Goal: Task Accomplishment & Management: Manage account settings

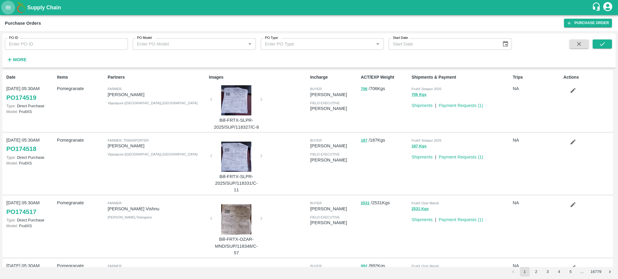
click at [7, 4] on icon "open drawer" at bounding box center [8, 7] width 7 height 7
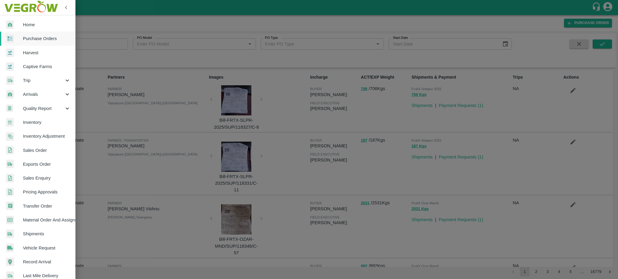
scroll to position [64, 0]
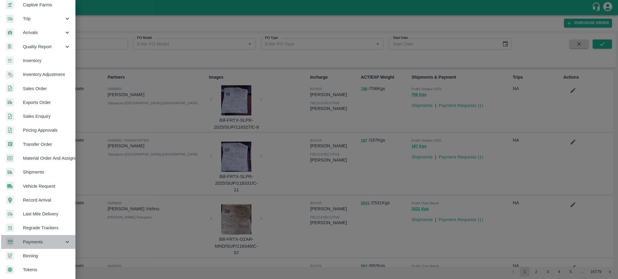
click at [38, 240] on span "Payments" at bounding box center [43, 242] width 41 height 7
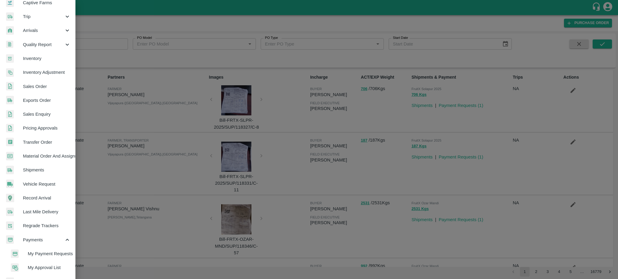
click at [53, 252] on span "My Payment Requests" at bounding box center [49, 254] width 43 height 7
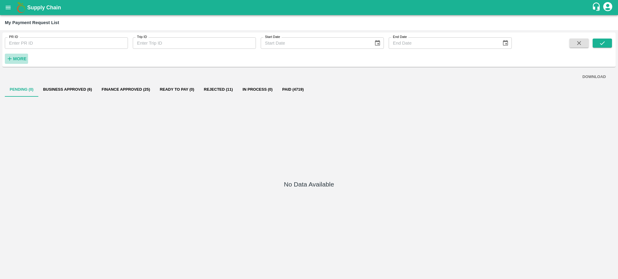
click at [17, 59] on strong "More" at bounding box center [20, 58] width 14 height 5
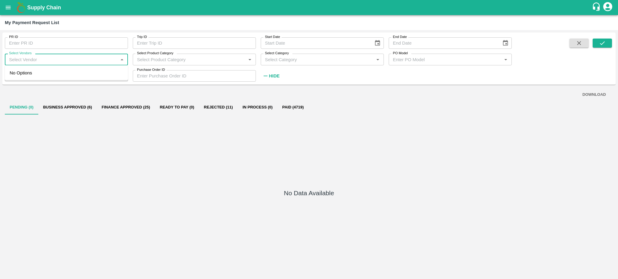
click at [32, 60] on input "Select Vendors" at bounding box center [61, 59] width 109 height 8
click at [28, 91] on div "N P ENTERPRISES-Transporter" at bounding box center [44, 93] width 65 height 7
type input "N P ENTERPRISES-Transporter"
click at [604, 41] on icon "submit" at bounding box center [602, 43] width 7 height 7
click at [207, 106] on button "Rejected (4)" at bounding box center [215, 107] width 36 height 14
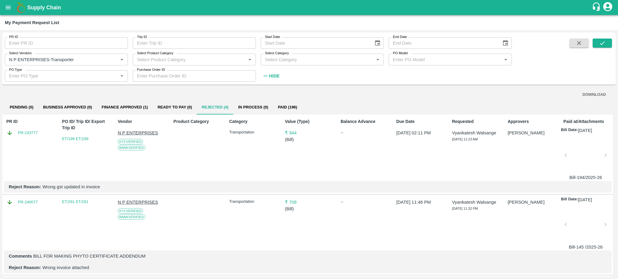
scroll to position [142, 0]
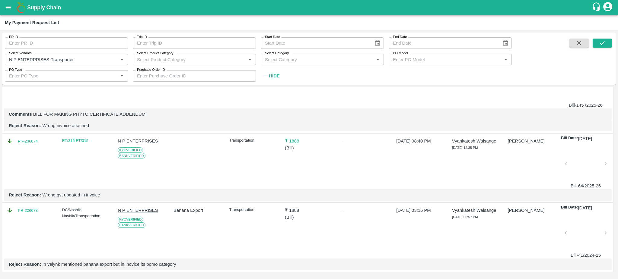
click at [615, 93] on div "DOWNLOAD Pending (0) Business Approved (0) Finance Approved (1) Ready To Pay (0…" at bounding box center [308, 182] width 613 height 190
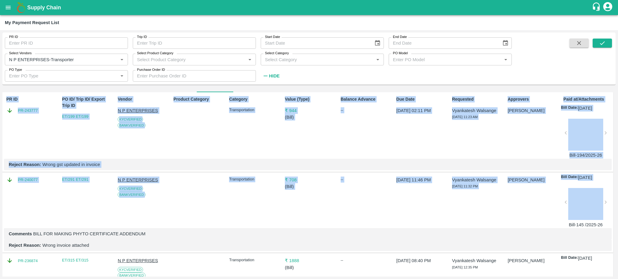
scroll to position [2, 0]
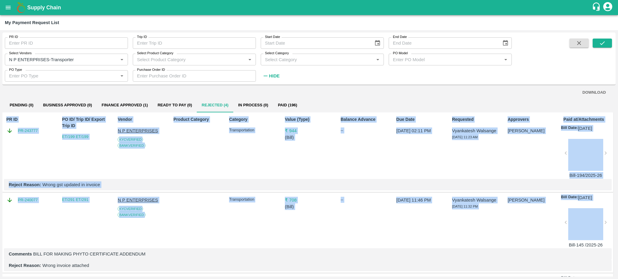
click at [614, 90] on div "DOWNLOAD Pending (0) Business Approved (0) Finance Approved (1) Ready To Pay (0…" at bounding box center [308, 182] width 613 height 190
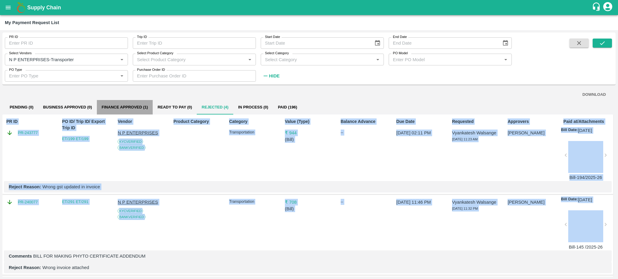
click at [113, 106] on button "Finance Approved (1)" at bounding box center [125, 107] width 56 height 14
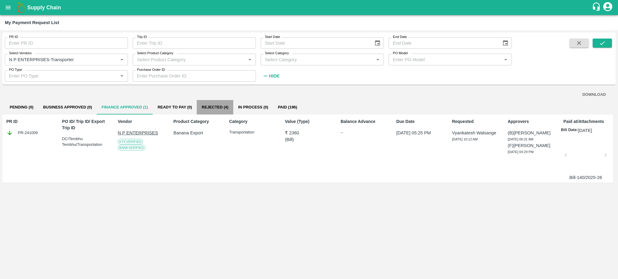
click at [218, 108] on button "Rejected (4)" at bounding box center [215, 107] width 36 height 14
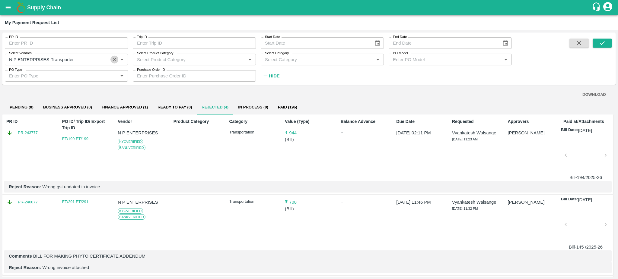
click at [114, 59] on icon "Clear" at bounding box center [115, 60] width 6 height 6
click at [115, 105] on button "Finance Approved (1)" at bounding box center [125, 107] width 56 height 14
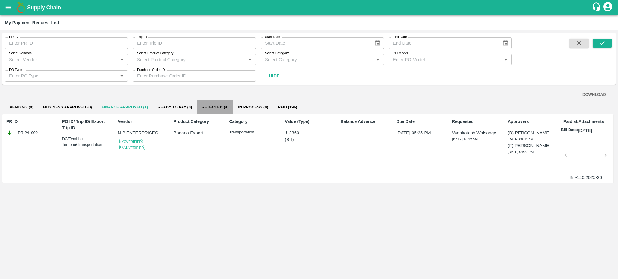
click at [213, 103] on button "Rejected (4)" at bounding box center [215, 107] width 36 height 14
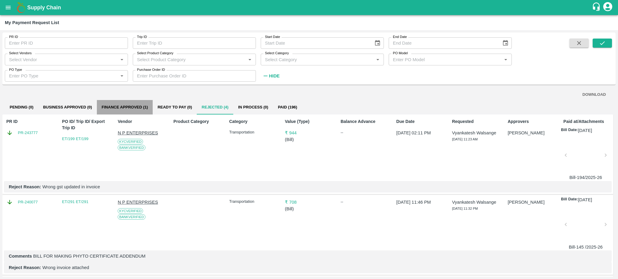
click at [122, 108] on button "Finance Approved (1)" at bounding box center [125, 107] width 56 height 14
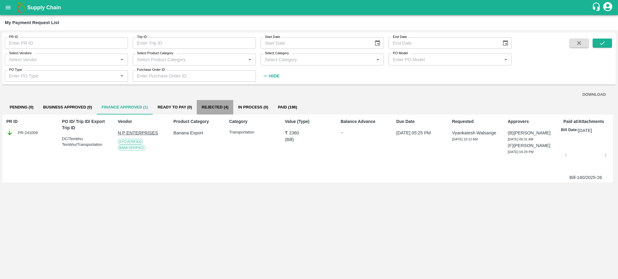
click at [212, 103] on button "Rejected (4)" at bounding box center [215, 107] width 36 height 14
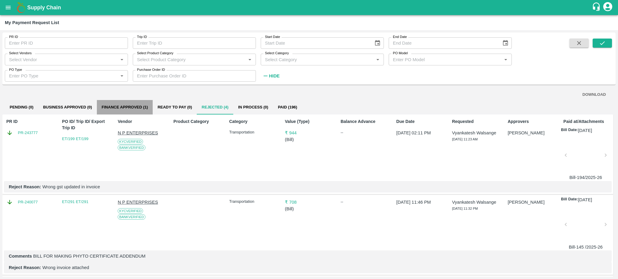
click at [124, 108] on button "Finance Approved (1)" at bounding box center [125, 107] width 56 height 14
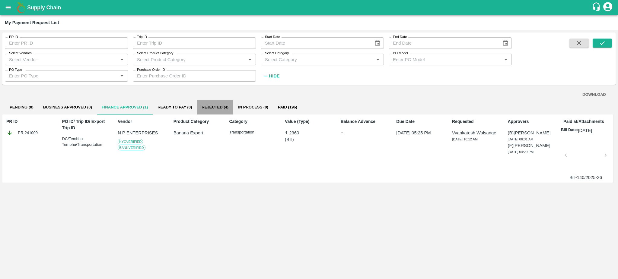
click at [214, 106] on button "Rejected (4)" at bounding box center [215, 107] width 36 height 14
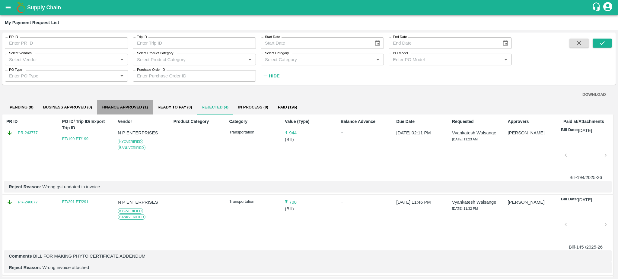
click at [114, 106] on button "Finance Approved (1)" at bounding box center [125, 107] width 56 height 14
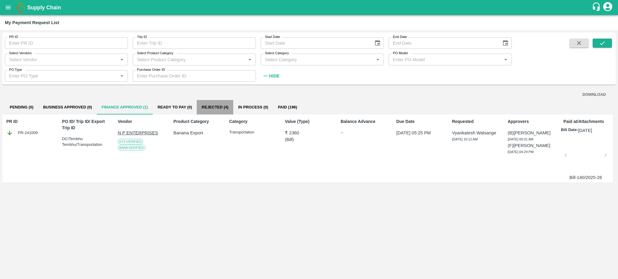
click at [210, 109] on button "Rejected (4)" at bounding box center [215, 107] width 36 height 14
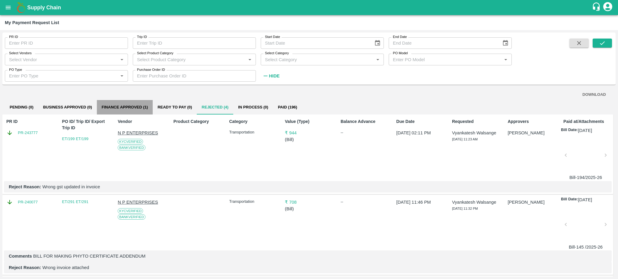
click at [129, 104] on button "Finance Approved (1)" at bounding box center [125, 107] width 56 height 14
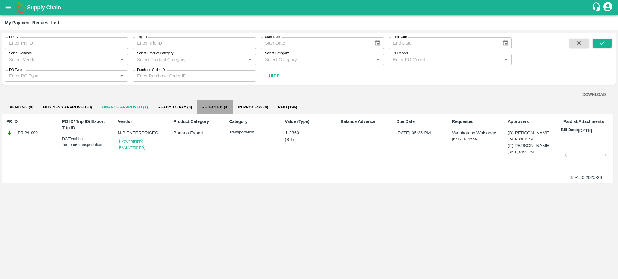
click at [219, 105] on button "Rejected (4)" at bounding box center [215, 107] width 36 height 14
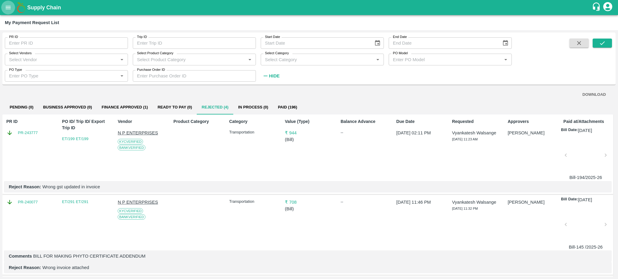
click at [8, 7] on icon "open drawer" at bounding box center [8, 7] width 7 height 7
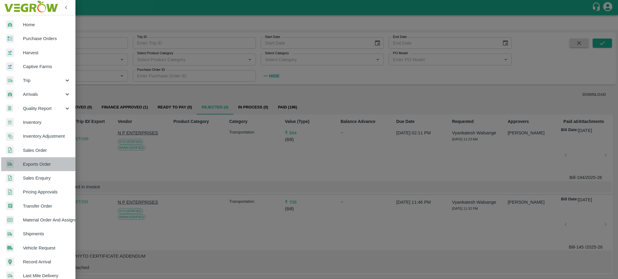
click at [40, 162] on span "Exports Order" at bounding box center [47, 164] width 48 height 7
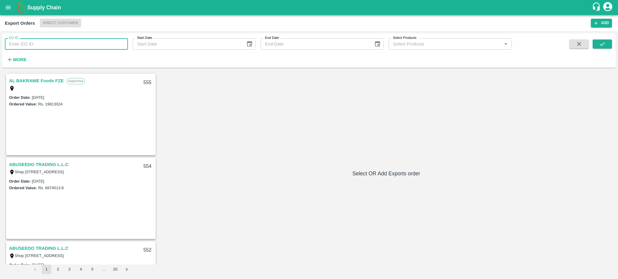
click at [27, 45] on input "EO ID" at bounding box center [66, 43] width 123 height 11
type input "205"
click at [599, 41] on icon "submit" at bounding box center [602, 44] width 7 height 7
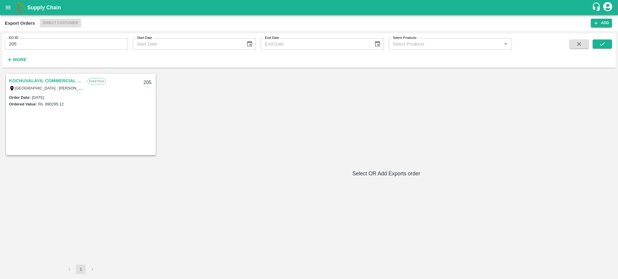
click at [41, 78] on link "KOCHUVALAYIL COMMERCIAL CENTRE LLC" at bounding box center [46, 81] width 75 height 8
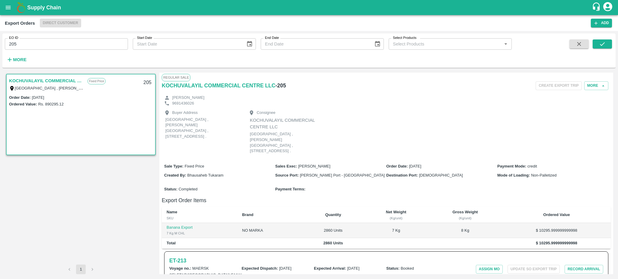
scroll to position [66, 0]
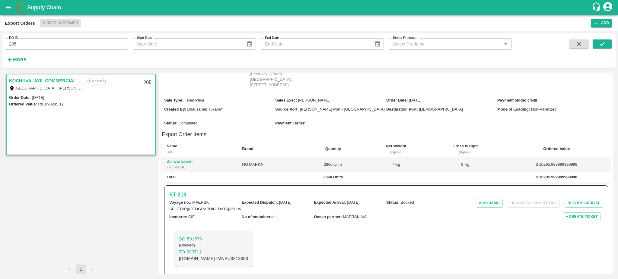
click at [175, 191] on h6 "ET- 213" at bounding box center [177, 195] width 17 height 8
click at [10, 10] on icon "open drawer" at bounding box center [8, 7] width 7 height 7
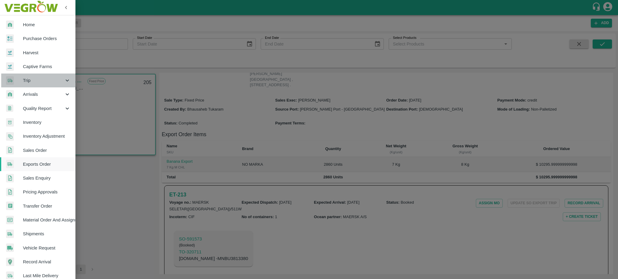
click at [39, 81] on span "Trip" at bounding box center [43, 80] width 41 height 7
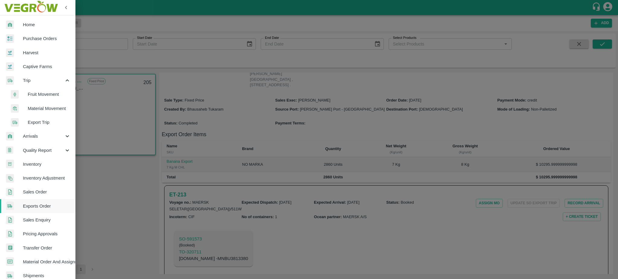
click at [43, 93] on span "Fruit Movement" at bounding box center [49, 94] width 43 height 7
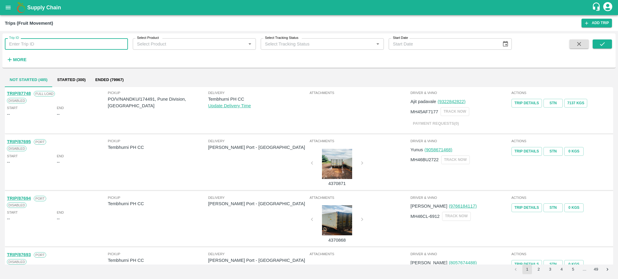
click at [43, 47] on input "Trip ID" at bounding box center [66, 43] width 123 height 11
paste input "62649"
type input "62649"
click at [605, 48] on button "submit" at bounding box center [601, 44] width 19 height 9
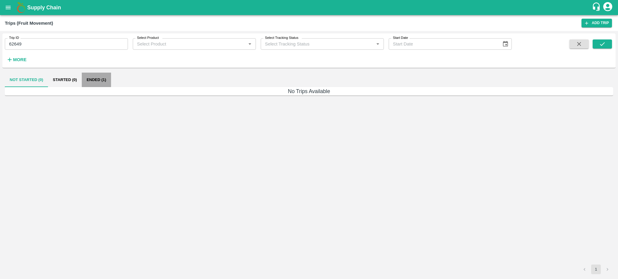
click at [87, 79] on button "Ended (1)" at bounding box center [96, 80] width 29 height 14
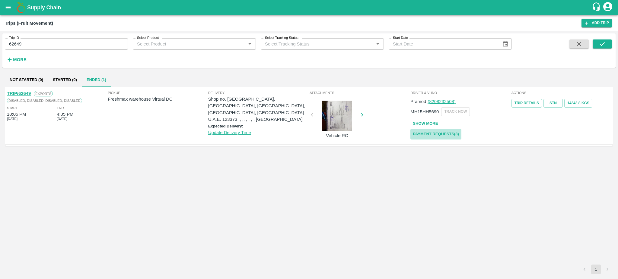
click at [452, 134] on link "Payment Requests( 3 )" at bounding box center [435, 134] width 51 height 11
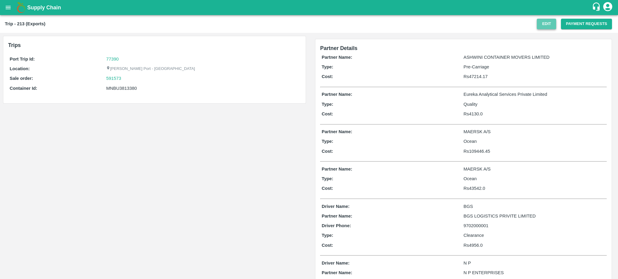
click at [541, 24] on button "Edit" at bounding box center [545, 24] width 19 height 11
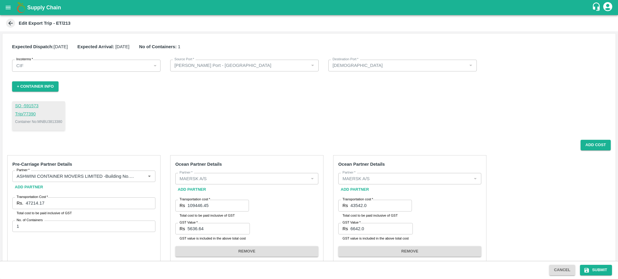
click at [9, 23] on icon at bounding box center [10, 23] width 5 height 5
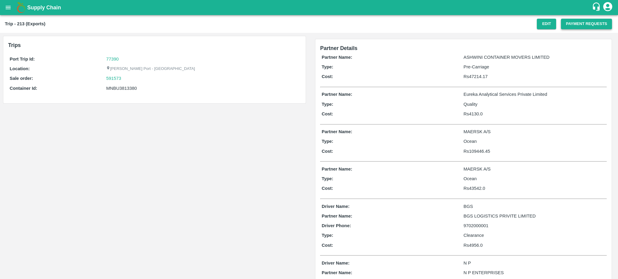
click at [585, 21] on button "Payment Requests" at bounding box center [586, 24] width 51 height 11
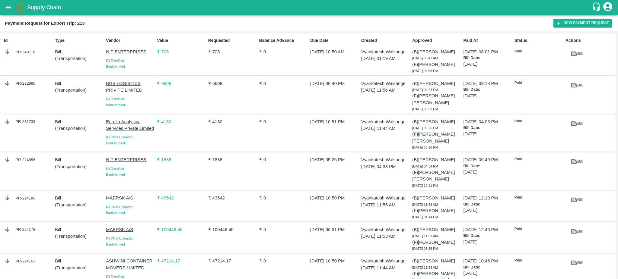
drag, startPoint x: 39, startPoint y: 128, endPoint x: 37, endPoint y: 126, distance: 3.3
click at [37, 125] on div "PR-231733" at bounding box center [28, 122] width 49 height 7
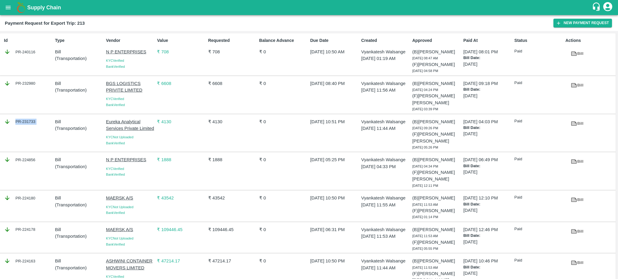
copy div "PR-231733"
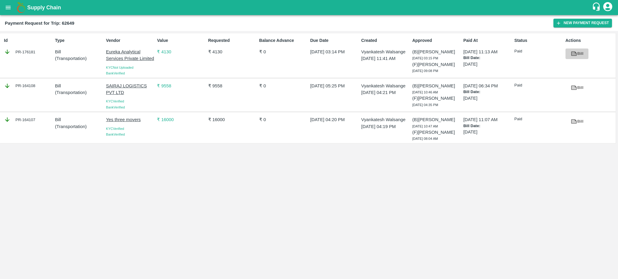
click at [573, 55] on icon at bounding box center [573, 53] width 5 height 3
click at [10, 11] on button "open drawer" at bounding box center [8, 8] width 14 height 14
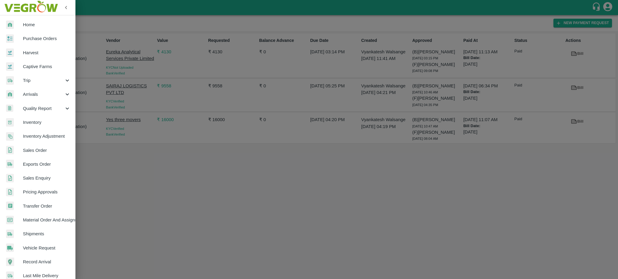
click at [33, 77] on div "Trip" at bounding box center [37, 81] width 75 height 14
click at [42, 93] on span "Fruit Movement" at bounding box center [49, 94] width 43 height 7
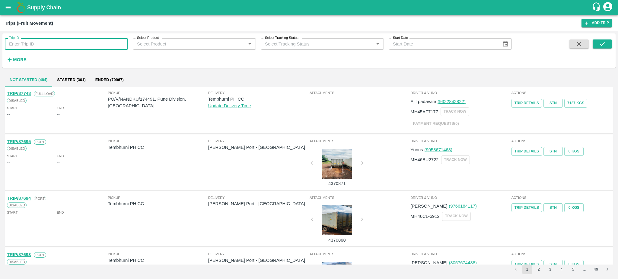
click at [55, 41] on input "Trip ID" at bounding box center [66, 43] width 123 height 11
paste input "62650"
type input "62650"
click at [606, 43] on button "submit" at bounding box center [601, 44] width 19 height 9
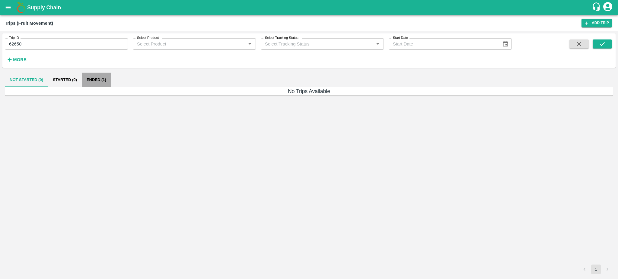
click at [92, 76] on button "Ended (1)" at bounding box center [96, 80] width 29 height 14
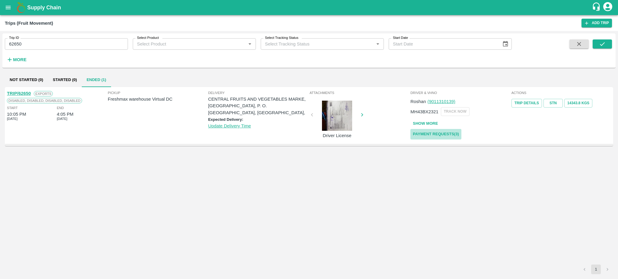
click at [445, 133] on link "Payment Requests( 3 )" at bounding box center [435, 134] width 51 height 11
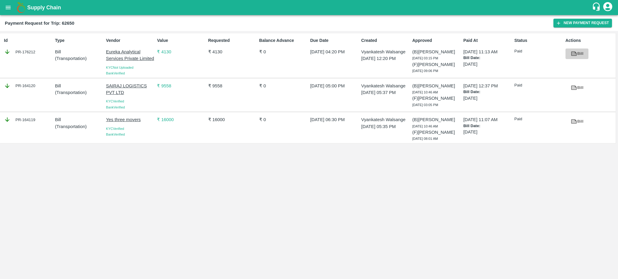
click at [573, 52] on icon at bounding box center [573, 53] width 5 height 3
click at [8, 8] on icon "open drawer" at bounding box center [8, 7] width 7 height 7
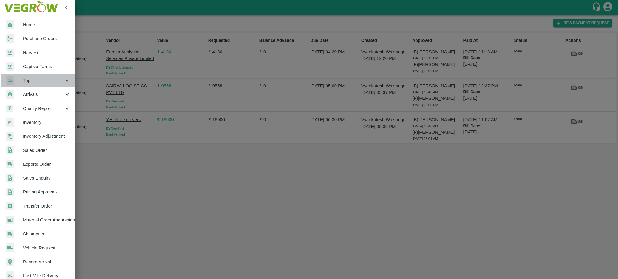
click at [26, 78] on span "Trip" at bounding box center [43, 80] width 41 height 7
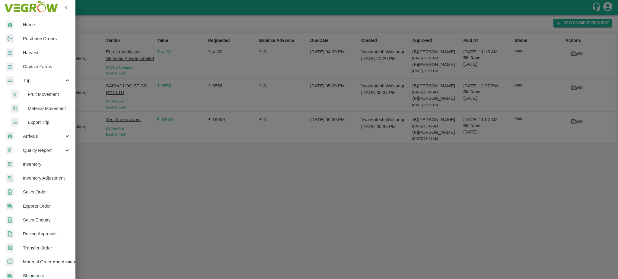
click at [33, 95] on span "Fruit Movement" at bounding box center [49, 94] width 43 height 7
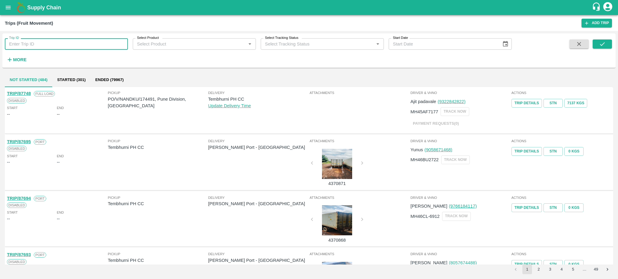
click at [20, 43] on input "Trip ID" at bounding box center [66, 43] width 123 height 11
paste input "62649"
type input "62649"
click at [602, 45] on icon "submit" at bounding box center [602, 44] width 7 height 7
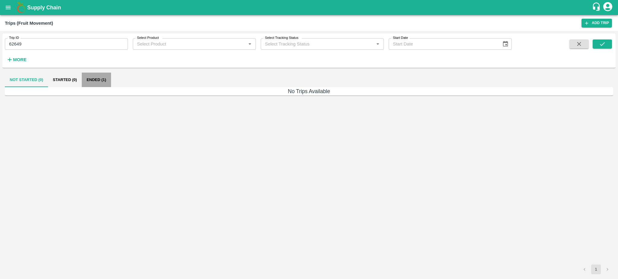
click at [95, 80] on button "Ended (1)" at bounding box center [96, 80] width 29 height 14
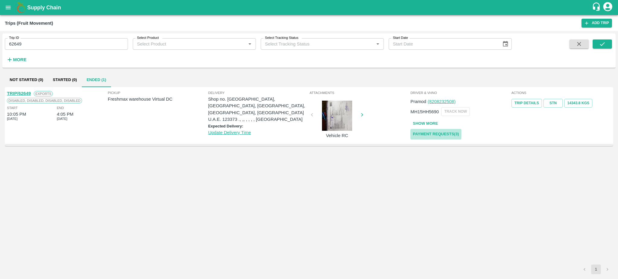
click at [435, 135] on link "Payment Requests( 3 )" at bounding box center [435, 134] width 51 height 11
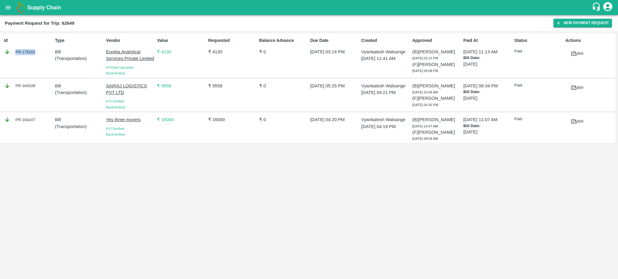
drag, startPoint x: 42, startPoint y: 52, endPoint x: 35, endPoint y: 51, distance: 6.9
click at [35, 51] on div "PR-176181" at bounding box center [28, 52] width 49 height 7
copy div "PR-176181"
click at [10, 5] on icon "open drawer" at bounding box center [8, 7] width 7 height 7
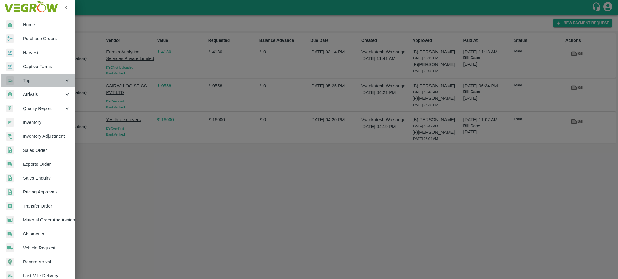
click at [38, 80] on span "Trip" at bounding box center [43, 80] width 41 height 7
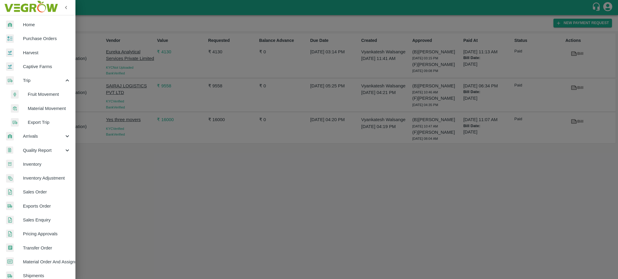
click at [38, 96] on span "Fruit Movement" at bounding box center [49, 94] width 43 height 7
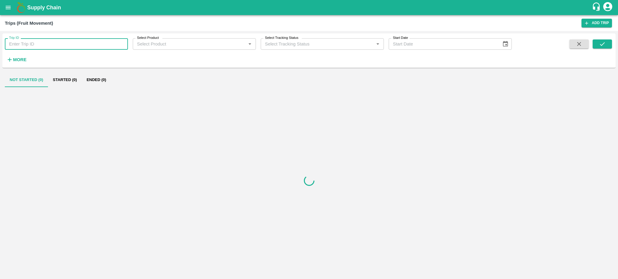
click at [47, 40] on input "Trip ID" at bounding box center [66, 43] width 123 height 11
paste input "63242"
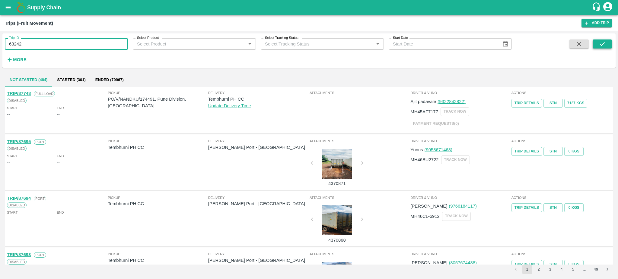
type input "63242"
click at [605, 45] on icon "submit" at bounding box center [602, 44] width 7 height 7
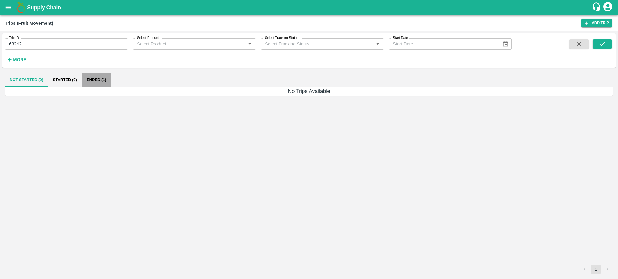
click at [93, 77] on button "Ended (1)" at bounding box center [96, 80] width 29 height 14
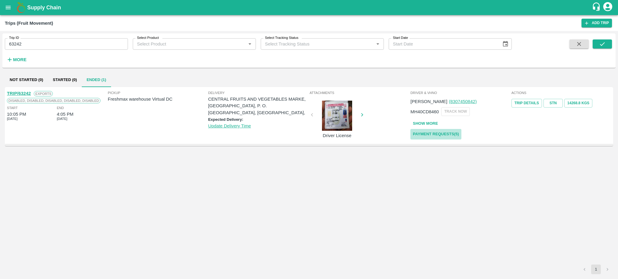
click at [443, 133] on link "Payment Requests( 5 )" at bounding box center [435, 134] width 51 height 11
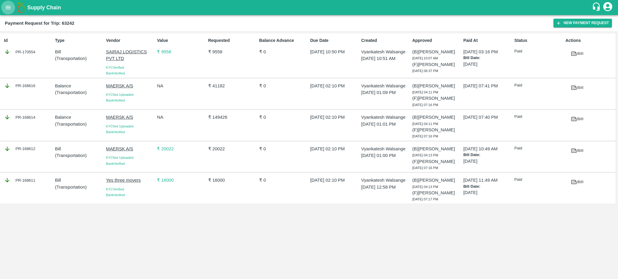
click at [8, 7] on icon "open drawer" at bounding box center [8, 7] width 7 height 7
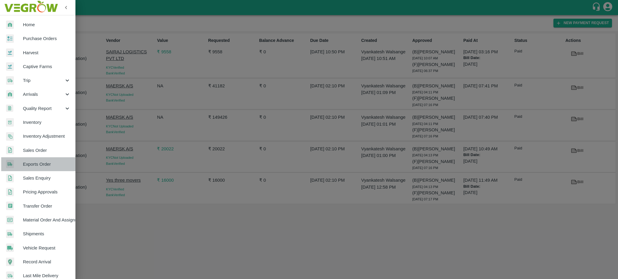
click at [44, 164] on span "Exports Order" at bounding box center [47, 164] width 48 height 7
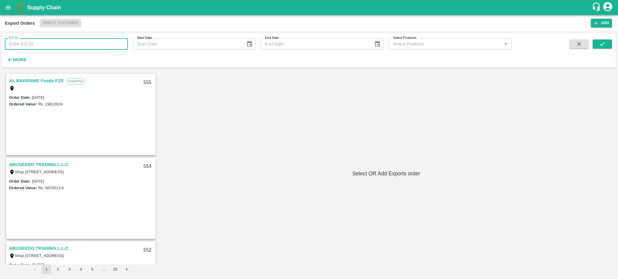
click at [20, 44] on input "EO ID" at bounding box center [66, 43] width 123 height 11
click at [604, 41] on icon "submit" at bounding box center [602, 44] width 7 height 7
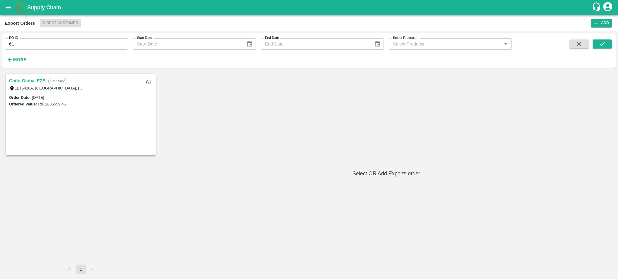
click at [36, 79] on link "Chifu Global FZE" at bounding box center [27, 81] width 36 height 8
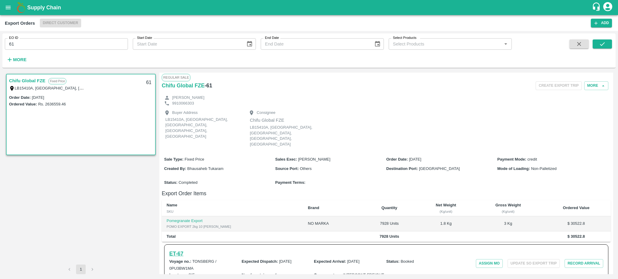
click at [177, 250] on h6 "ET- 67" at bounding box center [176, 254] width 14 height 8
click at [27, 46] on input "61" at bounding box center [66, 43] width 123 height 11
type input "61"
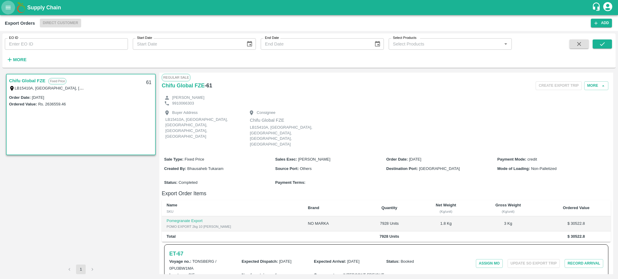
click at [6, 11] on button "open drawer" at bounding box center [8, 8] width 14 height 14
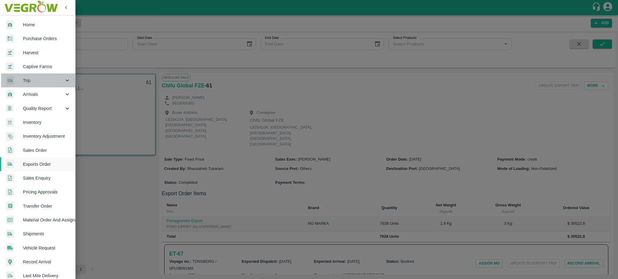
click at [45, 81] on span "Trip" at bounding box center [43, 80] width 41 height 7
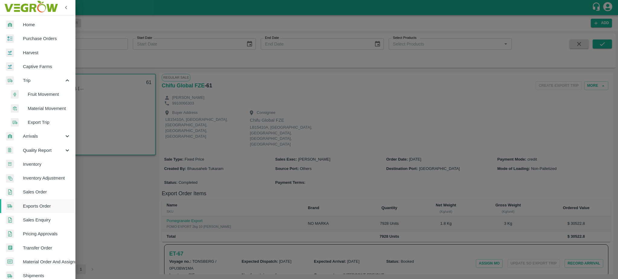
click at [47, 94] on span "Fruit Movement" at bounding box center [49, 94] width 43 height 7
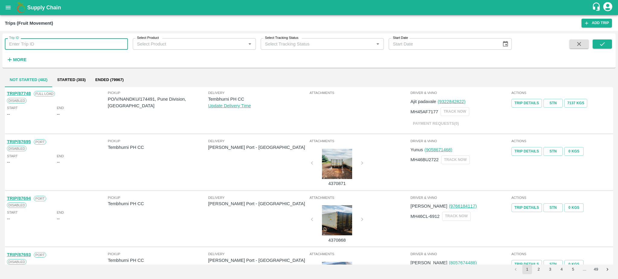
click at [27, 44] on input "Trip ID" at bounding box center [66, 43] width 123 height 11
paste input "66847"
type input "66847"
click at [599, 41] on icon "submit" at bounding box center [602, 44] width 7 height 7
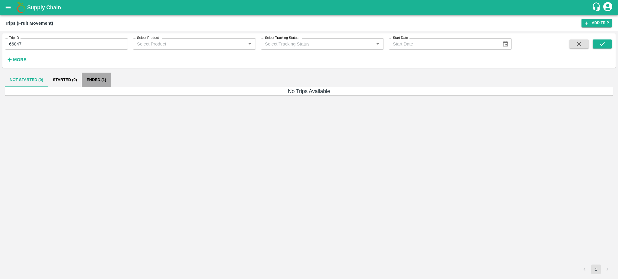
click at [91, 77] on button "Ended (1)" at bounding box center [96, 80] width 29 height 14
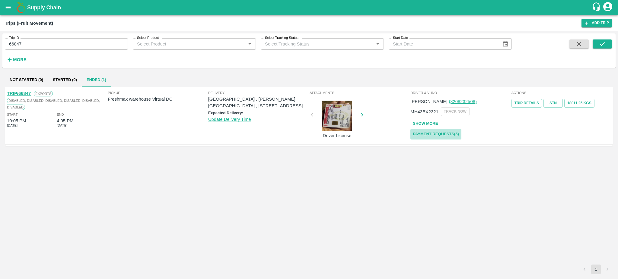
click at [422, 134] on link "Payment Requests( 5 )" at bounding box center [435, 134] width 51 height 11
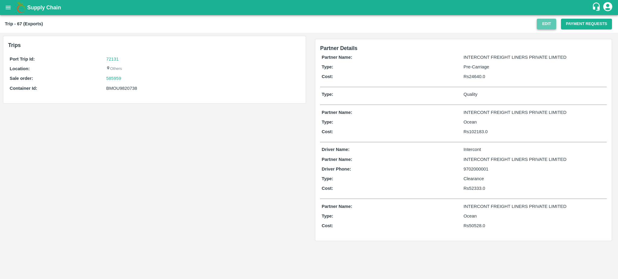
click at [549, 23] on button "Edit" at bounding box center [545, 24] width 19 height 11
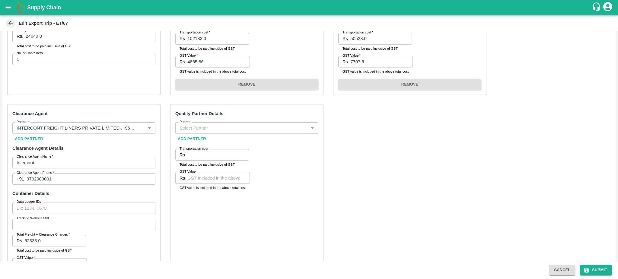
scroll to position [166, 0]
click at [218, 129] on input "Partner" at bounding box center [241, 130] width 129 height 8
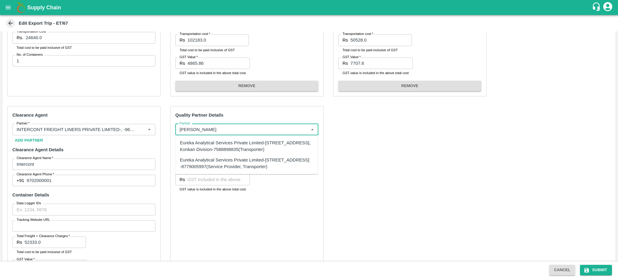
click at [253, 151] on div "Eureka Analytical Services Private Limited-[STREET_ADDRESS], Konkan Division-75…" at bounding box center [246, 147] width 133 height 14
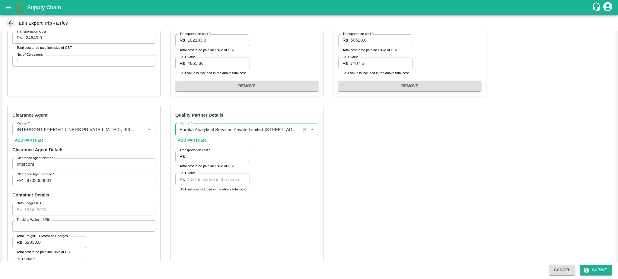
type input "Eureka Analytical Services Private Limited-[STREET_ADDRESS], Konkan Division-75…"
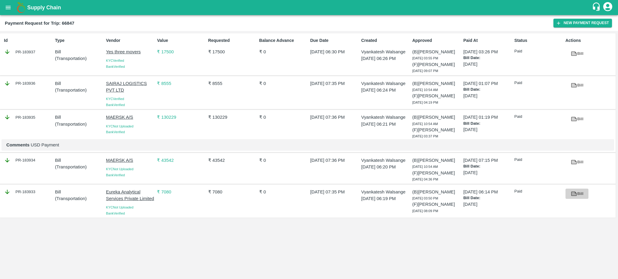
click at [573, 195] on icon at bounding box center [573, 193] width 5 height 3
click at [36, 193] on div "PR-183933" at bounding box center [28, 192] width 49 height 7
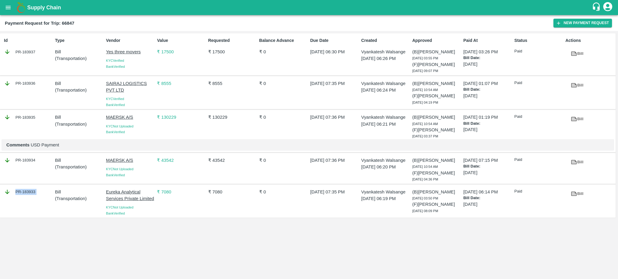
click at [36, 193] on div "PR-183933" at bounding box center [28, 192] width 49 height 7
copy div "PR-183933"
click at [4, 6] on button "open drawer" at bounding box center [8, 8] width 14 height 14
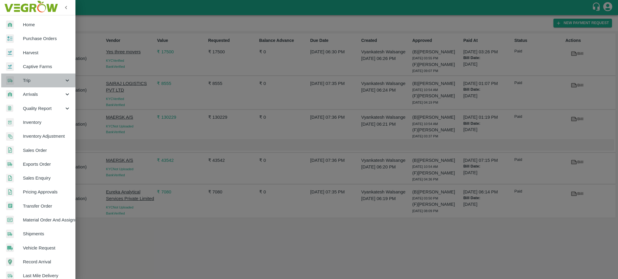
click at [31, 79] on span "Trip" at bounding box center [43, 80] width 41 height 7
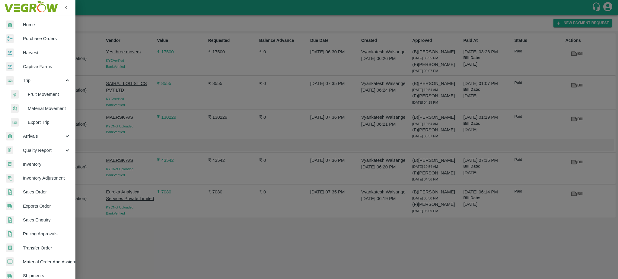
click at [40, 93] on span "Fruit Movement" at bounding box center [49, 94] width 43 height 7
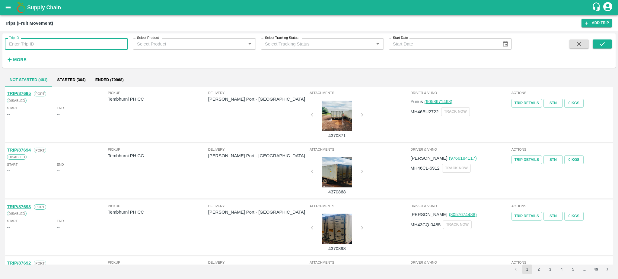
click at [27, 45] on input "Trip ID" at bounding box center [66, 43] width 123 height 11
type input "26"
click at [604, 43] on icon "submit" at bounding box center [602, 44] width 7 height 7
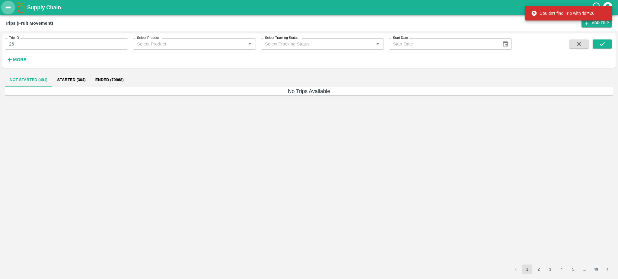
click at [9, 8] on icon "open drawer" at bounding box center [8, 7] width 7 height 7
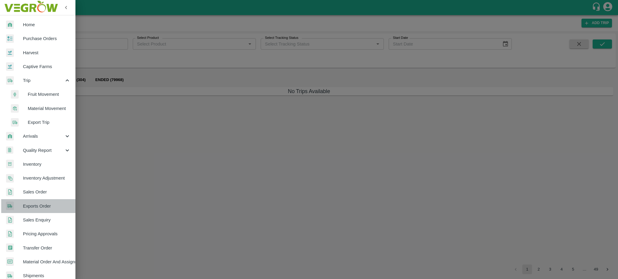
click at [43, 206] on span "Exports Order" at bounding box center [47, 206] width 48 height 7
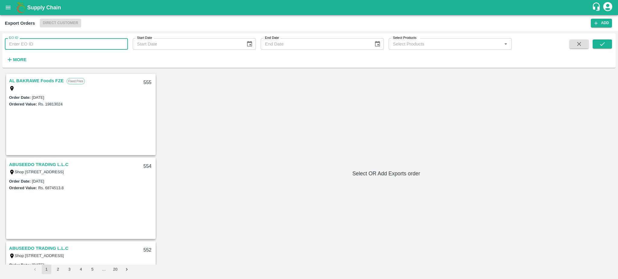
click at [32, 42] on input "EO ID" at bounding box center [66, 43] width 123 height 11
click at [600, 42] on icon "submit" at bounding box center [602, 44] width 7 height 7
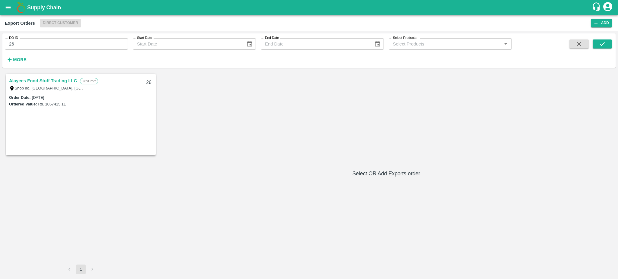
click at [53, 79] on link "Alayees Food Stuff Trading LLC" at bounding box center [43, 81] width 68 height 8
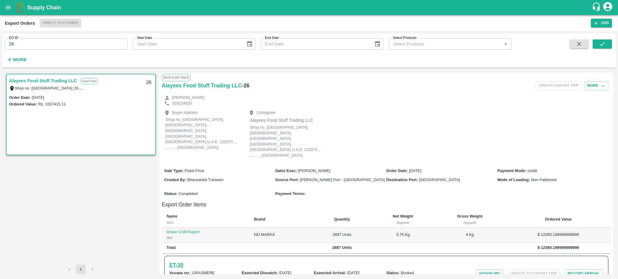
click at [183, 261] on h6 "ET- 30" at bounding box center [176, 265] width 14 height 8
click at [18, 45] on input "26" at bounding box center [66, 43] width 123 height 11
type input "26"
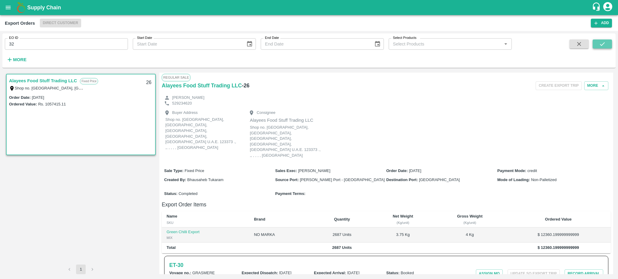
click at [605, 42] on button "submit" at bounding box center [601, 44] width 19 height 9
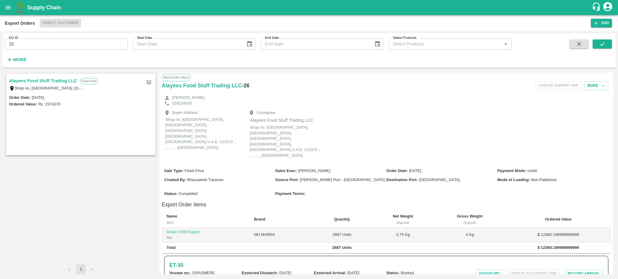
click at [32, 79] on link "Alayees Food Stuff Trading LLC" at bounding box center [43, 81] width 68 height 8
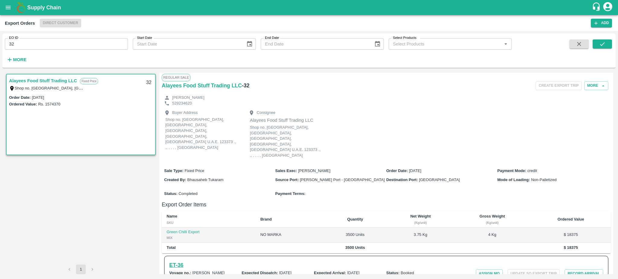
click at [176, 261] on h6 "ET- 36" at bounding box center [176, 265] width 14 height 8
click at [32, 41] on input "32" at bounding box center [66, 43] width 123 height 11
type input "32"
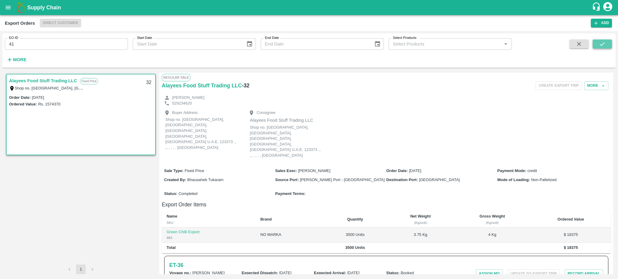
click at [604, 40] on button "submit" at bounding box center [601, 44] width 19 height 9
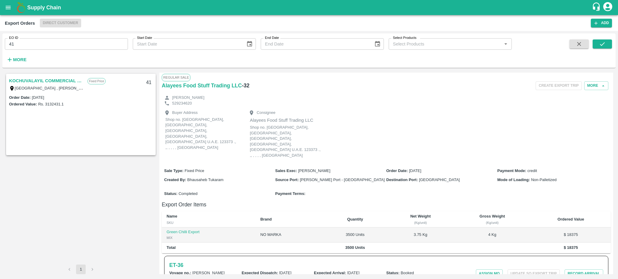
click at [22, 80] on link "KOCHUVALAYIL COMMERCIAL CENTRE LLC" at bounding box center [46, 81] width 75 height 8
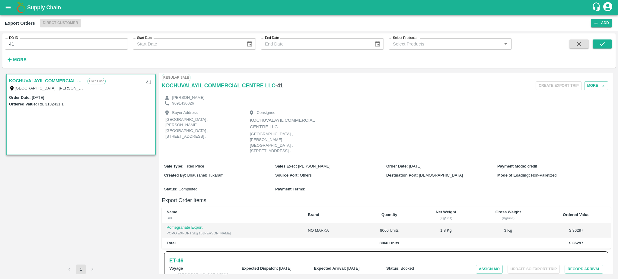
click at [171, 257] on h6 "ET- 46" at bounding box center [176, 261] width 14 height 8
click at [34, 46] on input "41" at bounding box center [66, 43] width 123 height 11
type input "41"
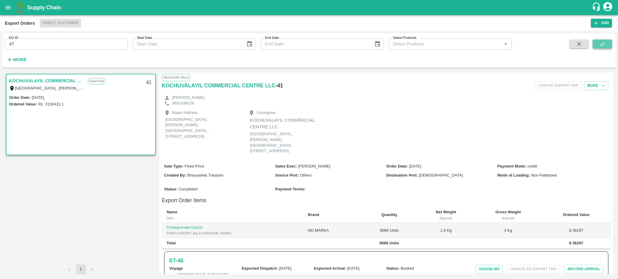
click at [601, 46] on icon "submit" at bounding box center [602, 44] width 7 height 7
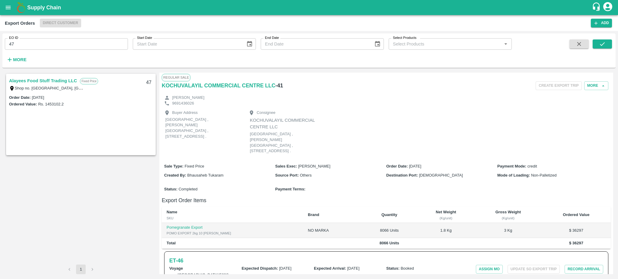
click at [24, 79] on link "Alayees Food Stuff Trading LLC" at bounding box center [43, 81] width 68 height 8
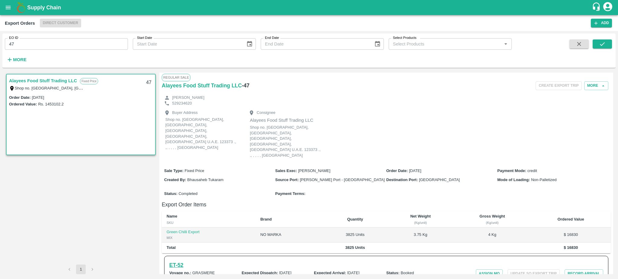
click at [176, 261] on h6 "ET- 52" at bounding box center [176, 265] width 14 height 8
click at [60, 47] on input "47" at bounding box center [66, 43] width 123 height 11
type input "47"
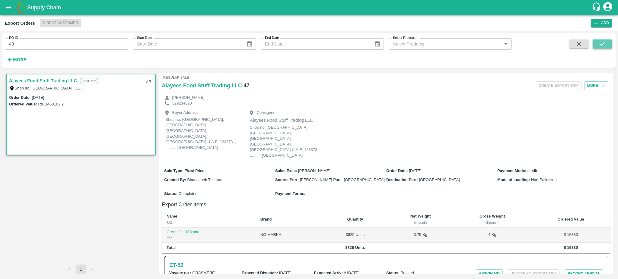
click at [601, 43] on icon "submit" at bounding box center [602, 44] width 7 height 7
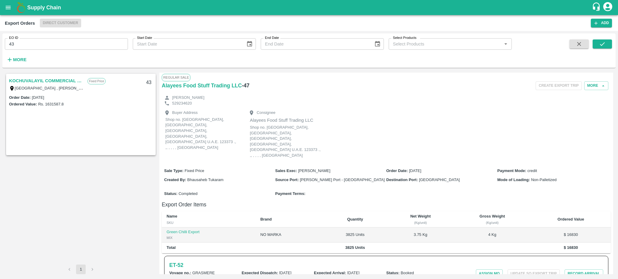
click at [47, 81] on link "KOCHUVALAYIL COMMERCIAL CENTRE LLC" at bounding box center [46, 81] width 75 height 8
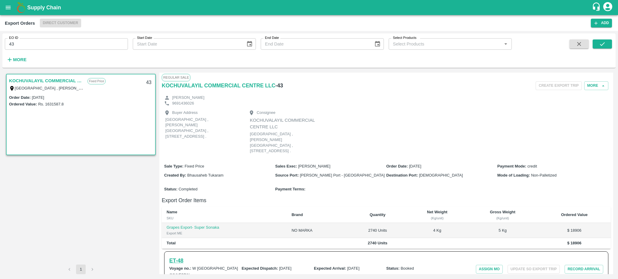
click at [181, 257] on h6 "ET- 48" at bounding box center [176, 261] width 14 height 8
click at [27, 40] on input "43" at bounding box center [66, 43] width 123 height 11
type input "43"
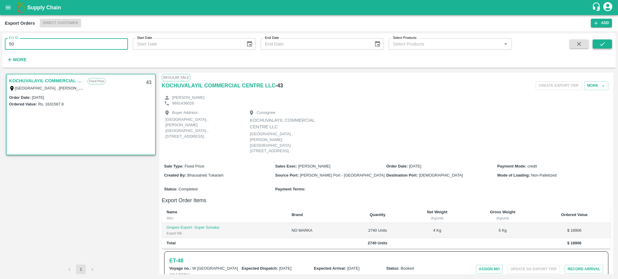
click at [604, 42] on icon "submit" at bounding box center [602, 44] width 7 height 7
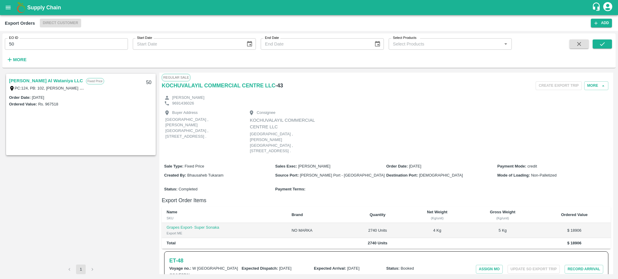
click at [41, 80] on link "Anwar Al Khalidiya Al Wataniya LLC" at bounding box center [46, 81] width 74 height 8
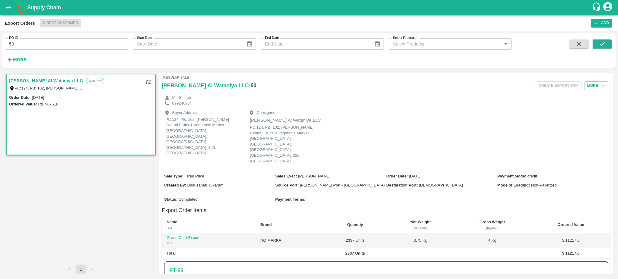
click at [178, 267] on h6 "ET- 55" at bounding box center [176, 271] width 14 height 8
click at [16, 45] on input "50" at bounding box center [66, 43] width 123 height 11
type input "50"
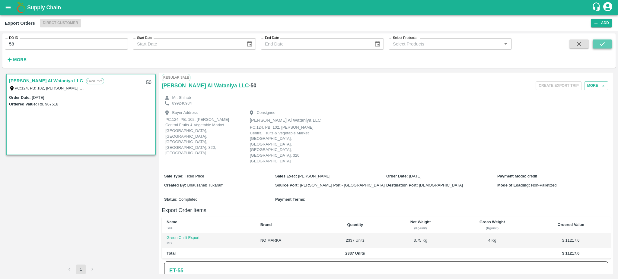
click at [604, 45] on icon "submit" at bounding box center [602, 44] width 7 height 7
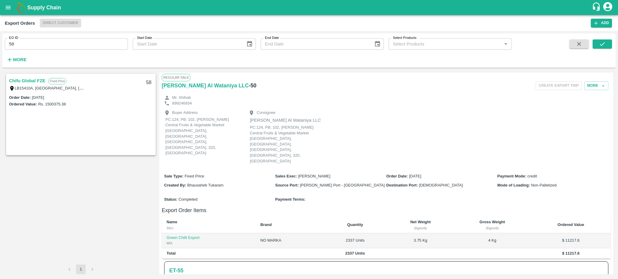
click at [37, 80] on link "Chifu Global FZE" at bounding box center [27, 81] width 36 height 8
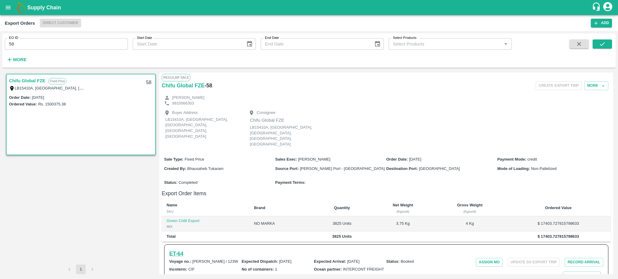
click at [179, 250] on h6 "ET- 64" at bounding box center [176, 254] width 14 height 8
click at [24, 48] on input "58" at bounding box center [66, 43] width 123 height 11
type input "58"
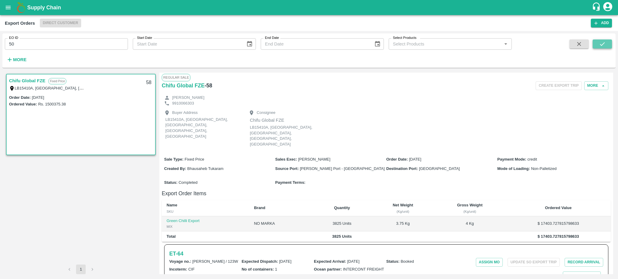
click at [599, 43] on icon "submit" at bounding box center [602, 44] width 7 height 7
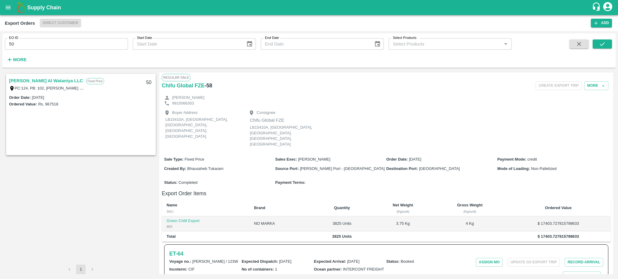
click at [51, 80] on link "Anwar Al Khalidiya Al Wataniya LLC" at bounding box center [46, 81] width 74 height 8
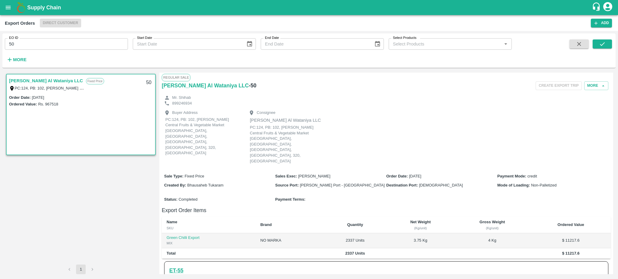
click at [177, 267] on h6 "ET- 55" at bounding box center [176, 271] width 14 height 8
click at [173, 267] on h6 "ET- 55" at bounding box center [176, 271] width 14 height 8
click at [35, 47] on input "50" at bounding box center [66, 43] width 123 height 11
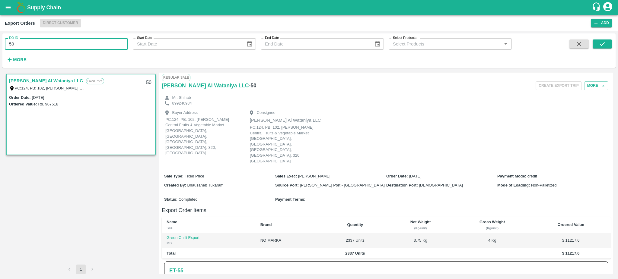
type input "50"
click at [601, 42] on icon "submit" at bounding box center [602, 44] width 7 height 7
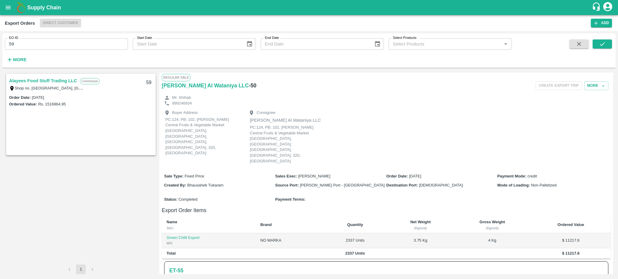
click at [31, 80] on link "Alayees Food Stuff Trading LLC" at bounding box center [43, 81] width 68 height 8
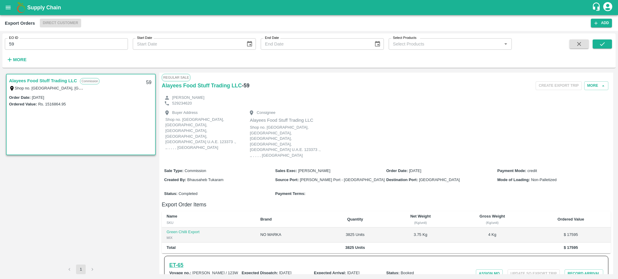
click at [177, 261] on h6 "ET- 65" at bounding box center [176, 265] width 14 height 8
click at [30, 41] on input "59" at bounding box center [66, 43] width 123 height 11
type input "59"
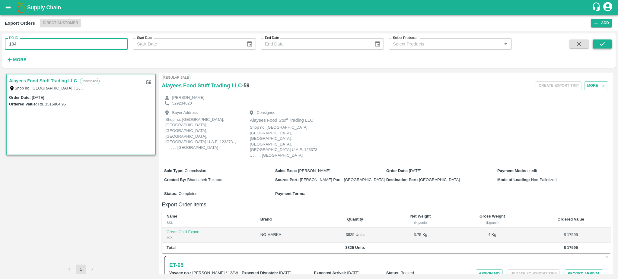
type input "104"
click at [608, 42] on button "submit" at bounding box center [601, 44] width 19 height 9
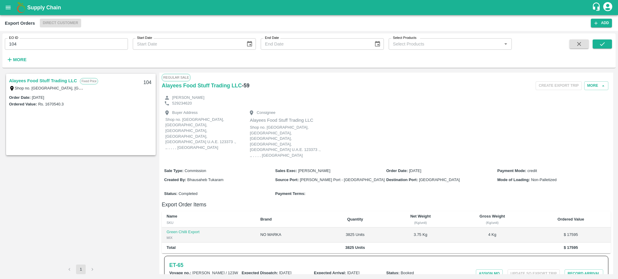
click at [51, 81] on link "Alayees Food Stuff Trading LLC" at bounding box center [43, 81] width 68 height 8
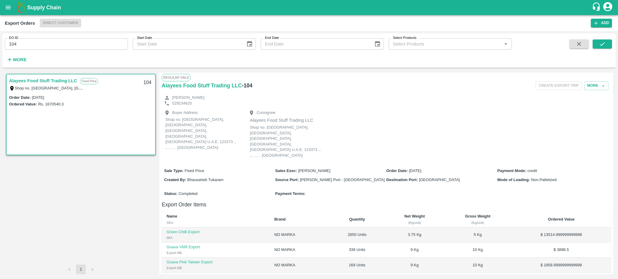
scroll to position [90, 0]
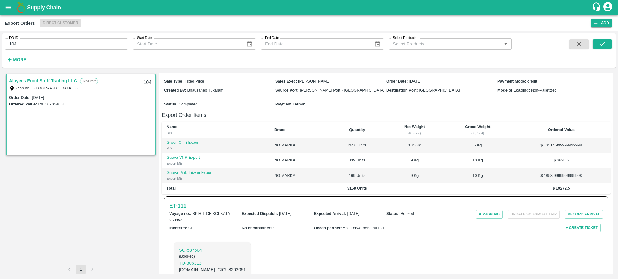
click at [178, 202] on h6 "ET- 111" at bounding box center [177, 206] width 17 height 8
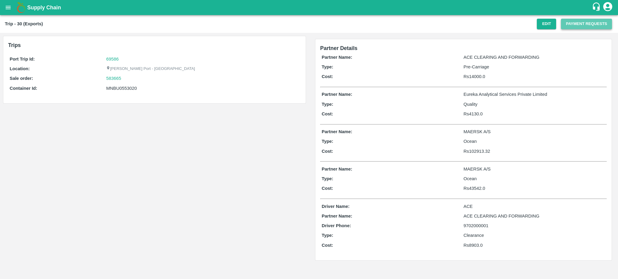
click at [578, 22] on button "Payment Requests" at bounding box center [586, 24] width 51 height 11
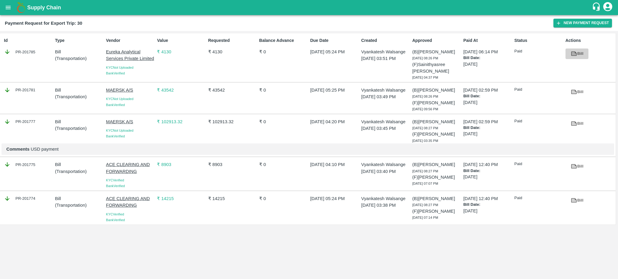
click at [574, 54] on icon at bounding box center [573, 53] width 5 height 3
drag, startPoint x: 44, startPoint y: 51, endPoint x: 37, endPoint y: 52, distance: 6.7
click at [37, 52] on div "PR-201785" at bounding box center [28, 52] width 49 height 7
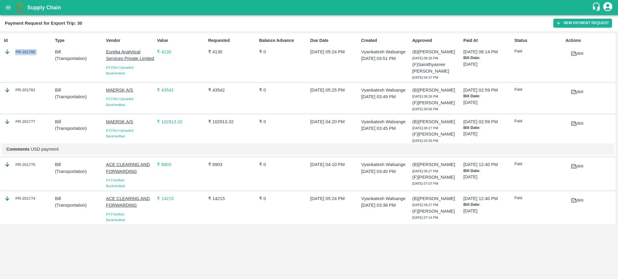
click at [37, 52] on div "PR-201785" at bounding box center [28, 52] width 49 height 7
copy div "PR-201785"
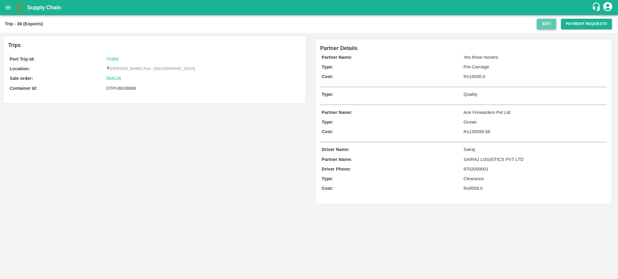
click at [546, 24] on button "Edit" at bounding box center [545, 24] width 19 height 11
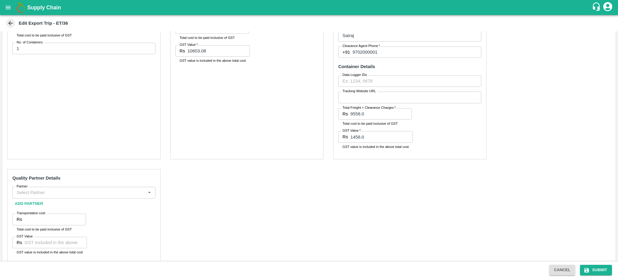
scroll to position [176, 0]
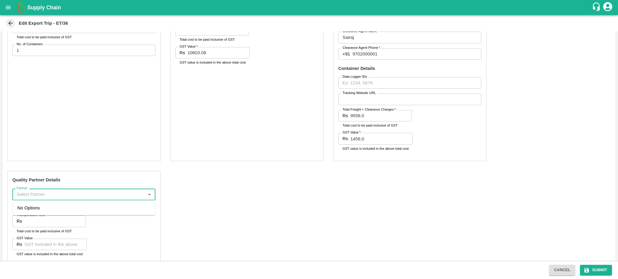
click at [117, 195] on input "Partner" at bounding box center [78, 195] width 129 height 8
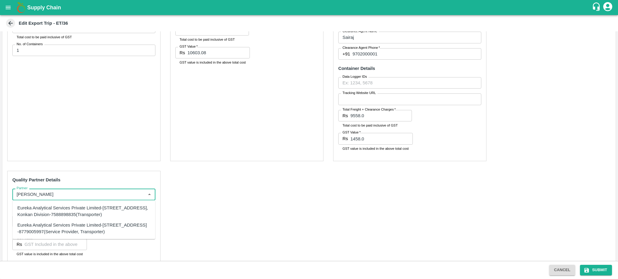
click at [73, 211] on div "Eureka Analytical Services Private Limited-[STREET_ADDRESS], Konkan Division-75…" at bounding box center [83, 212] width 133 height 14
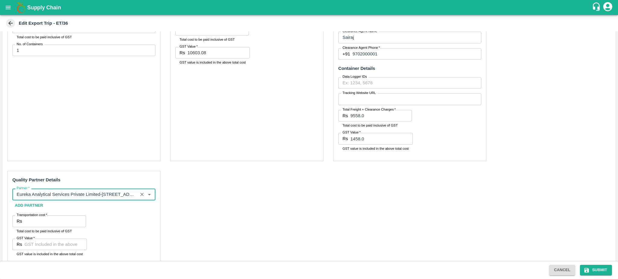
type input "Eureka Analytical Services Private Limited-[STREET_ADDRESS], Konkan Division-75…"
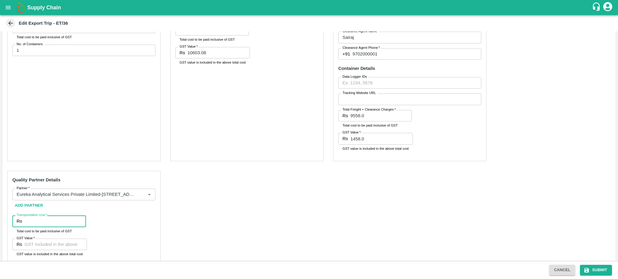
click at [32, 222] on input "Transportation cost   *" at bounding box center [55, 221] width 62 height 11
type input "4130"
click at [42, 247] on input "GST Value   *" at bounding box center [55, 244] width 62 height 11
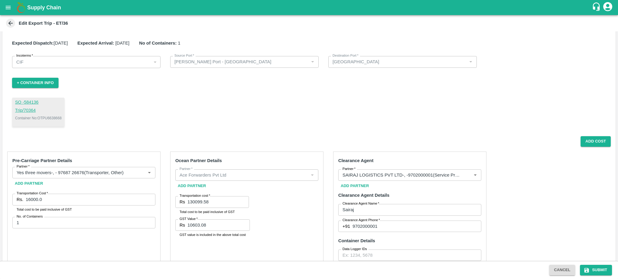
scroll to position [0, 0]
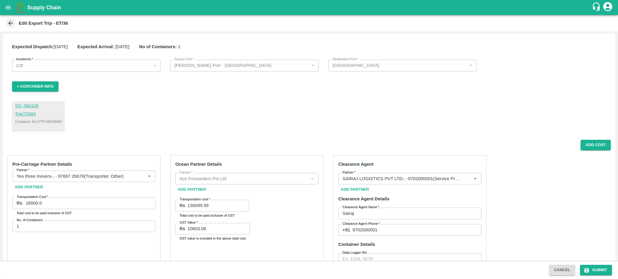
type input "0"
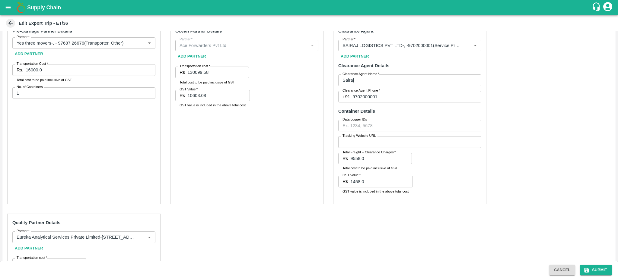
scroll to position [189, 0]
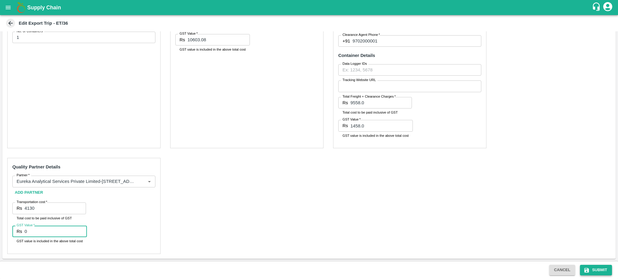
click at [595, 267] on button "Submit" at bounding box center [596, 270] width 32 height 11
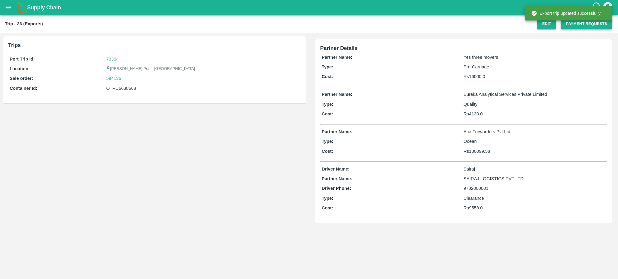
click at [574, 24] on button "Payment Requests" at bounding box center [586, 24] width 51 height 11
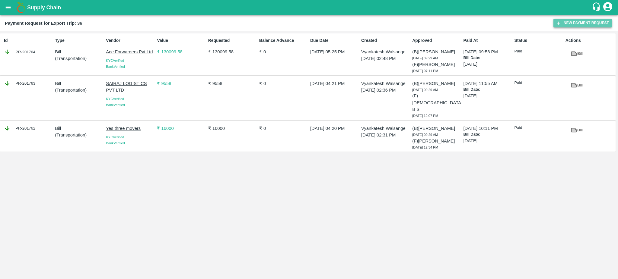
click at [567, 22] on button "New Payment Request" at bounding box center [582, 23] width 58 height 9
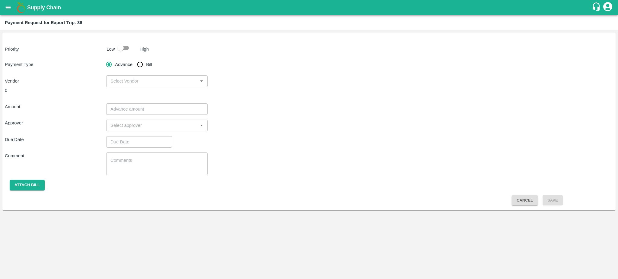
drag, startPoint x: 126, startPoint y: 49, endPoint x: 143, endPoint y: 67, distance: 24.3
click at [143, 67] on div "Priority Low High Payment Type Advance Bill Vendor ​ 0 Amount ​ Approver ​ Due …" at bounding box center [308, 122] width 613 height 178
click at [143, 67] on input "Bill" at bounding box center [140, 64] width 12 height 12
radio input "true"
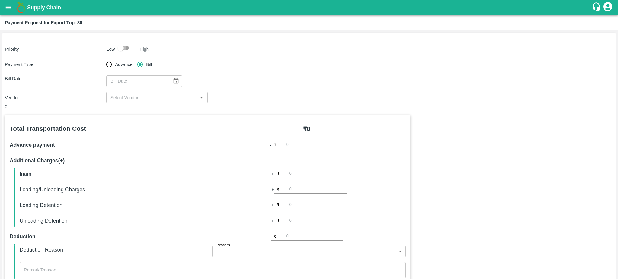
click at [125, 49] on input "checkbox" at bounding box center [120, 47] width 34 height 11
checkbox input "true"
click at [170, 84] on button "Choose date" at bounding box center [175, 80] width 11 height 11
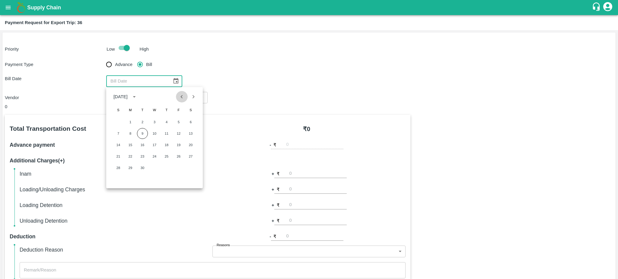
click at [182, 99] on icon "Previous month" at bounding box center [181, 96] width 7 height 7
click at [144, 144] on button "12" at bounding box center [142, 145] width 11 height 11
type input "[DATE]"
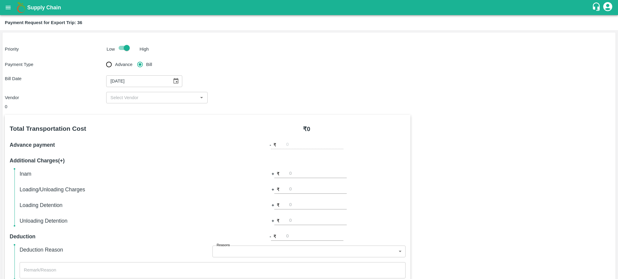
click at [196, 99] on div "​" at bounding box center [156, 97] width 101 height 11
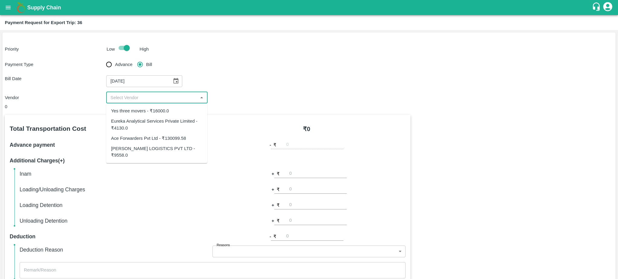
click at [123, 125] on div "Eureka Analytical Services Private Limited - ₹4130.0" at bounding box center [156, 125] width 91 height 14
type input "Eureka Analytical Services Private Limited - ₹4130.0"
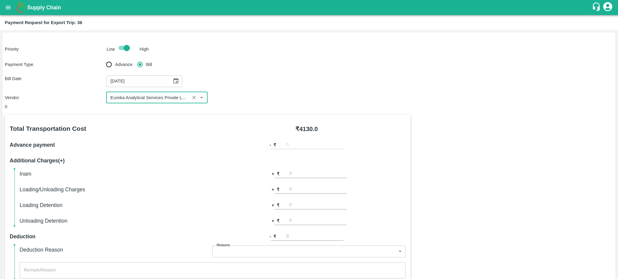
scroll to position [134, 0]
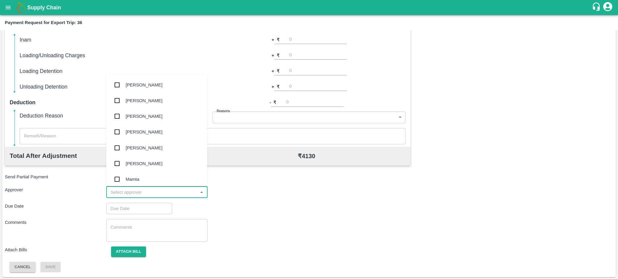
click at [170, 191] on input "input" at bounding box center [152, 192] width 88 height 8
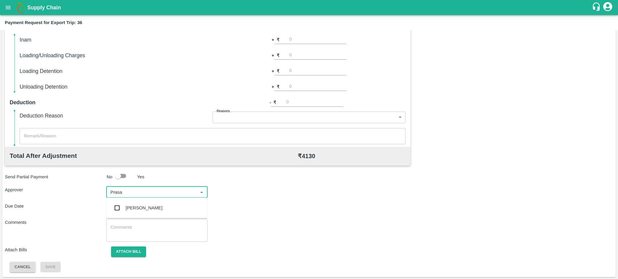
type input "Prasad"
click at [146, 207] on div "[PERSON_NAME]" at bounding box center [143, 208] width 37 height 7
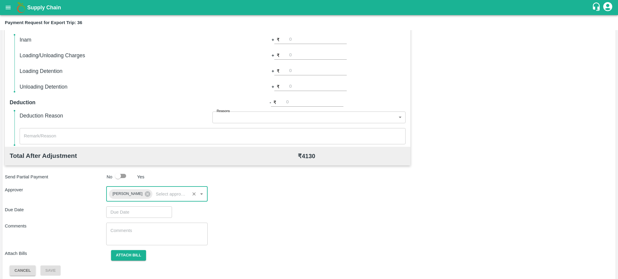
type input "DD/MM/YYYY hh:mm aa"
click at [123, 213] on input "DD/MM/YYYY hh:mm aa" at bounding box center [137, 212] width 62 height 11
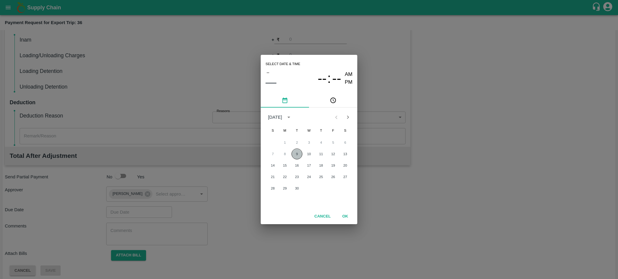
click at [297, 157] on button "9" at bounding box center [296, 154] width 11 height 11
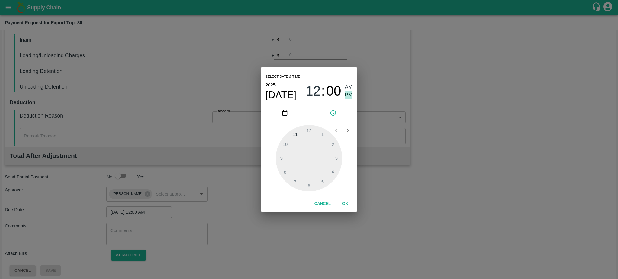
click at [349, 92] on span "PM" at bounding box center [349, 95] width 8 height 8
click at [333, 157] on div at bounding box center [309, 158] width 66 height 66
type input "09/09/2025 03:14 PM"
click at [333, 157] on div at bounding box center [309, 158] width 66 height 66
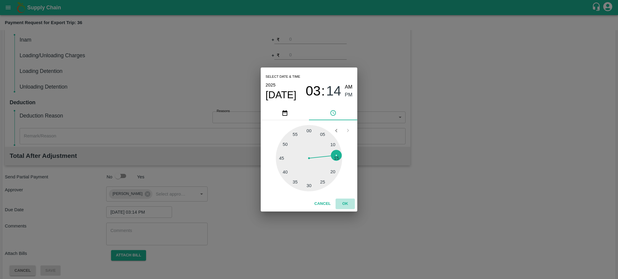
click at [343, 202] on button "OK" at bounding box center [344, 204] width 19 height 11
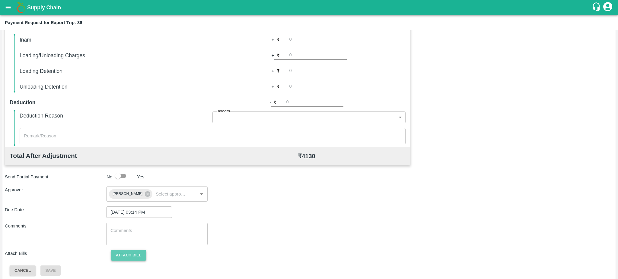
click at [125, 253] on button "Attach bill" at bounding box center [128, 255] width 35 height 11
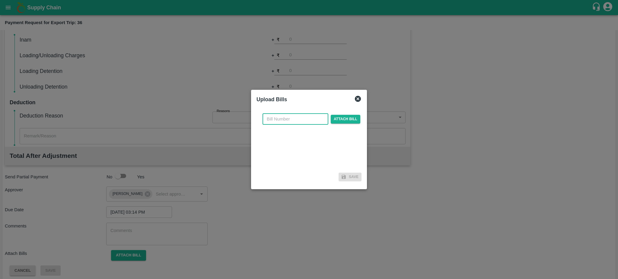
click at [280, 117] on input "text" at bounding box center [295, 118] width 66 height 11
type input "EKA6/2425/2846"
click at [340, 119] on span "Attach bill" at bounding box center [345, 119] width 30 height 9
click at [0, 0] on input "Attach bill" at bounding box center [0, 0] width 0 height 0
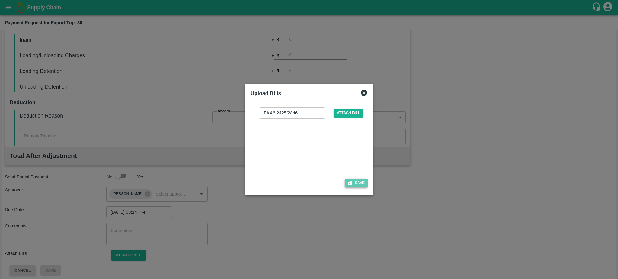
click at [357, 182] on button "Save" at bounding box center [355, 183] width 23 height 9
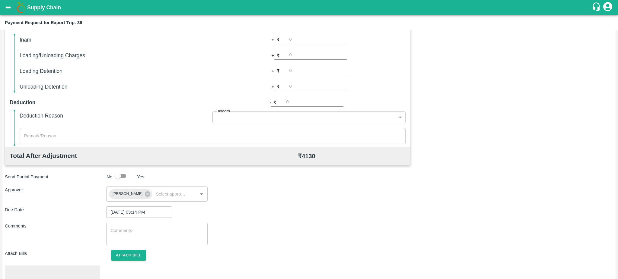
scroll to position [170, 0]
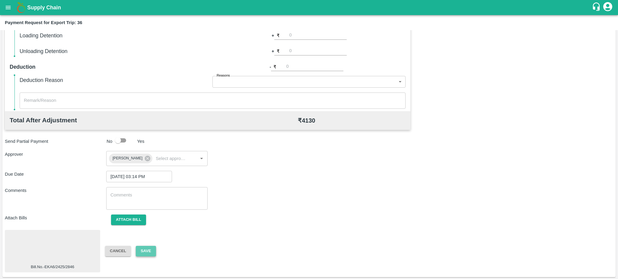
click at [151, 251] on button "Save" at bounding box center [146, 251] width 20 height 11
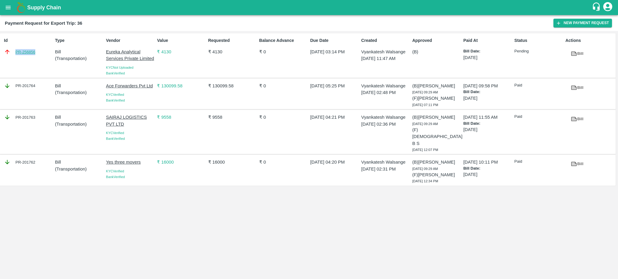
drag, startPoint x: 42, startPoint y: 53, endPoint x: 16, endPoint y: 52, distance: 25.9
click at [16, 52] on div "PR-256856" at bounding box center [28, 52] width 49 height 7
copy link "PR-256856"
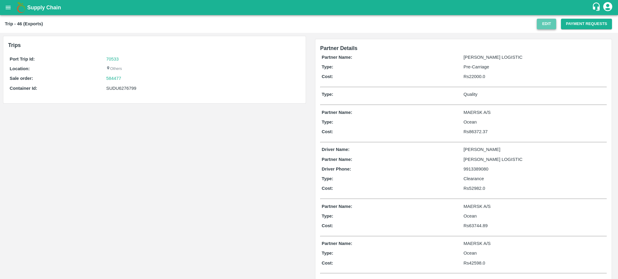
click at [547, 23] on button "Edit" at bounding box center [545, 24] width 19 height 11
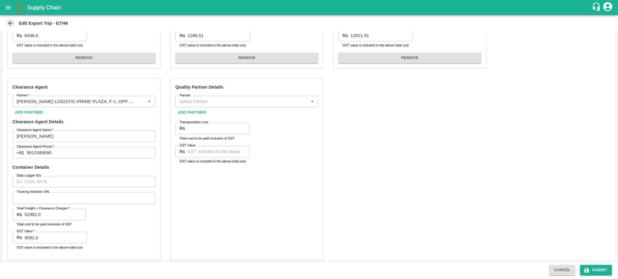
scroll to position [316, 0]
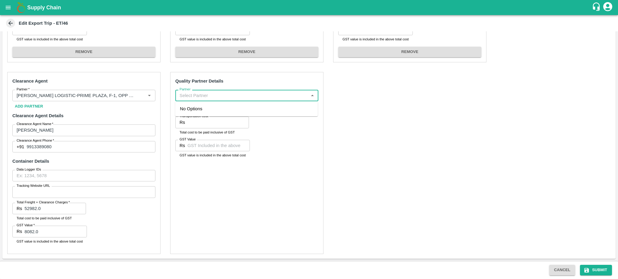
click at [213, 94] on input "Partner" at bounding box center [241, 96] width 129 height 8
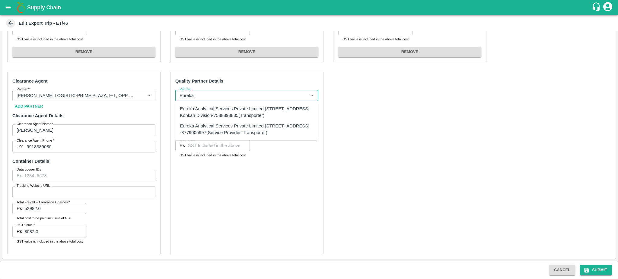
click at [200, 116] on div "Eureka Analytical Services Private Limited-[STREET_ADDRESS], Konkan Division-75…" at bounding box center [246, 113] width 133 height 14
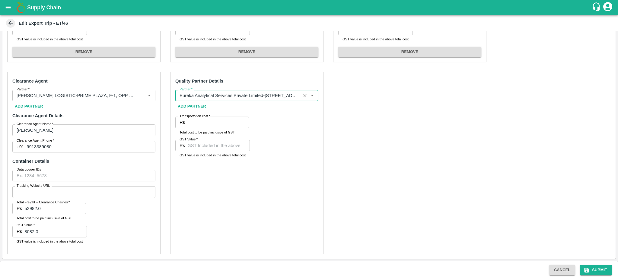
type input "Eureka Analytical Services Private Limited-[STREET_ADDRESS], Konkan Division-75…"
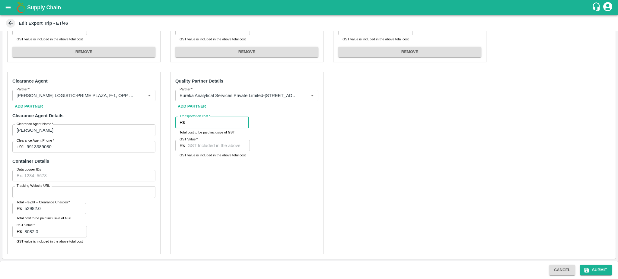
click at [187, 124] on input "Transportation cost   *" at bounding box center [218, 122] width 62 height 11
type input "3540"
click at [189, 147] on input "GST Value   *" at bounding box center [218, 145] width 62 height 11
type input "0"
click at [599, 270] on button "Submit" at bounding box center [596, 270] width 32 height 11
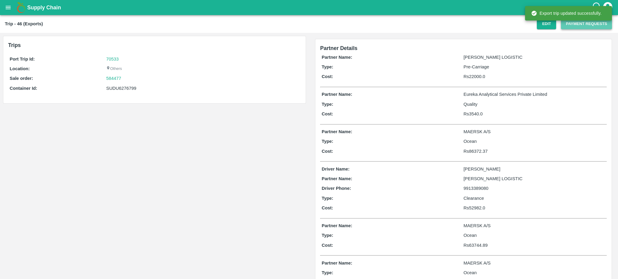
click at [578, 24] on button "Payment Requests" at bounding box center [586, 24] width 51 height 11
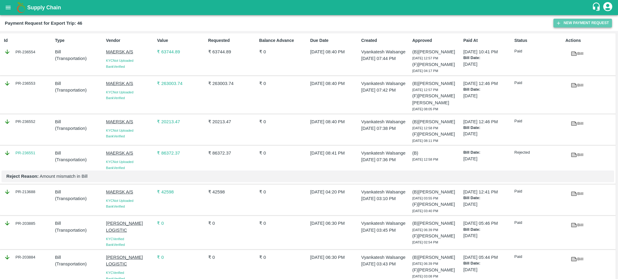
click at [573, 25] on button "New Payment Request" at bounding box center [582, 23] width 58 height 9
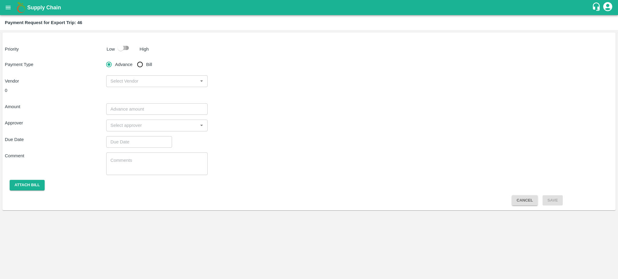
click at [127, 46] on input "checkbox" at bounding box center [120, 47] width 34 height 11
checkbox input "true"
click at [139, 60] on input "Bill" at bounding box center [140, 64] width 12 height 12
radio input "true"
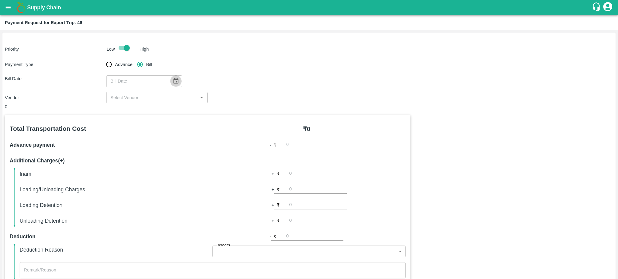
click at [178, 82] on button "Choose date" at bounding box center [175, 80] width 11 height 11
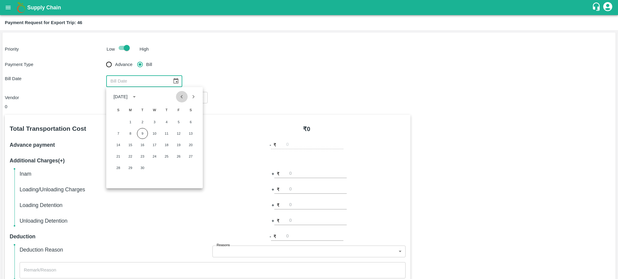
click at [179, 100] on button "Previous month" at bounding box center [181, 96] width 11 height 11
click at [118, 145] on button "10" at bounding box center [118, 145] width 11 height 11
type input "10/08/2025"
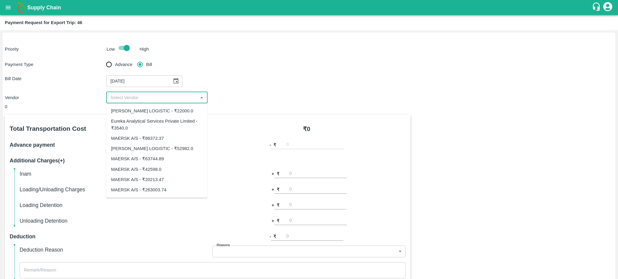
click at [147, 98] on input "input" at bounding box center [152, 98] width 88 height 8
click at [119, 130] on div "Eureka Analytical Services Private Limited - ₹3540.0" at bounding box center [156, 125] width 91 height 14
type input "Eureka Analytical Services Private Limited - ₹3540.0"
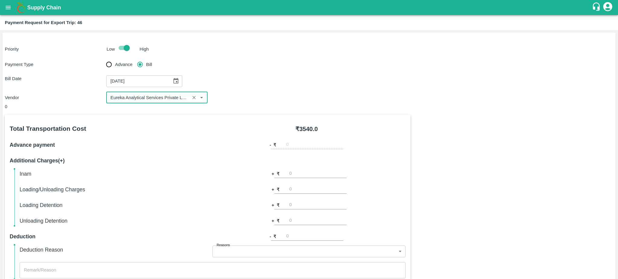
scroll to position [134, 0]
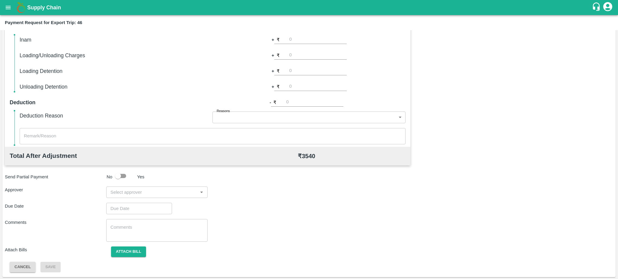
click at [172, 195] on input "input" at bounding box center [152, 192] width 88 height 8
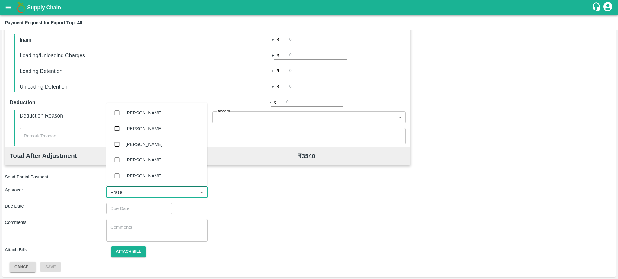
type input "Prasad"
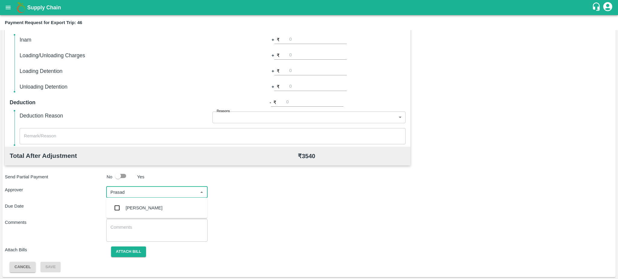
click at [149, 204] on div "[PERSON_NAME]" at bounding box center [156, 208] width 101 height 16
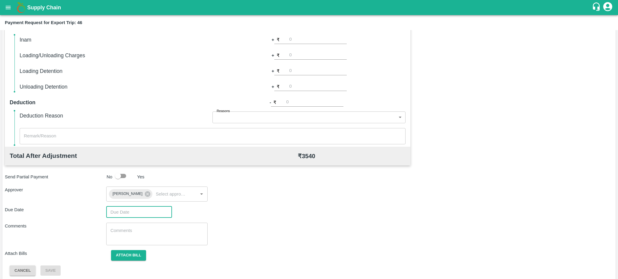
type input "DD/MM/YYYY hh:mm aa"
click at [134, 214] on input "DD/MM/YYYY hh:mm aa" at bounding box center [137, 212] width 62 height 11
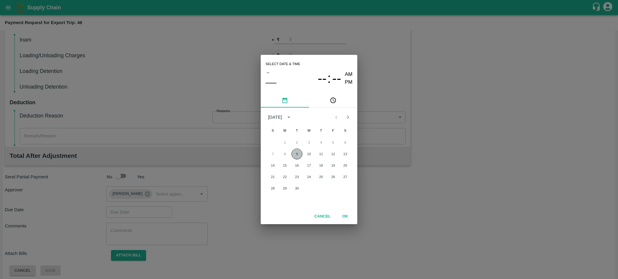
click at [296, 154] on button "9" at bounding box center [296, 154] width 11 height 11
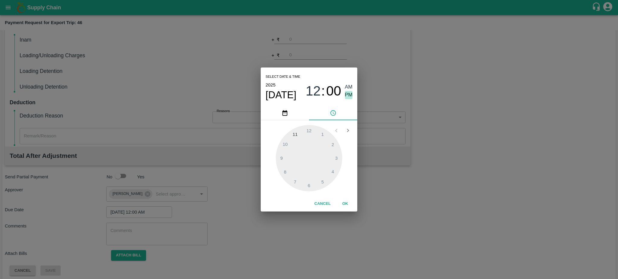
click at [346, 96] on span "PM" at bounding box center [349, 95] width 8 height 8
click at [330, 171] on div at bounding box center [309, 158] width 66 height 66
type input "09/09/2025 04:20 PM"
click at [330, 171] on div at bounding box center [309, 158] width 66 height 66
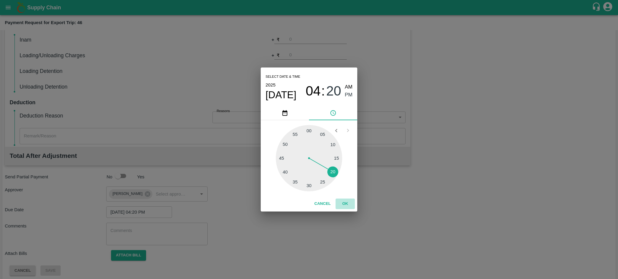
click at [346, 201] on button "OK" at bounding box center [344, 204] width 19 height 11
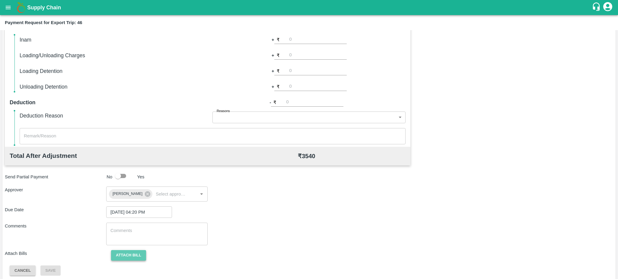
click at [121, 254] on button "Attach bill" at bounding box center [128, 255] width 35 height 11
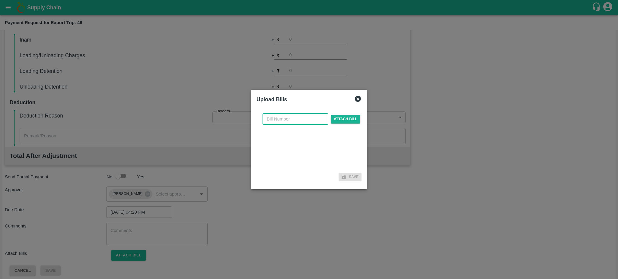
click at [280, 119] on input "text" at bounding box center [295, 118] width 66 height 11
type input "EKA6/2425/2913"
click at [343, 121] on span "Attach bill" at bounding box center [345, 119] width 30 height 9
click at [0, 0] on input "Attach bill" at bounding box center [0, 0] width 0 height 0
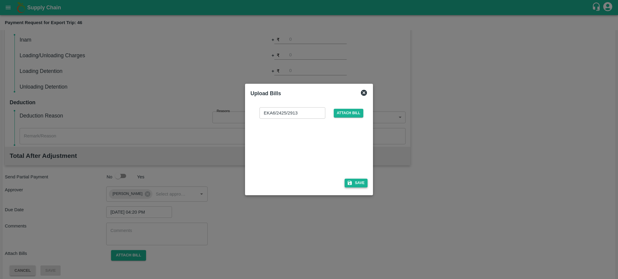
click at [359, 182] on button "Save" at bounding box center [355, 183] width 23 height 9
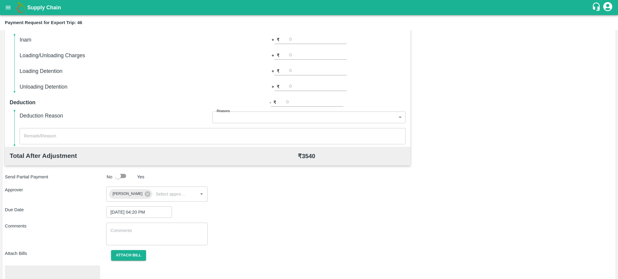
scroll to position [170, 0]
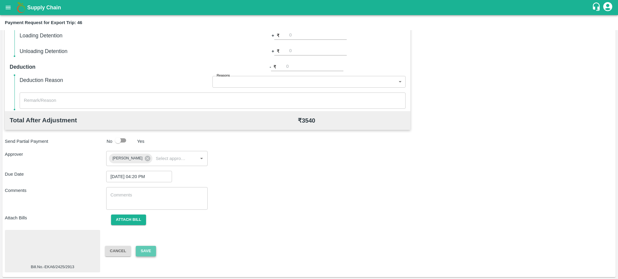
click at [147, 247] on button "Save" at bounding box center [146, 251] width 20 height 11
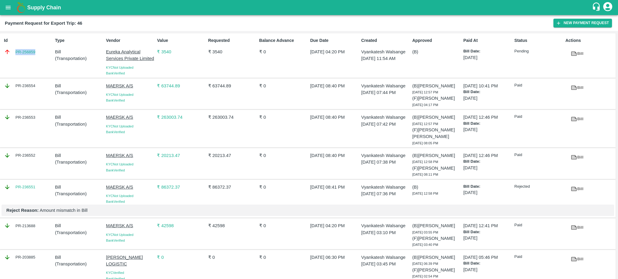
drag, startPoint x: 39, startPoint y: 54, endPoint x: 13, endPoint y: 54, distance: 25.3
click at [13, 54] on div "PR-256859" at bounding box center [28, 52] width 49 height 7
copy link "PR-256859"
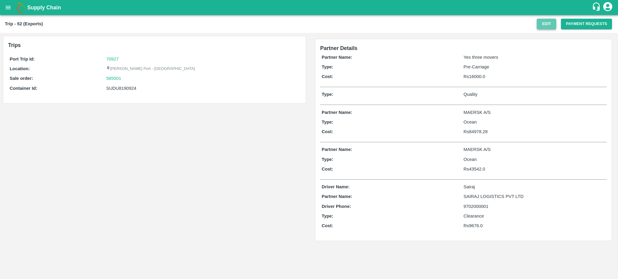
click at [541, 24] on button "Edit" at bounding box center [545, 24] width 19 height 11
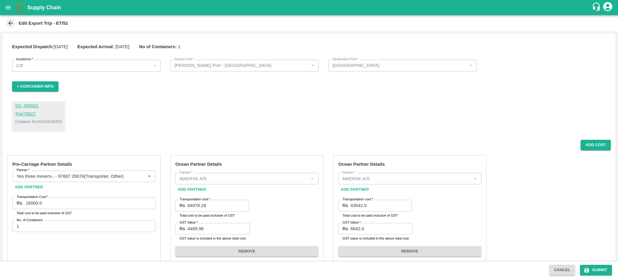
scroll to position [199, 0]
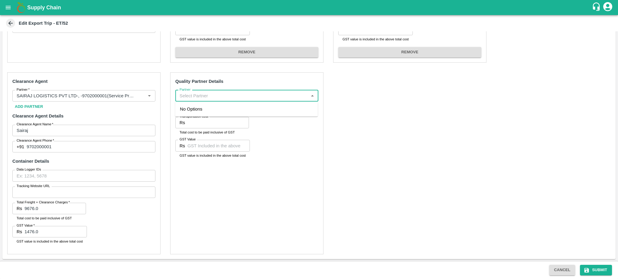
click at [196, 95] on input "Partner" at bounding box center [241, 96] width 129 height 8
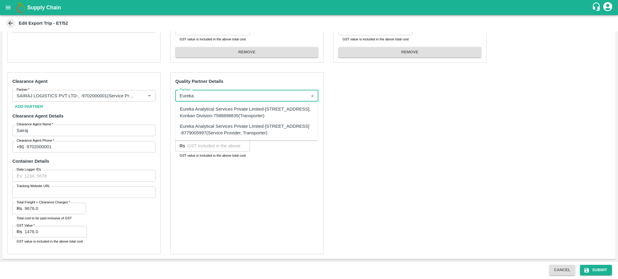
click at [202, 117] on div "Eureka Analytical Services Private Limited-[STREET_ADDRESS], Konkan Division-75…" at bounding box center [246, 113] width 133 height 14
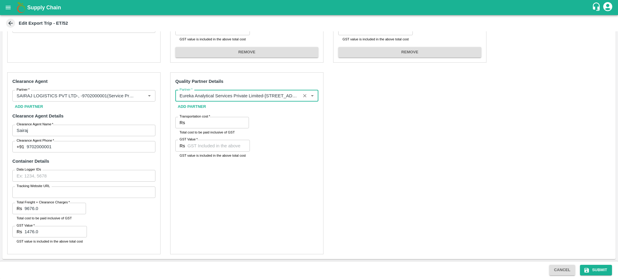
type input "Eureka Analytical Services Private Limited-[STREET_ADDRESS], Konkan Division-75…"
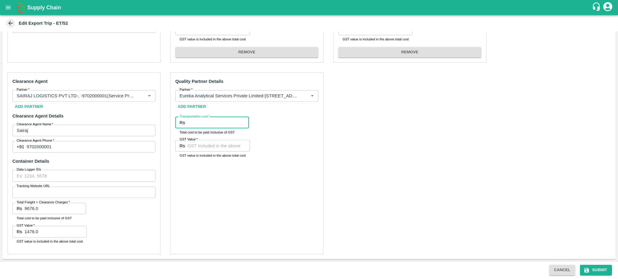
click at [194, 124] on input "Transportation cost   *" at bounding box center [218, 122] width 62 height 11
type input "4130"
click at [201, 144] on input "GST Value   *" at bounding box center [218, 145] width 62 height 11
type input "0"
click at [596, 268] on button "Submit" at bounding box center [596, 270] width 32 height 11
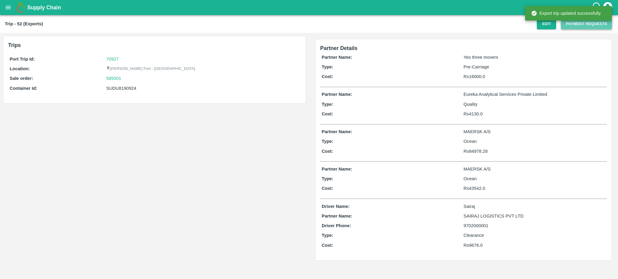
click at [585, 25] on button "Payment Requests" at bounding box center [586, 24] width 51 height 11
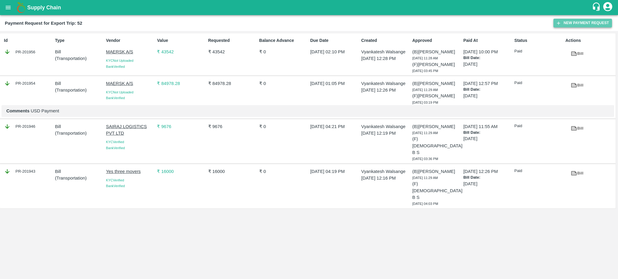
click at [583, 25] on button "New Payment Request" at bounding box center [582, 23] width 58 height 9
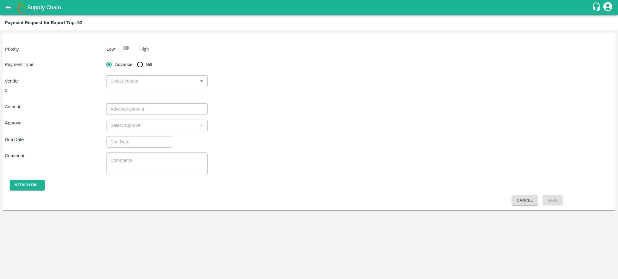
click at [124, 49] on input "checkbox" at bounding box center [120, 47] width 34 height 11
checkbox input "true"
click at [140, 62] on input "Bill" at bounding box center [140, 64] width 12 height 12
radio input "true"
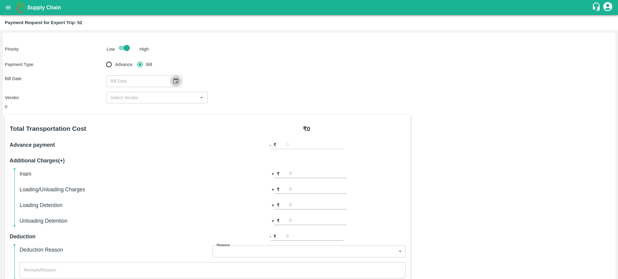
click at [176, 79] on button "Choose date" at bounding box center [175, 80] width 11 height 11
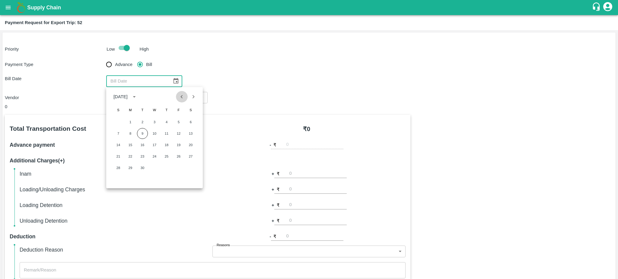
click at [181, 96] on icon "Previous month" at bounding box center [181, 96] width 7 height 7
click at [141, 144] on button "12" at bounding box center [142, 145] width 11 height 11
type input "12/08/2025"
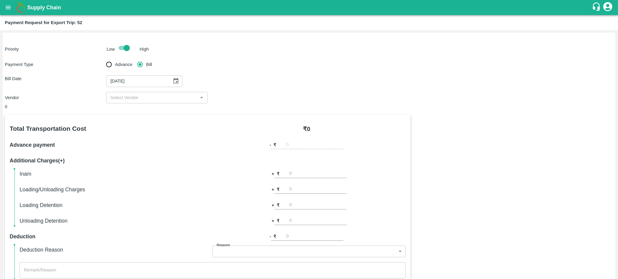
click at [131, 103] on div "​" at bounding box center [156, 97] width 101 height 11
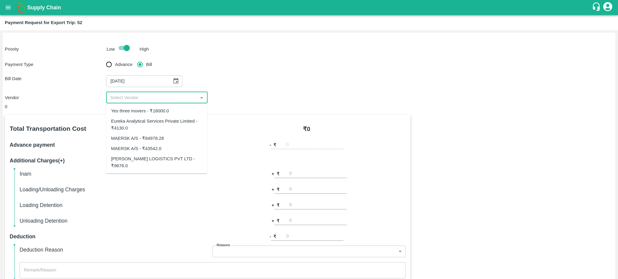
click at [142, 119] on div "Eureka Analytical Services Private Limited - ₹4130.0" at bounding box center [156, 125] width 91 height 14
type input "Eureka Analytical Services Private Limited - ₹4130.0"
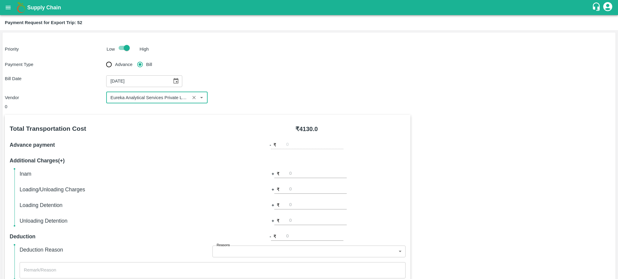
scroll to position [134, 0]
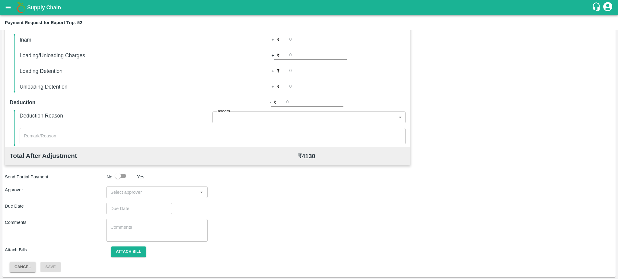
click at [186, 190] on input "input" at bounding box center [152, 192] width 88 height 8
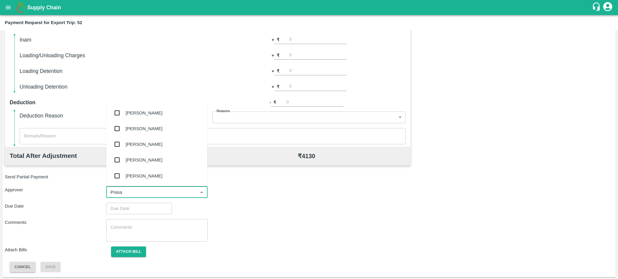
type input "Prasad"
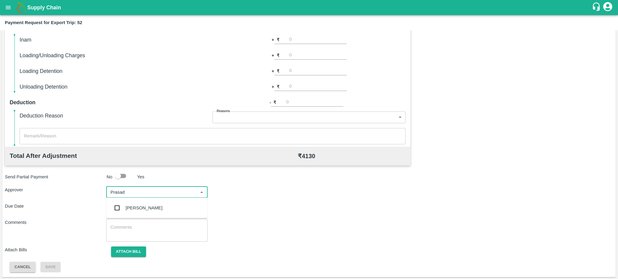
click at [143, 207] on div "[PERSON_NAME]" at bounding box center [143, 208] width 37 height 7
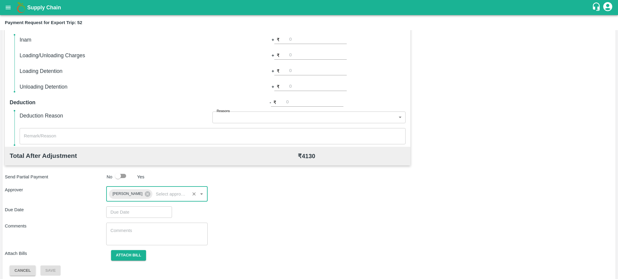
type input "DD/MM/YYYY hh:mm aa"
click at [121, 210] on input "DD/MM/YYYY hh:mm aa" at bounding box center [137, 212] width 62 height 11
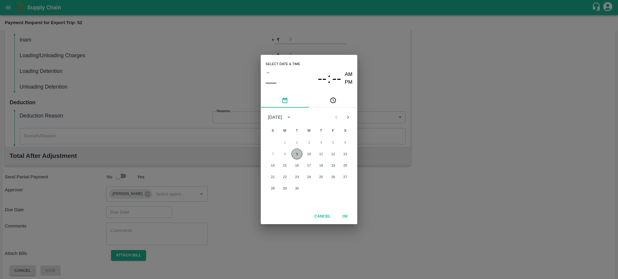
click at [296, 158] on button "9" at bounding box center [296, 154] width 11 height 11
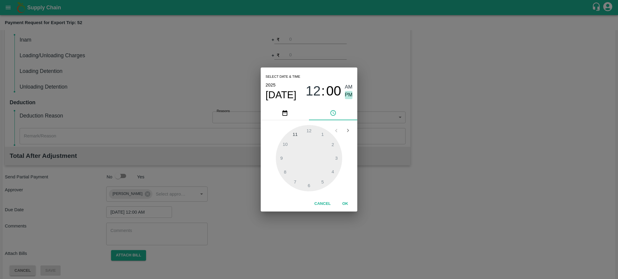
click at [349, 94] on span "PM" at bounding box center [349, 95] width 8 height 8
click at [333, 172] on div at bounding box center [309, 158] width 66 height 66
type input "09/09/2025 04:20 PM"
click at [345, 204] on button "OK" at bounding box center [344, 204] width 19 height 11
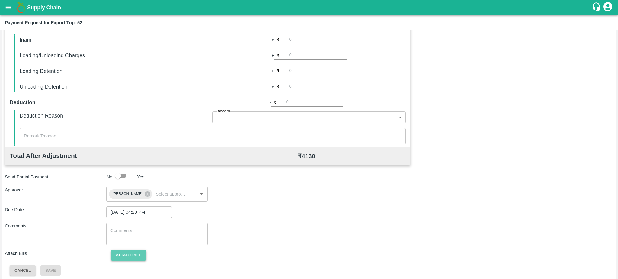
click at [131, 258] on button "Attach bill" at bounding box center [128, 255] width 35 height 11
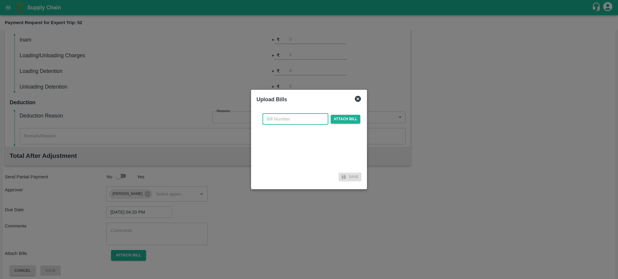
click at [275, 122] on input "text" at bounding box center [295, 118] width 66 height 11
paste input "EKA6/2425/3040"
type input "EKA6/2425/3040"
click at [347, 116] on span "Attach bill" at bounding box center [345, 119] width 30 height 9
click at [0, 0] on input "Attach bill" at bounding box center [0, 0] width 0 height 0
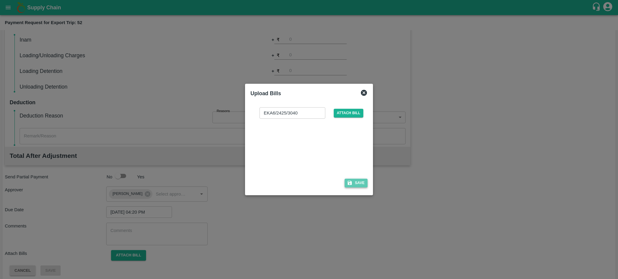
click at [358, 180] on button "Save" at bounding box center [355, 183] width 23 height 9
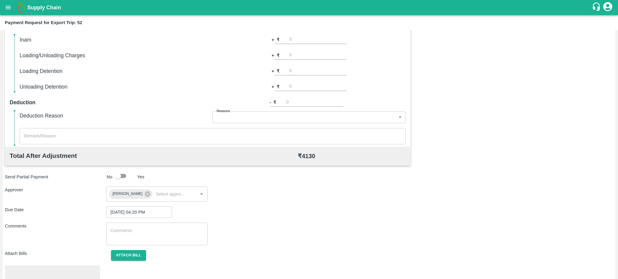
scroll to position [170, 0]
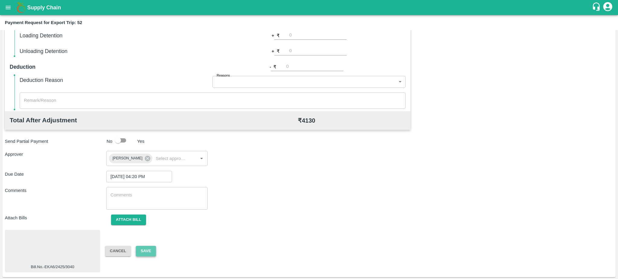
click at [153, 248] on button "Save" at bounding box center [146, 251] width 20 height 11
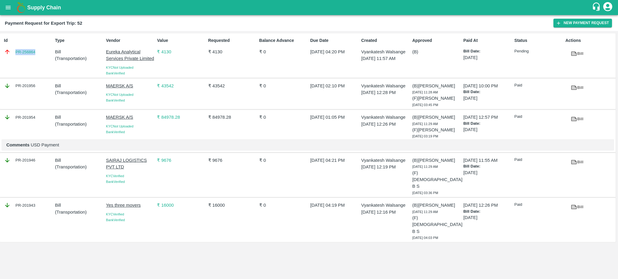
drag, startPoint x: 40, startPoint y: 50, endPoint x: 14, endPoint y: 52, distance: 26.3
click at [14, 52] on div "PR-256864" at bounding box center [28, 52] width 49 height 7
copy link "PR-256864"
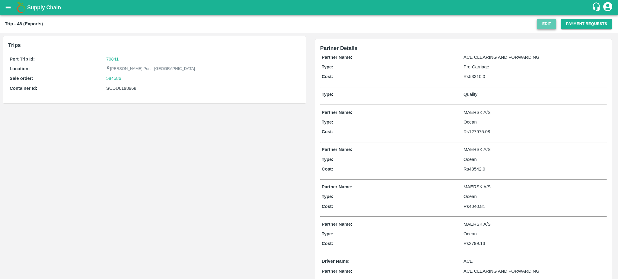
click at [542, 25] on button "Edit" at bounding box center [545, 24] width 19 height 11
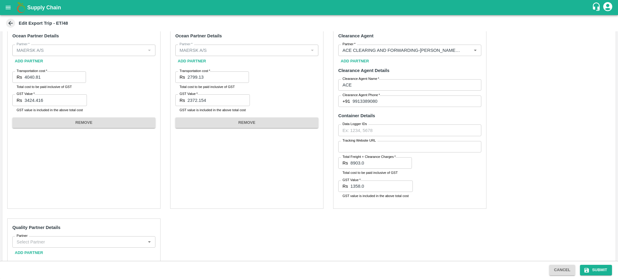
scroll to position [305, 0]
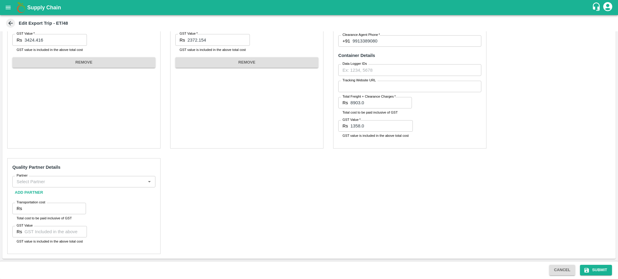
click at [52, 182] on input "Partner" at bounding box center [78, 182] width 129 height 8
type input "S"
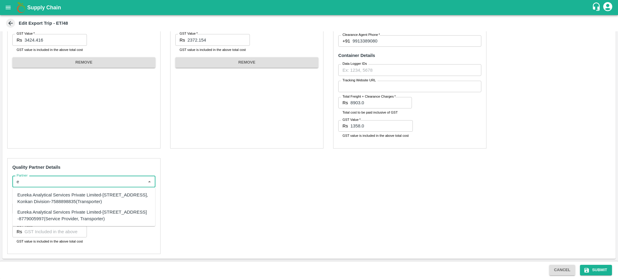
click at [46, 192] on div "Eureka Analytical Services Private Limited-[STREET_ADDRESS], Konkan Division-75…" at bounding box center [83, 199] width 133 height 14
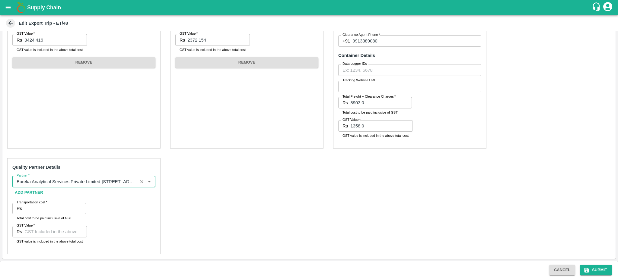
type input "Eureka Analytical Services Private Limited-[STREET_ADDRESS], Konkan Division-75…"
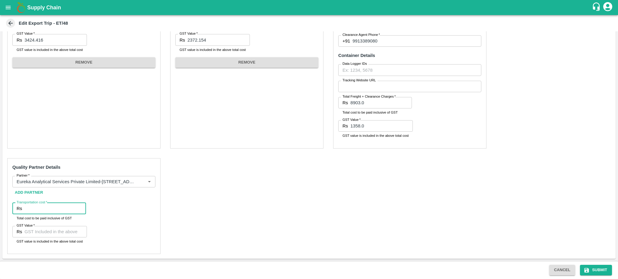
click at [26, 209] on input "Transportation cost   *" at bounding box center [55, 208] width 62 height 11
type input "5310"
click at [35, 235] on input "GST Value   *" at bounding box center [55, 231] width 62 height 11
type input "0"
click at [600, 270] on button "Submit" at bounding box center [596, 270] width 32 height 11
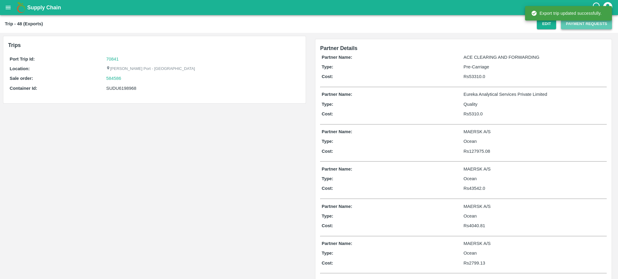
click at [580, 26] on button "Payment Requests" at bounding box center [586, 24] width 51 height 11
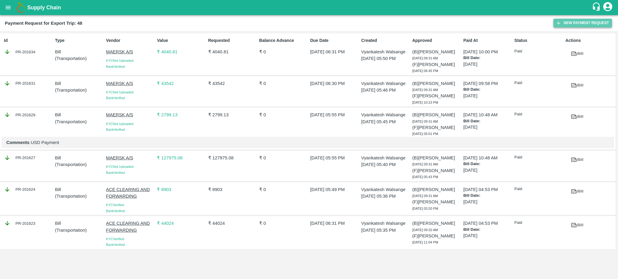
click at [582, 19] on button "New Payment Request" at bounding box center [582, 23] width 58 height 9
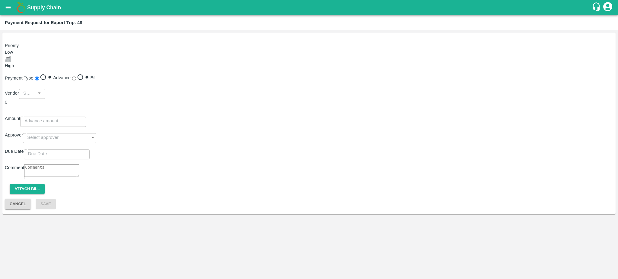
click at [10, 57] on input "checkbox" at bounding box center [8, 59] width 4 height 4
checkbox input "true"
click at [76, 77] on input "Bill" at bounding box center [74, 79] width 4 height 4
radio input "true"
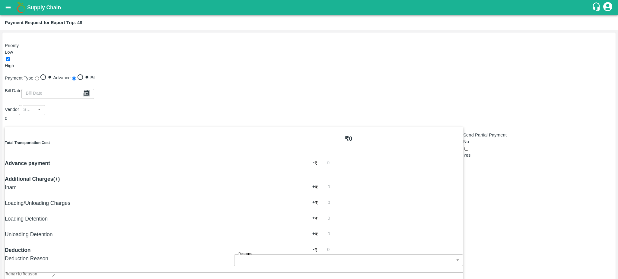
click at [90, 90] on icon "Choose date" at bounding box center [86, 93] width 7 height 7
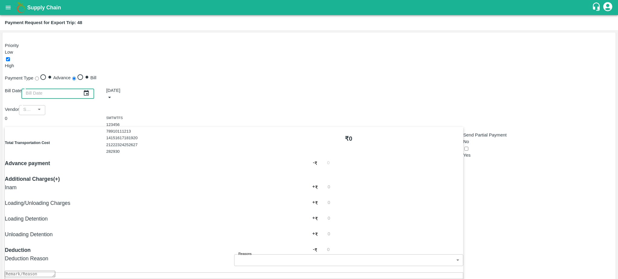
click at [106, 105] on icon "Previous month" at bounding box center [106, 105] width 0 height 0
click at [115, 147] on button "18" at bounding box center [113, 145] width 5 height 5
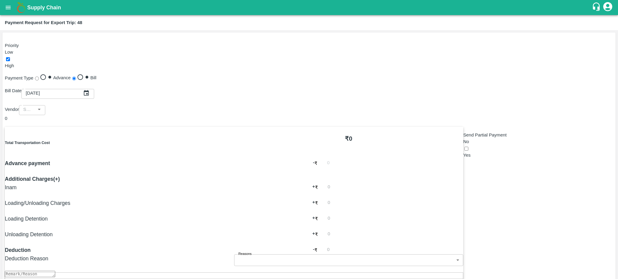
type input "[DATE]"
click at [45, 104] on div "​" at bounding box center [32, 109] width 26 height 11
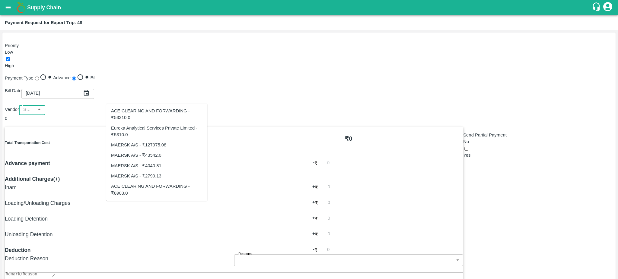
click at [143, 131] on div "Eureka Analytical Services Private Limited - ₹5310.0" at bounding box center [156, 132] width 91 height 14
type input "Eureka Analytical Services Private Limited - ₹5310.0"
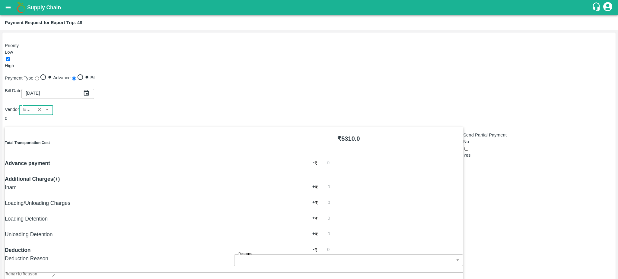
scroll to position [134, 0]
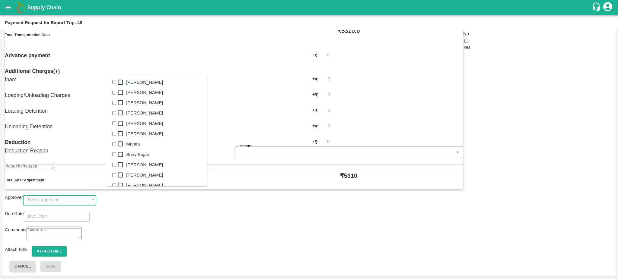
click at [84, 194] on input "input" at bounding box center [54, 199] width 62 height 11
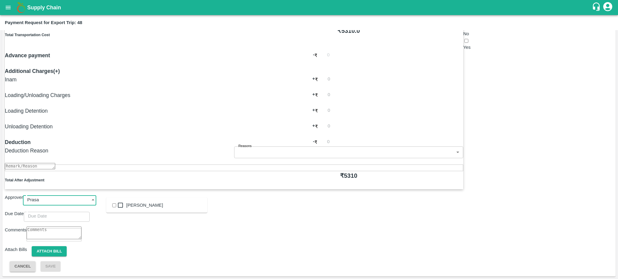
type input "Prasad"
click at [146, 209] on div "[PERSON_NAME]" at bounding box center [144, 205] width 37 height 7
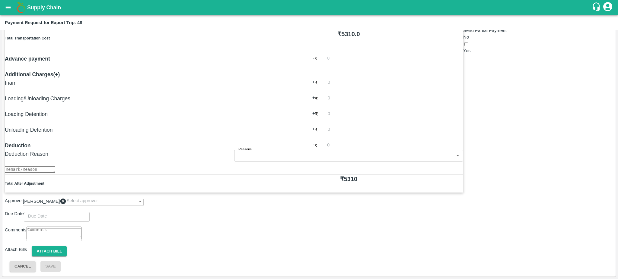
type input "DD/MM/YYYY hh:mm aa"
click at [85, 214] on input "DD/MM/YYYY hh:mm aa" at bounding box center [55, 215] width 62 height 11
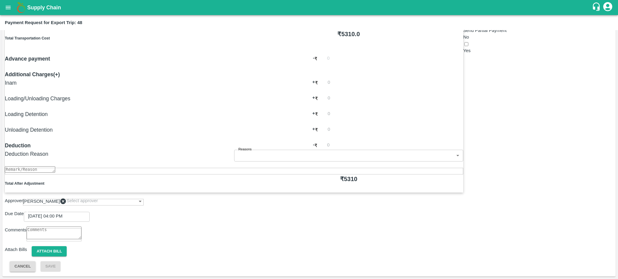
type input "[DATE] 04:18 PM"
click at [67, 254] on button "Attach bill" at bounding box center [49, 251] width 35 height 11
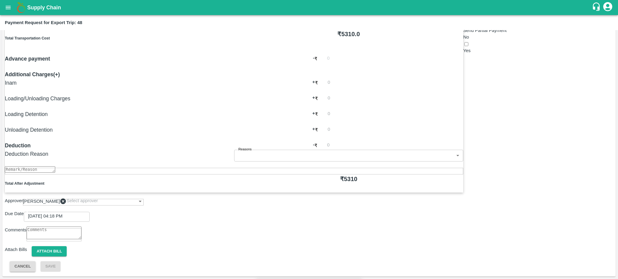
paste input "EKA6/2425/3041"
type input "EKA6/2425/3041"
click at [0, 0] on input "Attach bill" at bounding box center [0, 0] width 0 height 0
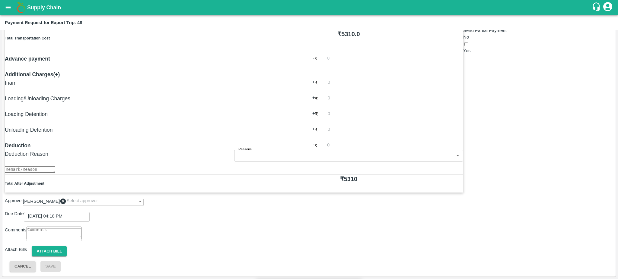
click at [0, 0] on input "Attach bill" at bounding box center [0, 0] width 0 height 0
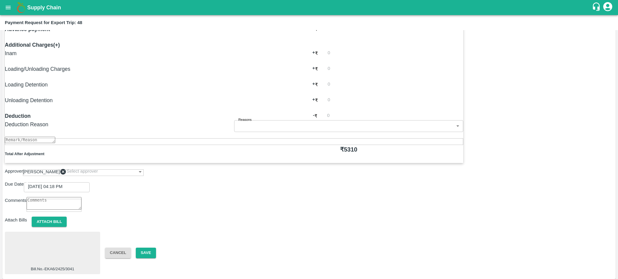
scroll to position [170, 0]
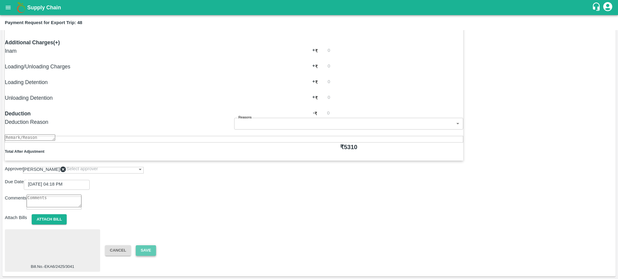
click at [144, 251] on button "Save" at bounding box center [146, 250] width 20 height 11
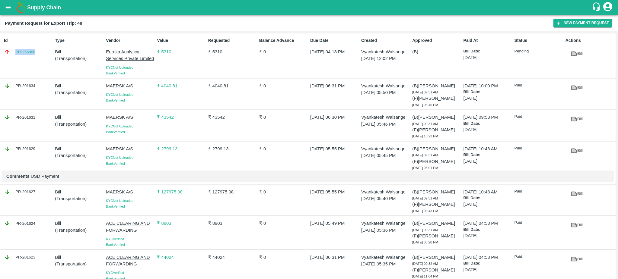
drag, startPoint x: 40, startPoint y: 54, endPoint x: 14, endPoint y: 53, distance: 26.2
click at [14, 53] on div "PR-256868" at bounding box center [28, 52] width 49 height 7
copy link "PR-256868"
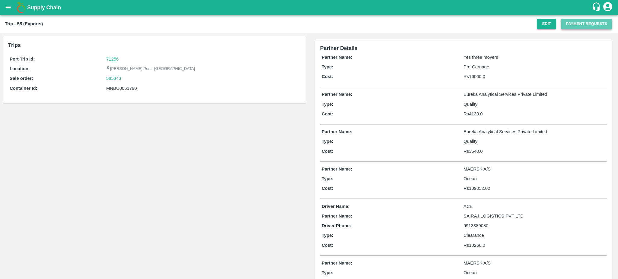
click at [580, 25] on button "Payment Requests" at bounding box center [586, 24] width 51 height 11
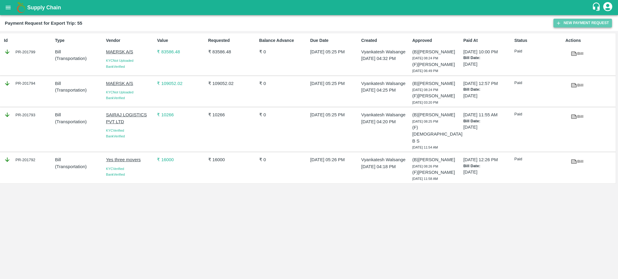
click at [595, 22] on button "New Payment Request" at bounding box center [582, 23] width 58 height 9
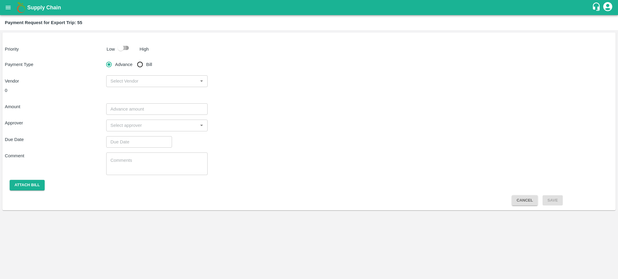
click at [123, 46] on input "checkbox" at bounding box center [120, 47] width 34 height 11
checkbox input "true"
click at [138, 66] on input "Bill" at bounding box center [140, 64] width 12 height 12
radio input "true"
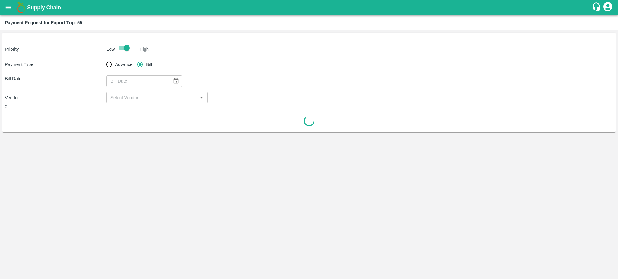
click at [172, 84] on icon "Choose date" at bounding box center [175, 81] width 7 height 7
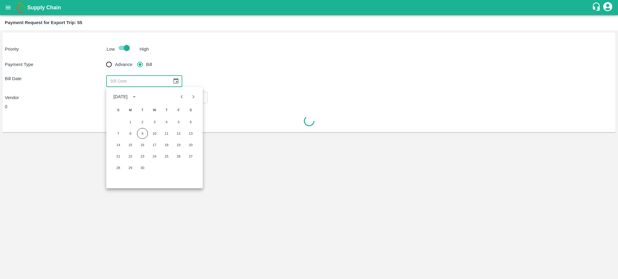
click at [185, 97] on icon "Previous month" at bounding box center [181, 96] width 7 height 7
click at [130, 144] on button "11" at bounding box center [130, 145] width 11 height 11
type input "11/08/2025"
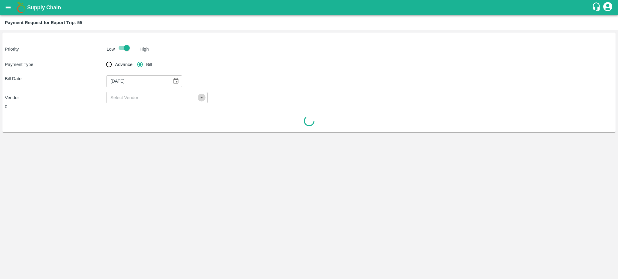
click at [201, 96] on icon "Open" at bounding box center [201, 97] width 7 height 7
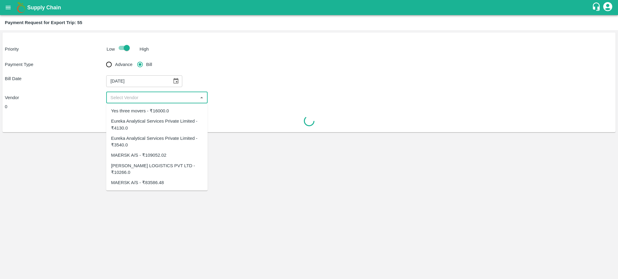
click at [128, 127] on div "Eureka Analytical Services Private Limited - ₹4130.0" at bounding box center [157, 125] width 92 height 14
type input "Eureka Analytical Services Private Limited - ₹4130.0"
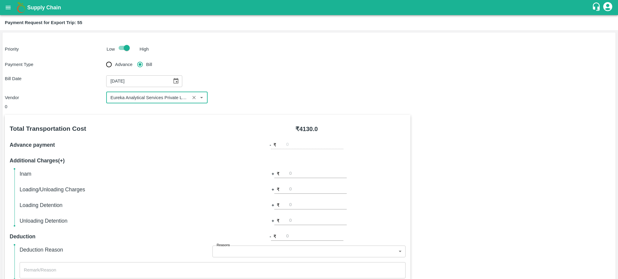
scroll to position [134, 0]
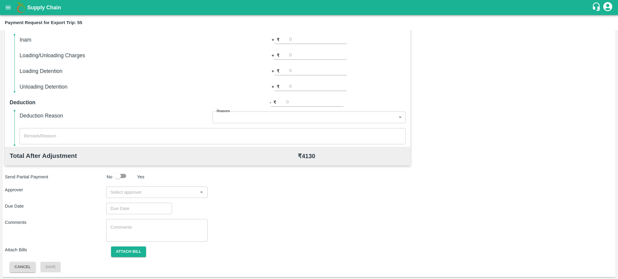
click at [172, 192] on input "input" at bounding box center [152, 192] width 88 height 8
type input "Prasad"
click at [141, 211] on div "[PERSON_NAME]" at bounding box center [143, 208] width 37 height 7
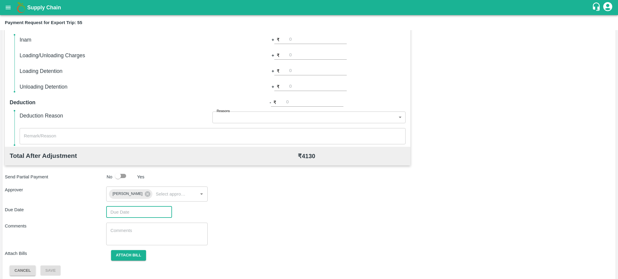
type input "DD/MM/YYYY hh:mm aa"
click at [141, 211] on input "DD/MM/YYYY hh:mm aa" at bounding box center [137, 212] width 62 height 11
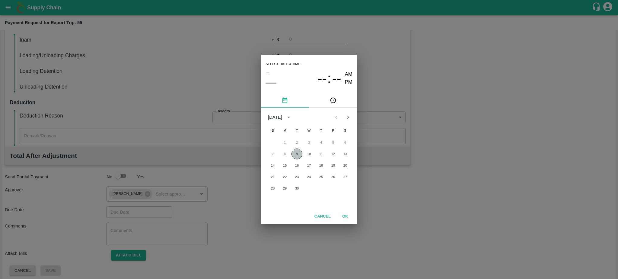
click at [297, 156] on button "9" at bounding box center [296, 154] width 11 height 11
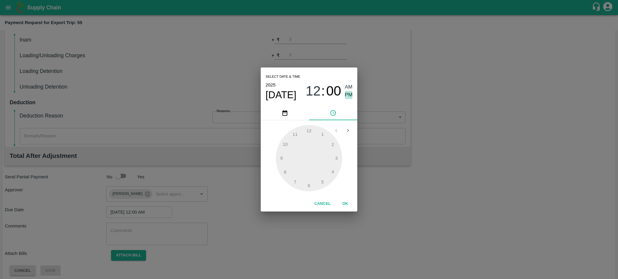
click at [345, 95] on span "PM" at bounding box center [349, 95] width 8 height 8
click at [320, 183] on div at bounding box center [309, 158] width 66 height 66
type input "09/09/2025 05:26 PM"
click at [320, 183] on div at bounding box center [309, 158] width 66 height 66
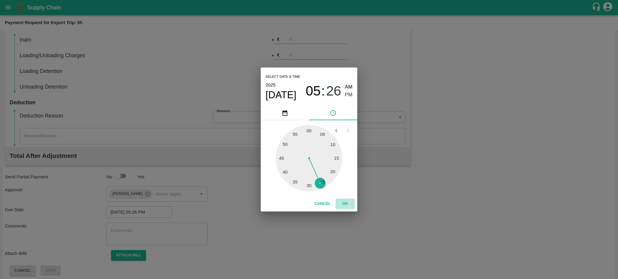
click at [345, 203] on button "OK" at bounding box center [344, 204] width 19 height 11
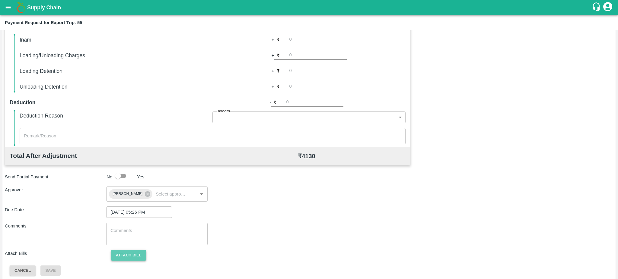
click at [127, 258] on button "Attach bill" at bounding box center [128, 255] width 35 height 11
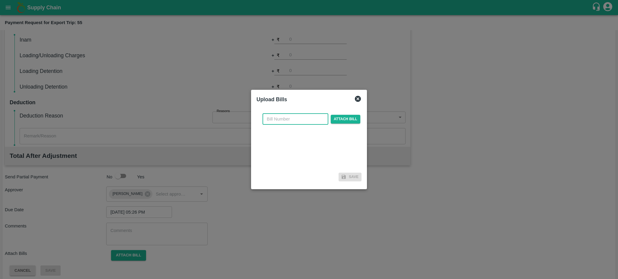
click at [269, 120] on input "text" at bounding box center [295, 118] width 66 height 11
paste input "EKA6/2425/3043"
type input "EKA6/2425/3043"
click at [332, 118] on span "Attach bill" at bounding box center [345, 119] width 30 height 9
click at [0, 0] on input "Attach bill" at bounding box center [0, 0] width 0 height 0
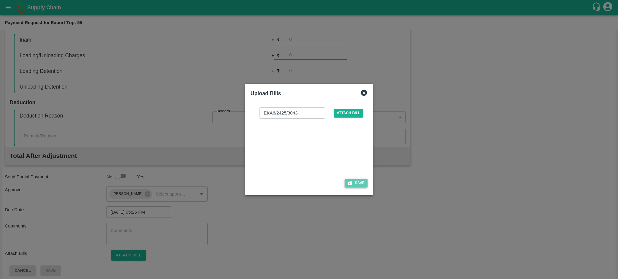
click at [362, 183] on button "Save" at bounding box center [355, 183] width 23 height 9
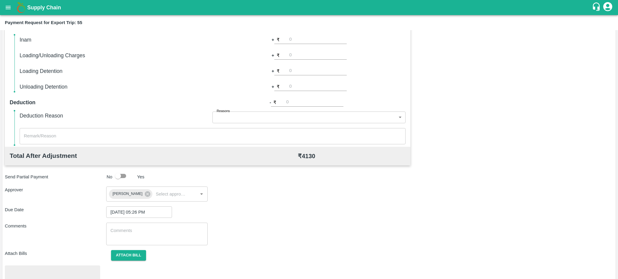
scroll to position [170, 0]
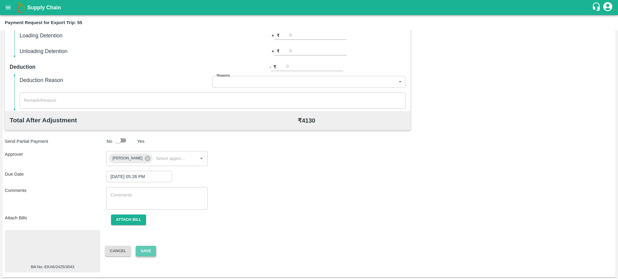
click at [153, 247] on button "Save" at bounding box center [146, 251] width 20 height 11
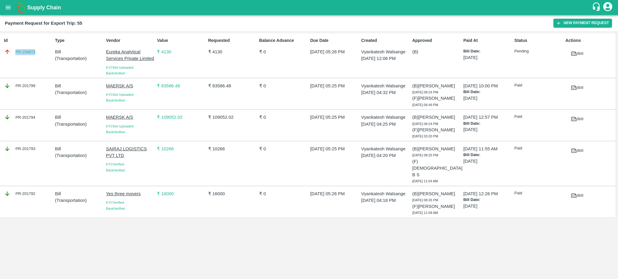
drag, startPoint x: 42, startPoint y: 54, endPoint x: 14, endPoint y: 52, distance: 27.2
click at [14, 52] on div "PR-256873" at bounding box center [28, 52] width 49 height 7
copy link "PR-256873"
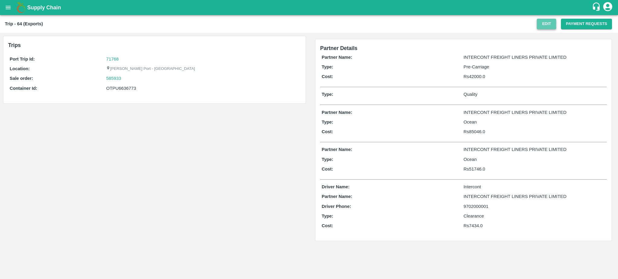
click at [541, 25] on button "Edit" at bounding box center [545, 24] width 19 height 11
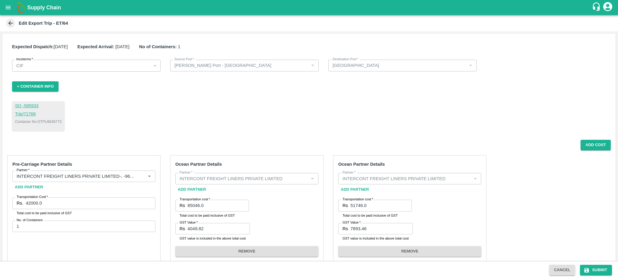
scroll to position [199, 0]
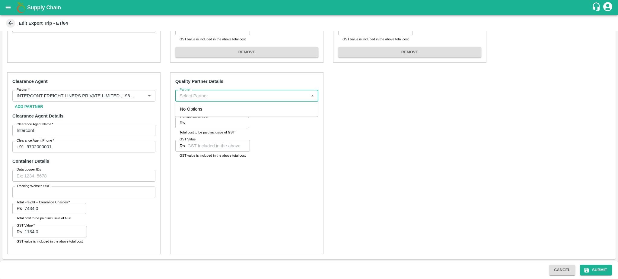
click at [195, 96] on input "Partner" at bounding box center [241, 96] width 129 height 8
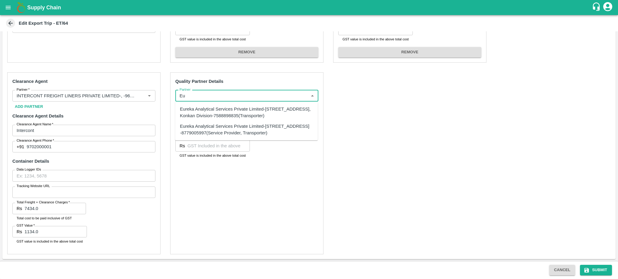
click at [212, 112] on div "Eureka Analytical Services Private Limited-[STREET_ADDRESS], Konkan Division-75…" at bounding box center [246, 113] width 133 height 14
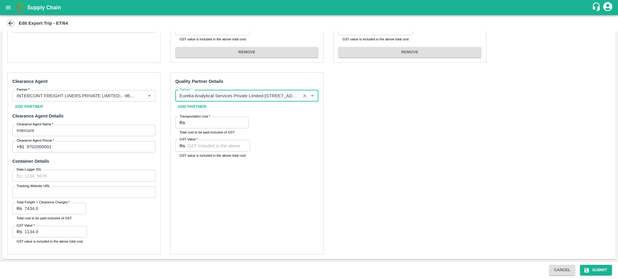
type input "Eureka Analytical Services Private Limited-[STREET_ADDRESS], Konkan Division-75…"
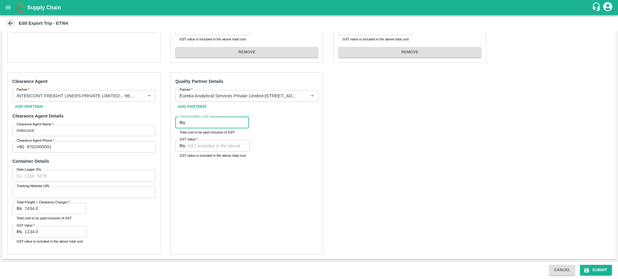
click at [201, 119] on input "Transportation cost   *" at bounding box center [218, 122] width 62 height 11
type input "4130"
click at [191, 147] on input "GST Value   *" at bounding box center [218, 145] width 62 height 11
type input "0"
click at [592, 268] on button "Submit" at bounding box center [596, 270] width 32 height 11
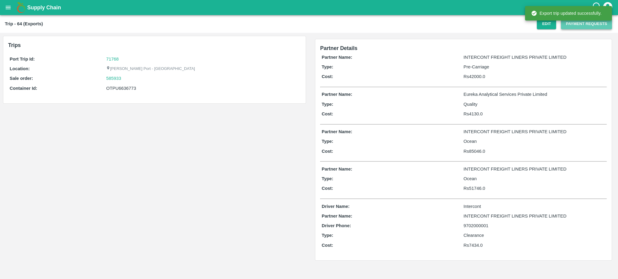
click at [580, 23] on button "Payment Requests" at bounding box center [586, 24] width 51 height 11
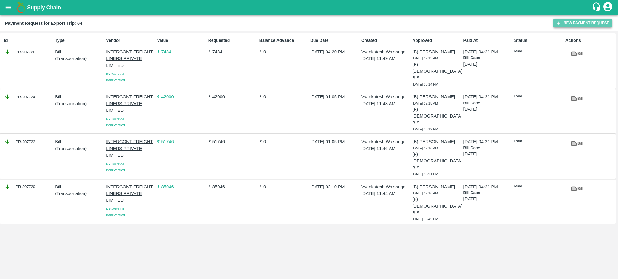
click at [568, 21] on button "New Payment Request" at bounding box center [582, 23] width 58 height 9
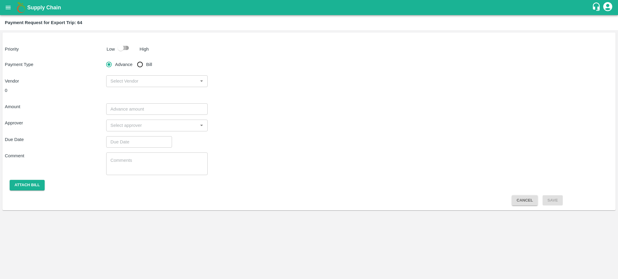
click at [126, 46] on input "checkbox" at bounding box center [120, 47] width 34 height 11
checkbox input "true"
click at [141, 64] on input "Bill" at bounding box center [140, 64] width 12 height 12
radio input "true"
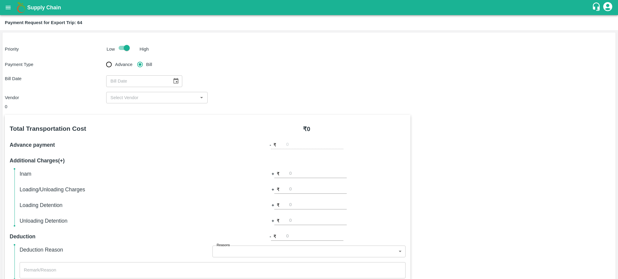
type input "DD/MM/YYYY"
click at [131, 84] on input "DD/MM/YYYY" at bounding box center [137, 80] width 62 height 11
click at [172, 81] on icon "Choose date" at bounding box center [175, 81] width 7 height 7
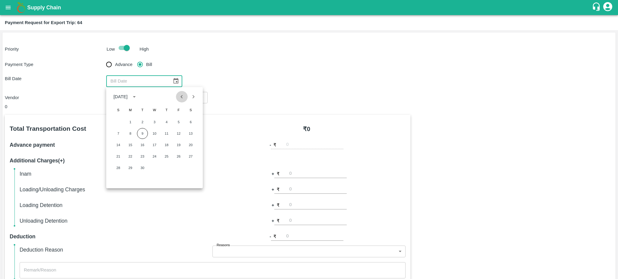
click at [183, 98] on icon "Previous month" at bounding box center [181, 96] width 7 height 7
click at [130, 156] on button "18" at bounding box center [130, 156] width 11 height 11
type input "18/08/2025"
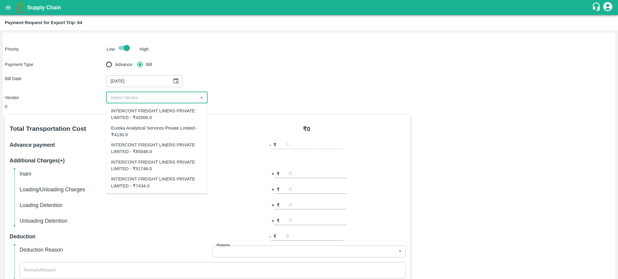
click at [166, 100] on input "input" at bounding box center [152, 98] width 88 height 8
click at [129, 134] on div "Eureka Analytical Services Private Limited - ₹4130.0" at bounding box center [156, 132] width 91 height 14
type input "Eureka Analytical Services Private Limited - ₹4130.0"
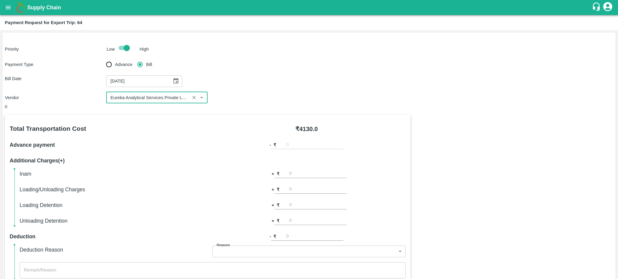
scroll to position [134, 0]
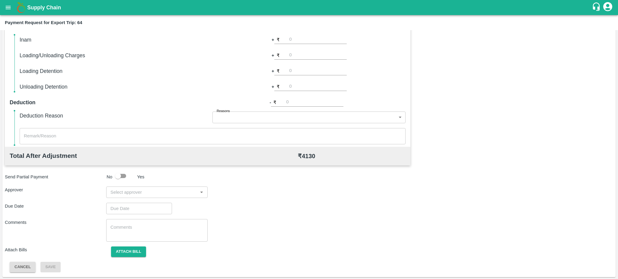
click at [141, 195] on input "input" at bounding box center [152, 192] width 88 height 8
type input "prasad"
click at [137, 208] on div "[PERSON_NAME]" at bounding box center [143, 208] width 37 height 7
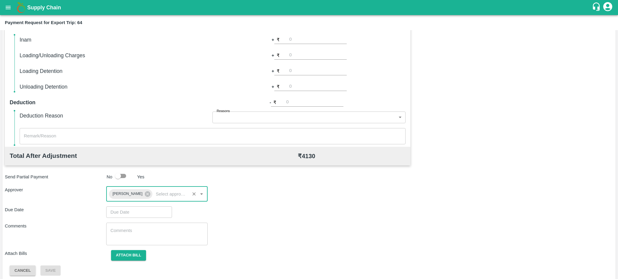
type input "DD/MM/YYYY hh:mm aa"
click at [137, 214] on input "DD/MM/YYYY hh:mm aa" at bounding box center [137, 212] width 62 height 11
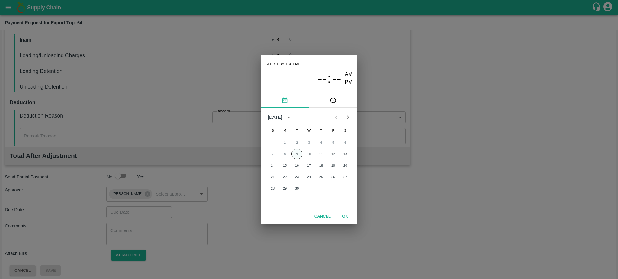
click at [294, 158] on button "9" at bounding box center [296, 154] width 11 height 11
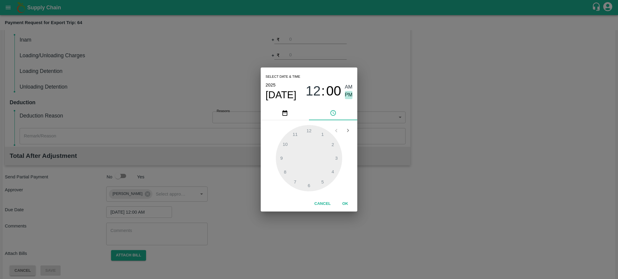
click at [349, 94] on span "PM" at bounding box center [349, 95] width 8 height 8
click at [332, 169] on div at bounding box center [309, 158] width 66 height 66
type input "09/09/2025 04:19 PM"
click at [344, 202] on button "OK" at bounding box center [344, 204] width 19 height 11
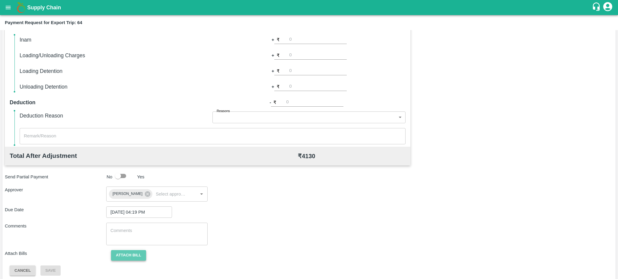
click at [132, 257] on button "Attach bill" at bounding box center [128, 255] width 35 height 11
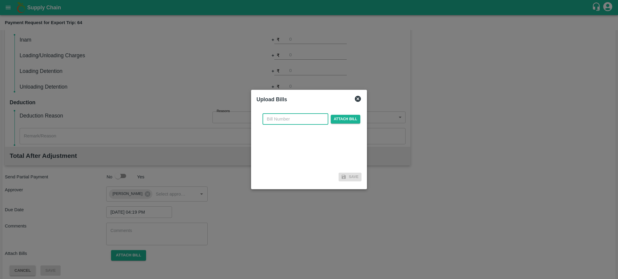
click at [276, 122] on input "text" at bounding box center [295, 118] width 66 height 11
paste input "EKA6/2425/3142"
type input "EKA6/2425/3142"
click at [342, 116] on span "Attach bill" at bounding box center [345, 119] width 30 height 9
click at [0, 0] on input "Attach bill" at bounding box center [0, 0] width 0 height 0
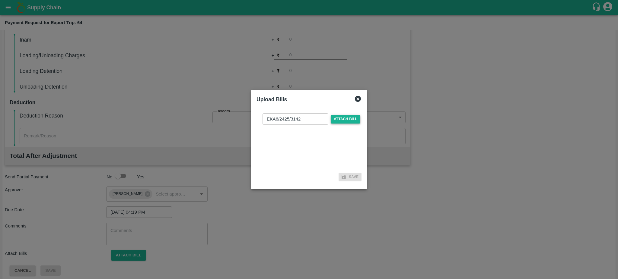
click at [349, 122] on span "Attach bill" at bounding box center [345, 119] width 30 height 9
click at [0, 0] on input "Attach bill" at bounding box center [0, 0] width 0 height 0
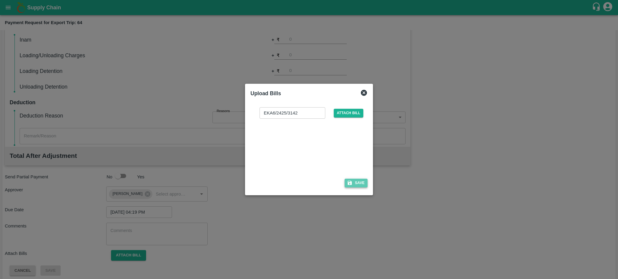
click at [356, 181] on button "Save" at bounding box center [355, 183] width 23 height 9
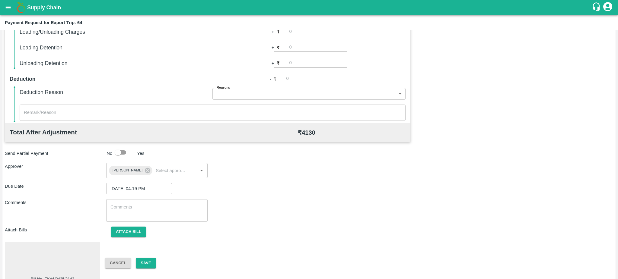
scroll to position [170, 0]
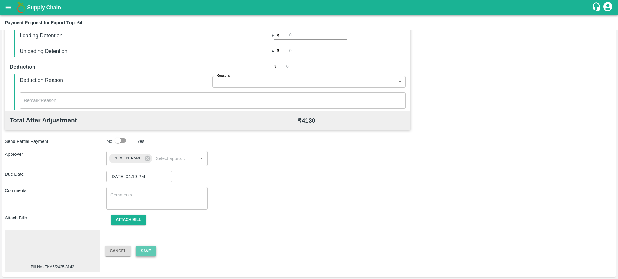
click at [147, 254] on button "Save" at bounding box center [146, 251] width 20 height 11
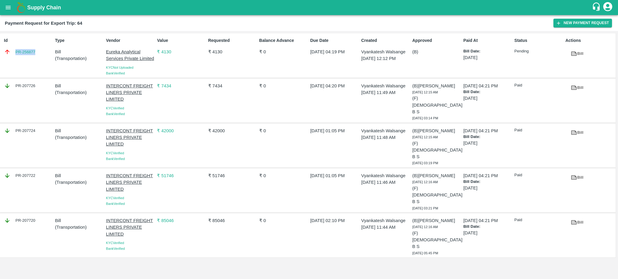
drag, startPoint x: 39, startPoint y: 52, endPoint x: 13, endPoint y: 53, distance: 25.9
click at [13, 53] on div "PR-256877" at bounding box center [28, 52] width 49 height 7
copy link "PR-256877"
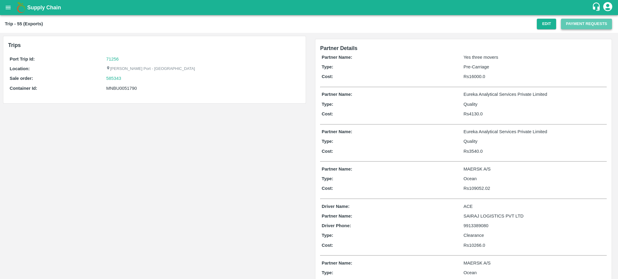
click at [573, 23] on button "Payment Requests" at bounding box center [586, 24] width 51 height 11
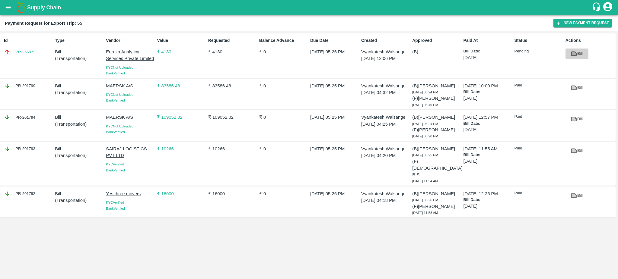
click at [572, 53] on icon at bounding box center [573, 53] width 5 height 3
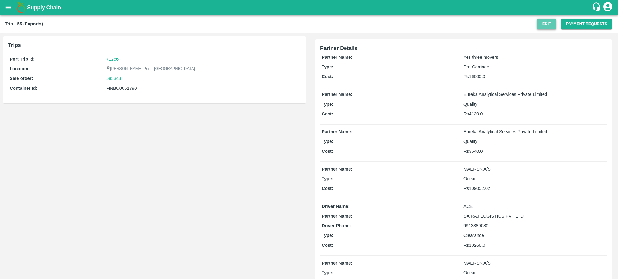
click at [547, 27] on button "Edit" at bounding box center [545, 24] width 19 height 11
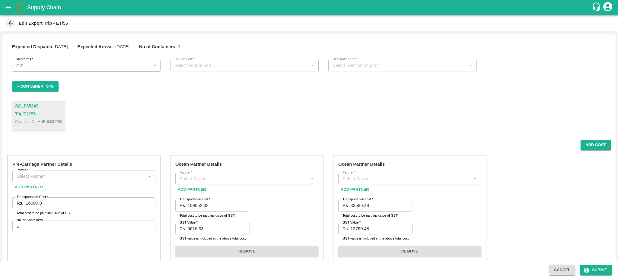
type input "[PERSON_NAME] Port - [GEOGRAPHIC_DATA]"
type input "[DEMOGRAPHIC_DATA]"
type input "Yes three movers-, - 97687 26676(Transporter, Other)"
type input "MAERSK A/S"
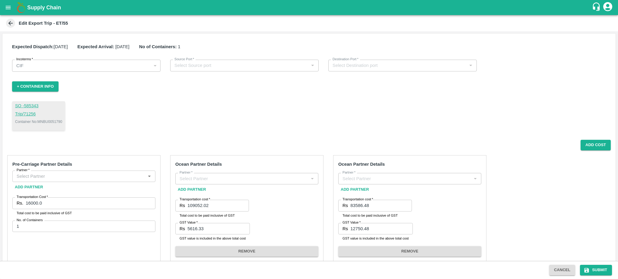
type input "SAIRAJ LOGISTICS PVT LTD-, -9702000001(Service Provider, Transporter, Other)"
type input "Eureka Analytical Services Private Limited-[STREET_ADDRESS], Konkan Division-75…"
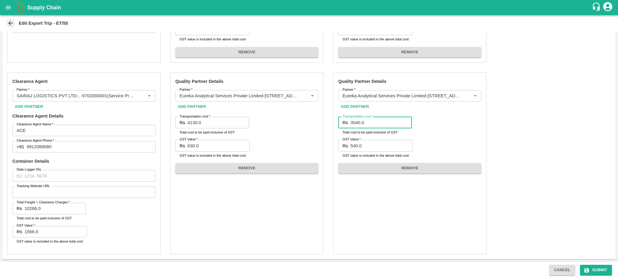
click at [368, 124] on input "3540.0" at bounding box center [381, 122] width 62 height 11
click at [206, 147] on input "630.0" at bounding box center [218, 145] width 62 height 11
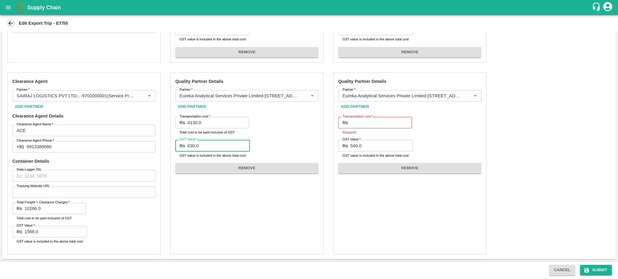
click at [206, 147] on input "630.0" at bounding box center [218, 145] width 62 height 11
click at [365, 146] on input "540.0" at bounding box center [381, 145] width 62 height 11
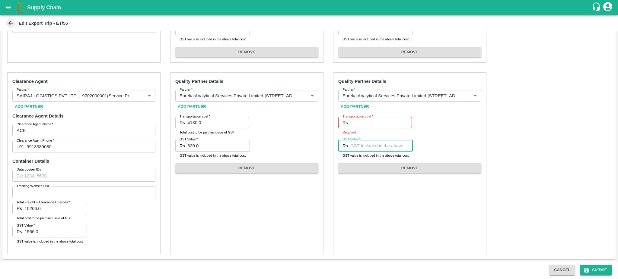
paste input "630.0"
type input "630.0"
click at [194, 122] on input "4130.0" at bounding box center [218, 122] width 62 height 11
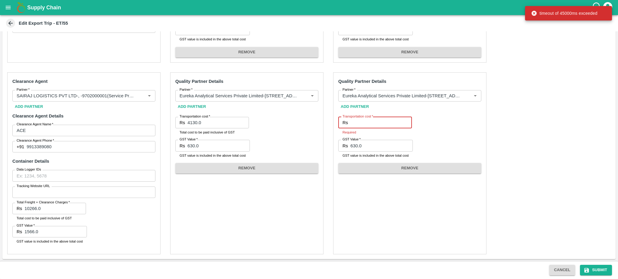
click at [357, 120] on input "Transportation cost   *" at bounding box center [381, 122] width 62 height 11
paste input "4130.0"
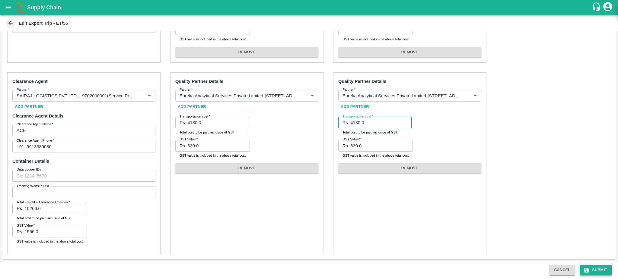
type input "4130.0"
click at [596, 270] on button "Submit" at bounding box center [596, 270] width 32 height 11
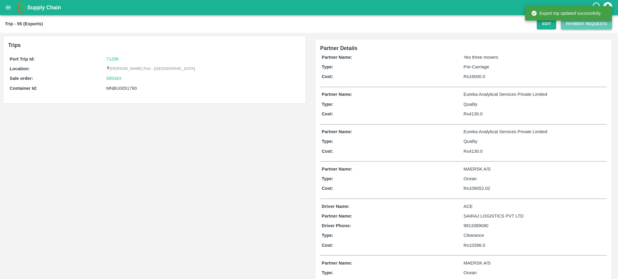
click at [578, 22] on button "Payment Requests" at bounding box center [586, 24] width 51 height 11
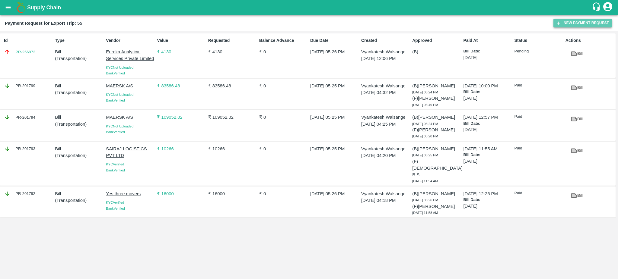
click at [582, 19] on button "New Payment Request" at bounding box center [582, 23] width 58 height 9
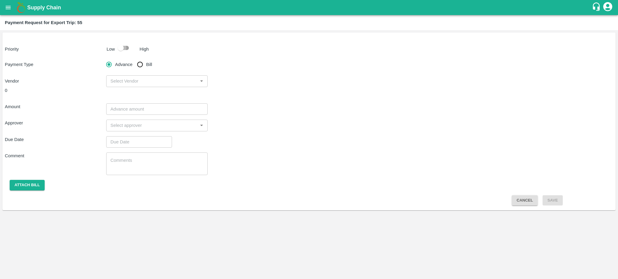
click at [128, 50] on input "checkbox" at bounding box center [120, 47] width 34 height 11
checkbox input "true"
click at [147, 67] on span "Bill" at bounding box center [149, 64] width 6 height 7
click at [146, 67] on input "Bill" at bounding box center [140, 64] width 12 height 12
radio input "true"
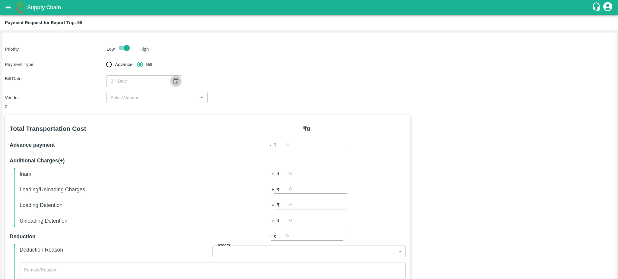
click at [174, 80] on icon "Choose date" at bounding box center [175, 81] width 7 height 7
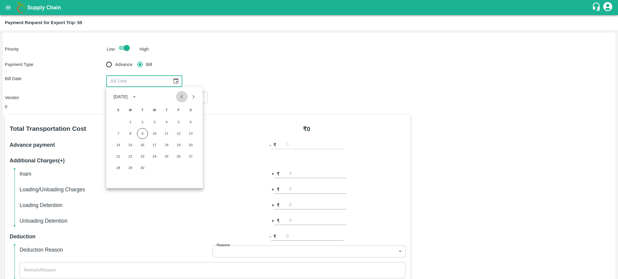
click at [182, 98] on icon "Previous month" at bounding box center [181, 96] width 7 height 7
click at [129, 133] on button "4" at bounding box center [130, 133] width 11 height 11
type input "[DATE]"
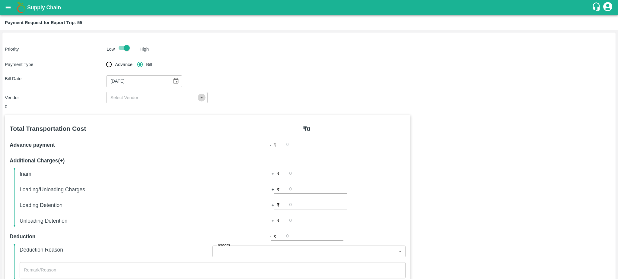
click at [199, 99] on icon "Open" at bounding box center [201, 97] width 7 height 7
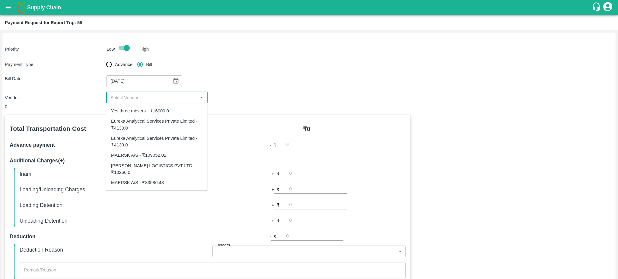
click at [154, 127] on div "Eureka Analytical Services Private Limited - ₹4130.0" at bounding box center [156, 125] width 91 height 14
type input "Eureka Analytical Services Private Limited - ₹4130.0"
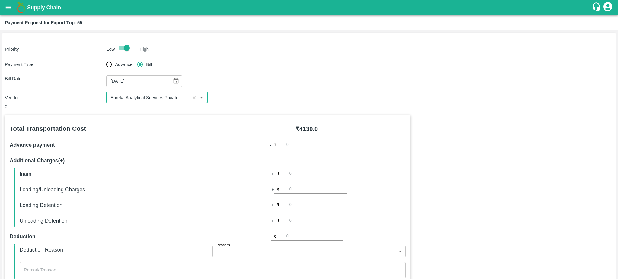
scroll to position [134, 0]
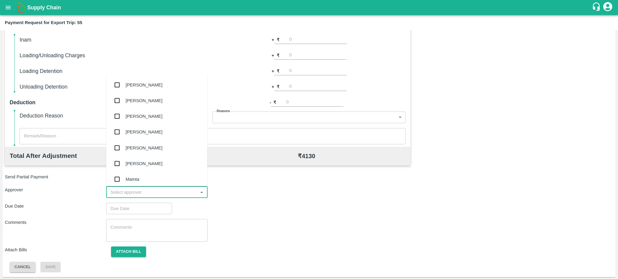
click at [194, 191] on input "input" at bounding box center [152, 192] width 88 height 8
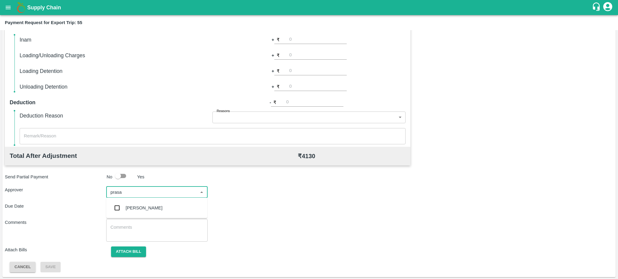
type input "prasad"
click at [145, 205] on div "[PERSON_NAME]" at bounding box center [143, 208] width 37 height 7
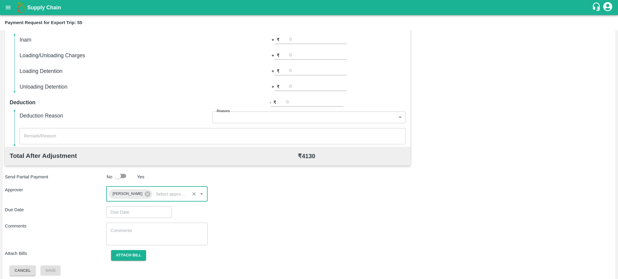
type input "DD/MM/YYYY hh:mm aa"
click at [124, 213] on input "DD/MM/YYYY hh:mm aa" at bounding box center [137, 212] width 62 height 11
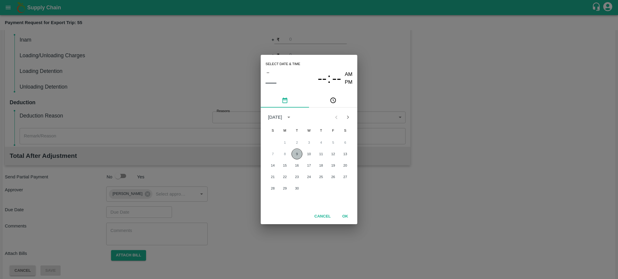
click at [298, 153] on button "9" at bounding box center [296, 154] width 11 height 11
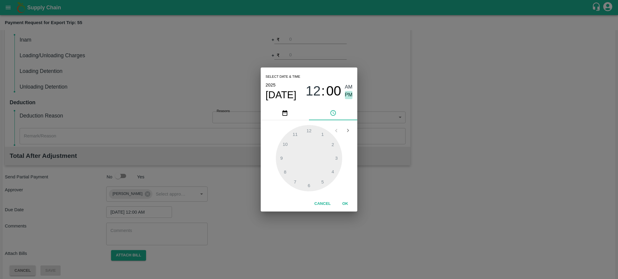
click at [350, 97] on span "PM" at bounding box center [349, 95] width 8 height 8
click at [322, 183] on div at bounding box center [309, 158] width 66 height 66
type input "09/09/2025 05:25 PM"
click at [322, 183] on div at bounding box center [309, 158] width 66 height 66
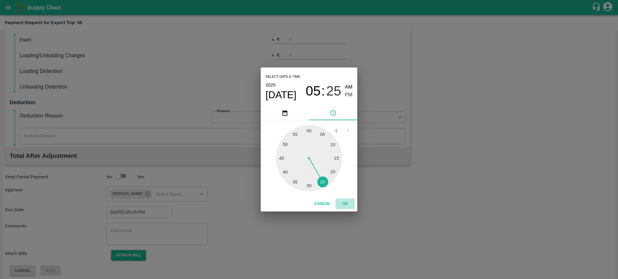
click at [343, 204] on button "OK" at bounding box center [344, 204] width 19 height 11
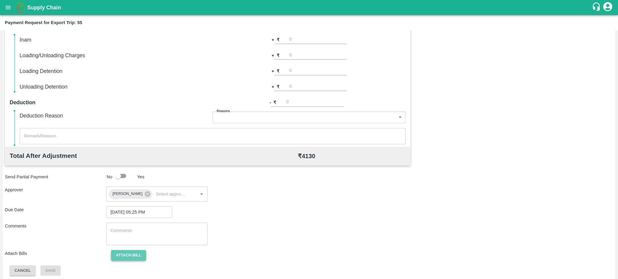
click at [124, 255] on button "Attach bill" at bounding box center [128, 255] width 35 height 11
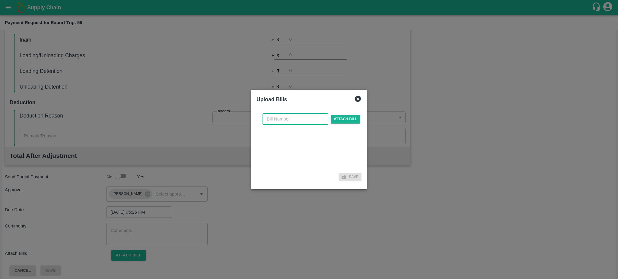
click at [282, 119] on input "text" at bounding box center [295, 118] width 66 height 11
paste input "EKA6/2425/3143"
type input "EKA6/2425/3143"
click at [348, 118] on span "Attach bill" at bounding box center [345, 119] width 30 height 9
click at [0, 0] on input "Attach bill" at bounding box center [0, 0] width 0 height 0
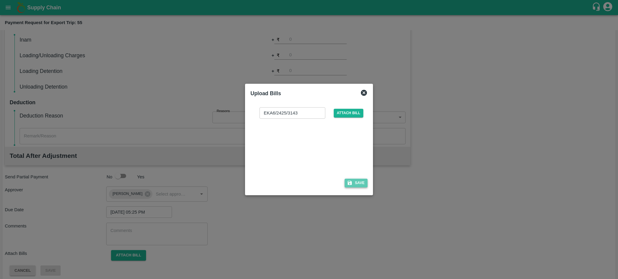
click at [359, 185] on button "Save" at bounding box center [355, 183] width 23 height 9
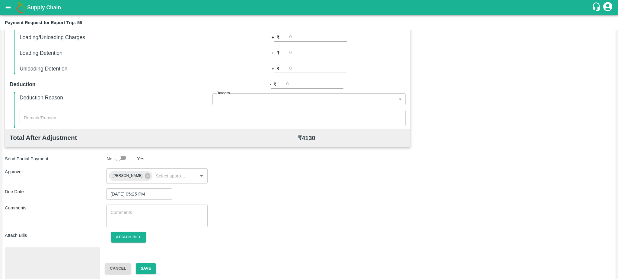
scroll to position [170, 0]
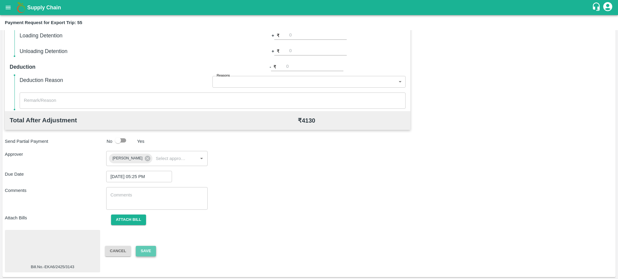
click at [150, 253] on button "Save" at bounding box center [146, 251] width 20 height 11
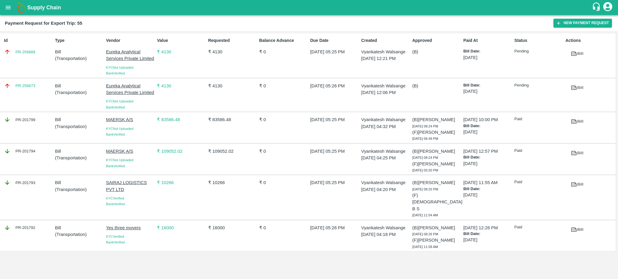
click at [42, 52] on div "PR-256889" at bounding box center [28, 52] width 49 height 7
copy link "PR-256889"
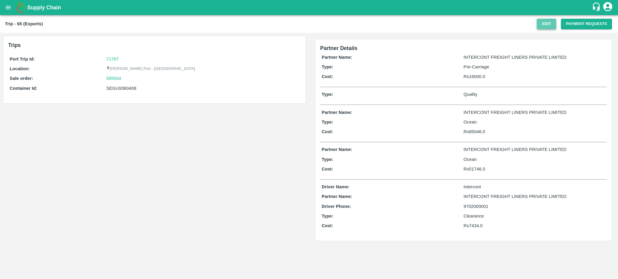
click at [543, 26] on button "Edit" at bounding box center [545, 24] width 19 height 11
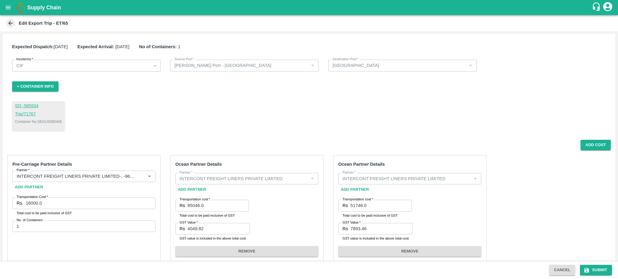
scroll to position [199, 0]
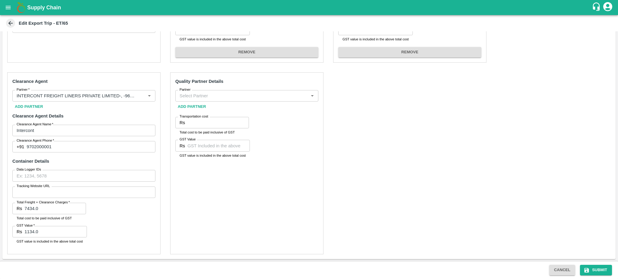
click at [189, 92] on label "Partner" at bounding box center [184, 89] width 11 height 5
click at [189, 92] on input "Partner" at bounding box center [241, 96] width 129 height 8
type input "e"
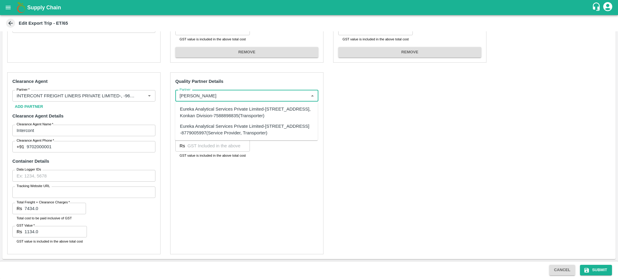
click at [212, 114] on div "Eureka Analytical Services Private Limited-[STREET_ADDRESS], Konkan Division-75…" at bounding box center [246, 113] width 133 height 14
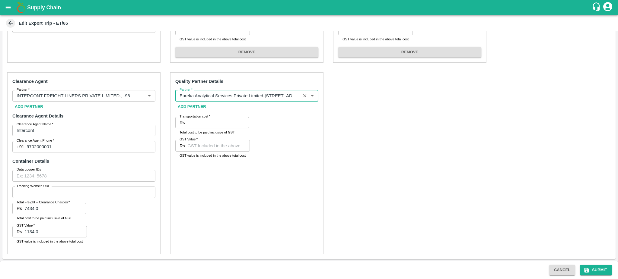
type input "Eureka Analytical Services Private Limited-[STREET_ADDRESS], Konkan Division-75…"
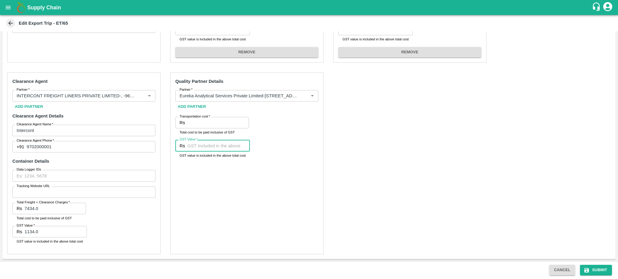
click at [196, 145] on input "GST Value   *" at bounding box center [218, 145] width 62 height 11
paste input "630"
type input "630"
click at [196, 124] on input "Transportation cost   *" at bounding box center [218, 122] width 62 height 11
type input "4130"
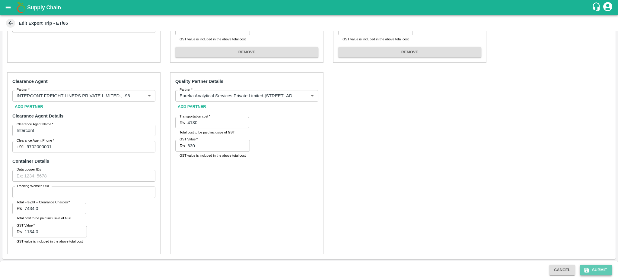
click at [596, 268] on button "Submit" at bounding box center [596, 270] width 32 height 11
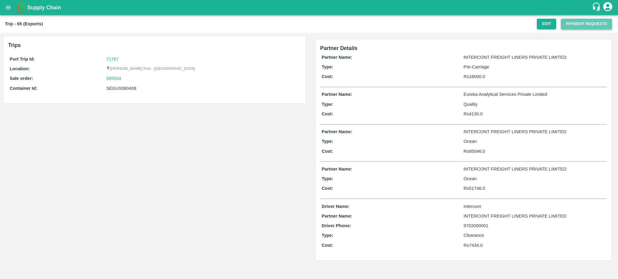
click at [586, 27] on button "Payment Requests" at bounding box center [586, 24] width 51 height 11
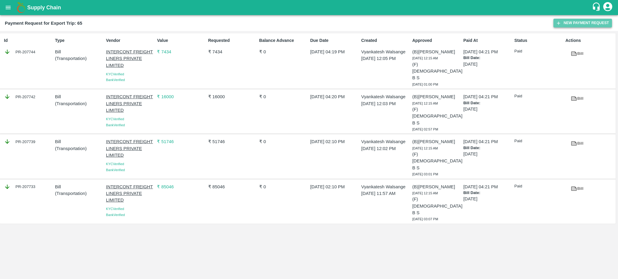
click at [566, 21] on button "New Payment Request" at bounding box center [582, 23] width 58 height 9
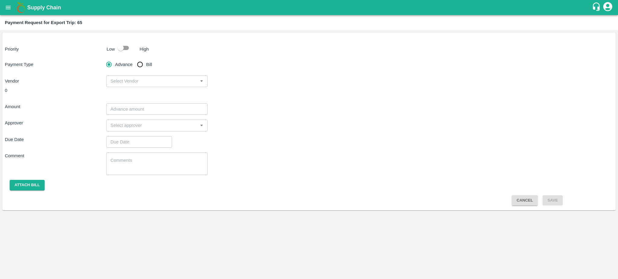
click at [124, 47] on input "checkbox" at bounding box center [120, 47] width 34 height 11
checkbox input "true"
click at [138, 65] on input "Bill" at bounding box center [140, 64] width 12 height 12
radio input "true"
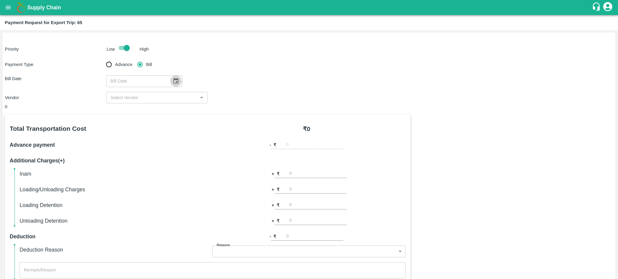
click at [172, 82] on icon "Choose date" at bounding box center [175, 81] width 7 height 7
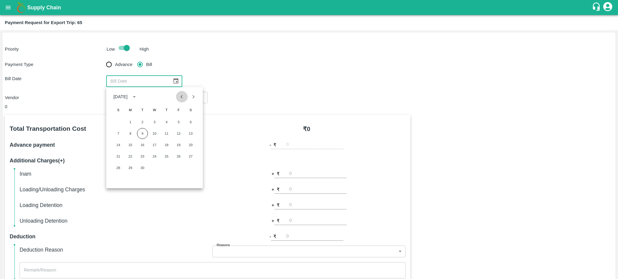
click at [179, 99] on icon "Previous month" at bounding box center [181, 96] width 7 height 7
click at [190, 120] on button "2" at bounding box center [190, 122] width 11 height 11
type input "[DATE]"
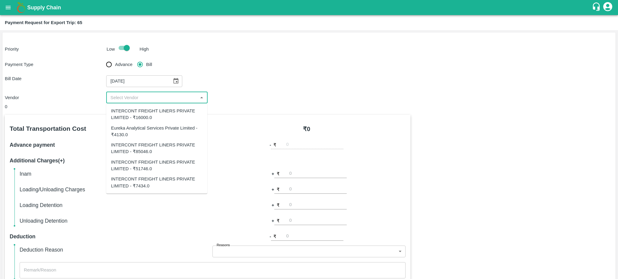
click at [161, 94] on input "input" at bounding box center [152, 98] width 88 height 8
click at [141, 129] on div "Eureka Analytical Services Private Limited - ₹4130.0" at bounding box center [156, 132] width 91 height 14
type input "Eureka Analytical Services Private Limited - ₹4130.0"
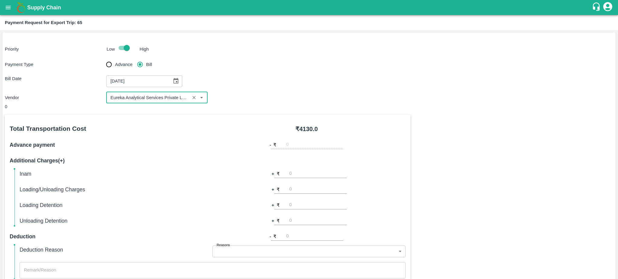
scroll to position [134, 0]
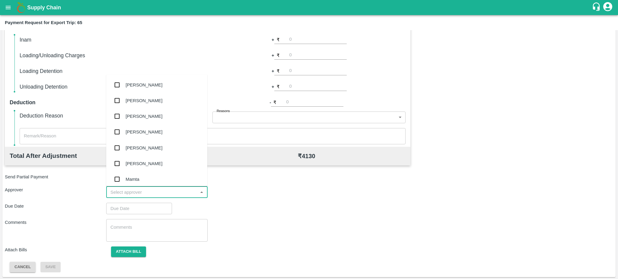
click at [185, 188] on input "input" at bounding box center [152, 192] width 88 height 8
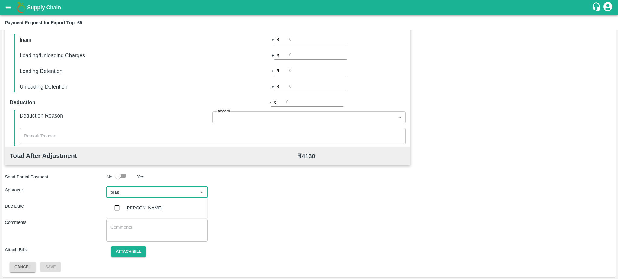
type input "prasa"
click at [131, 205] on div "[PERSON_NAME]" at bounding box center [143, 208] width 37 height 7
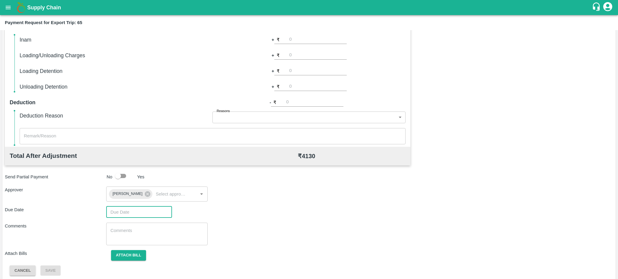
type input "DD/MM/YYYY hh:mm aa"
click at [119, 210] on input "DD/MM/YYYY hh:mm aa" at bounding box center [137, 212] width 62 height 11
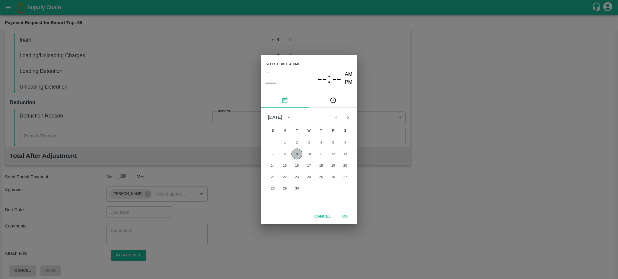
click at [293, 157] on button "9" at bounding box center [296, 154] width 11 height 11
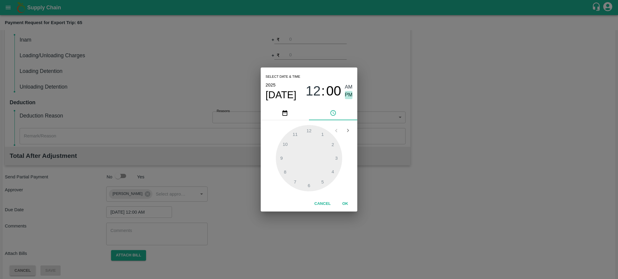
click at [349, 96] on span "PM" at bounding box center [349, 95] width 8 height 8
click at [307, 187] on div at bounding box center [309, 158] width 66 height 66
type input "[DATE] 06:31 PM"
click at [307, 187] on div at bounding box center [309, 158] width 66 height 66
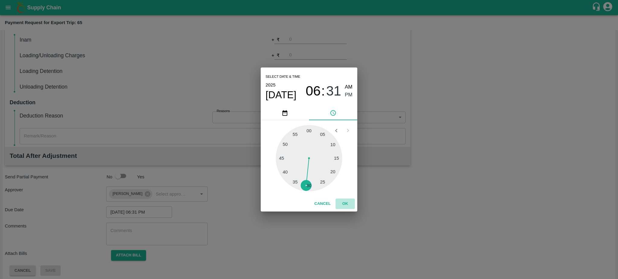
click at [345, 204] on button "OK" at bounding box center [344, 204] width 19 height 11
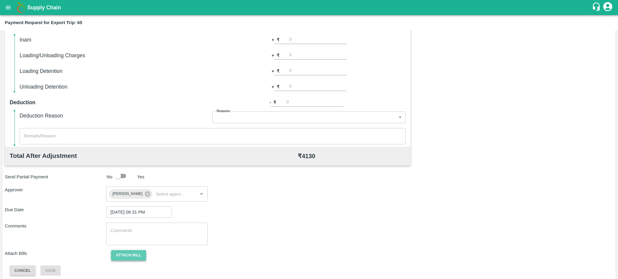
click at [128, 256] on button "Attach bill" at bounding box center [128, 255] width 35 height 11
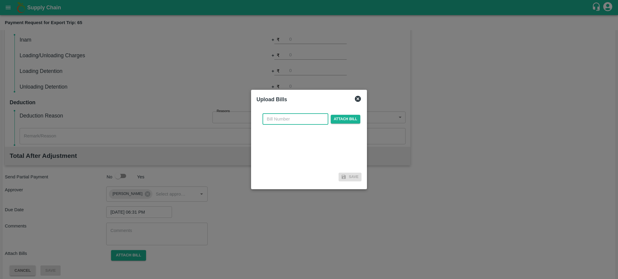
click at [287, 117] on input "text" at bounding box center [295, 118] width 66 height 11
paste input "EKA6/2425/3144"
type input "EKA6/2425/3144"
click at [354, 119] on span "Attach bill" at bounding box center [345, 119] width 30 height 9
click at [0, 0] on input "Attach bill" at bounding box center [0, 0] width 0 height 0
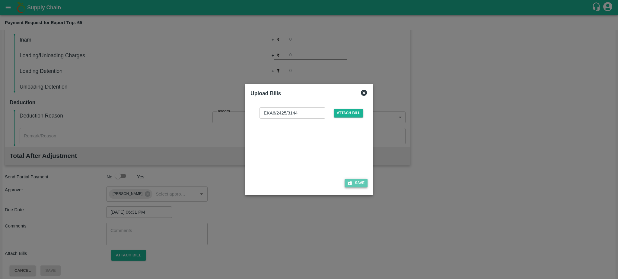
click at [356, 182] on button "Save" at bounding box center [355, 183] width 23 height 9
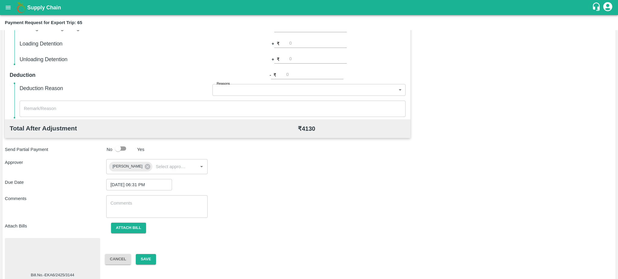
scroll to position [170, 0]
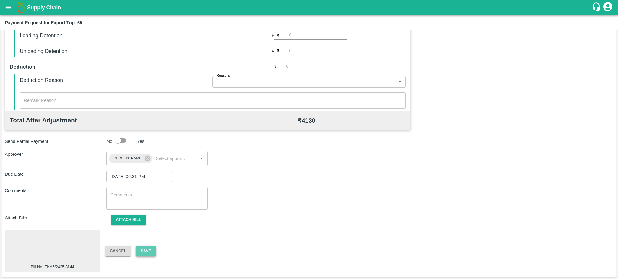
click at [146, 249] on button "Save" at bounding box center [146, 251] width 20 height 11
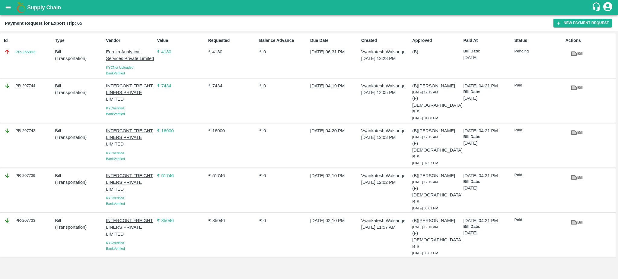
click at [40, 52] on div "PR-256893" at bounding box center [28, 52] width 49 height 7
copy link "PR-256893"
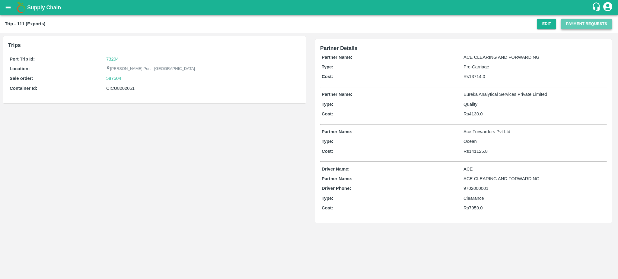
click at [578, 22] on button "Payment Requests" at bounding box center [586, 24] width 51 height 11
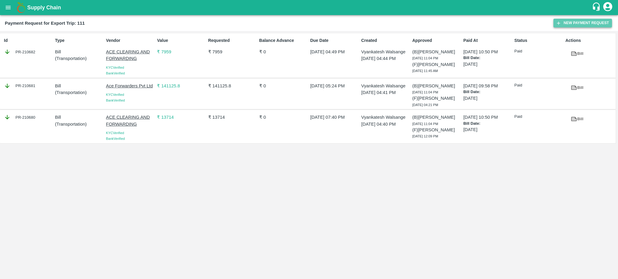
click at [569, 21] on button "New Payment Request" at bounding box center [582, 23] width 58 height 9
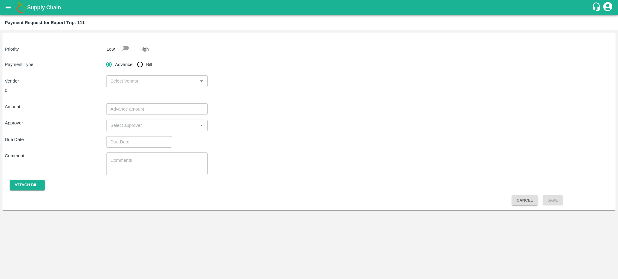
click at [126, 46] on input "checkbox" at bounding box center [120, 47] width 34 height 11
checkbox input "true"
click at [144, 64] on input "Bill" at bounding box center [140, 64] width 12 height 12
radio input "true"
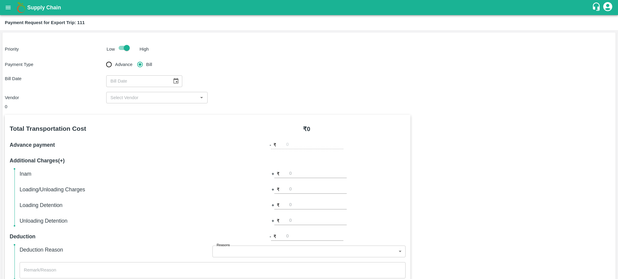
type input "DD/MM/YYYY"
click at [158, 78] on input "DD/MM/YYYY" at bounding box center [137, 80] width 62 height 11
click at [175, 81] on icon "Choose date" at bounding box center [175, 81] width 7 height 7
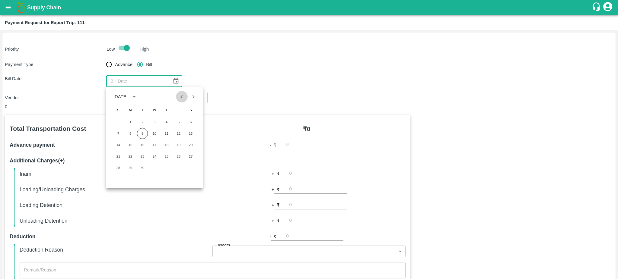
click at [182, 96] on icon "Previous month" at bounding box center [182, 96] width 2 height 3
click at [189, 124] on button "2" at bounding box center [190, 122] width 11 height 11
type input "02/08/2025"
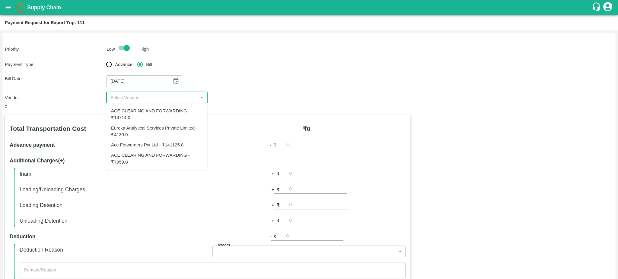
click at [146, 96] on input "input" at bounding box center [152, 98] width 88 height 8
click at [138, 133] on div "Eureka Analytical Services Private Limited - ₹4130.0" at bounding box center [156, 132] width 91 height 14
type input "Eureka Analytical Services Private Limited - ₹4130.0"
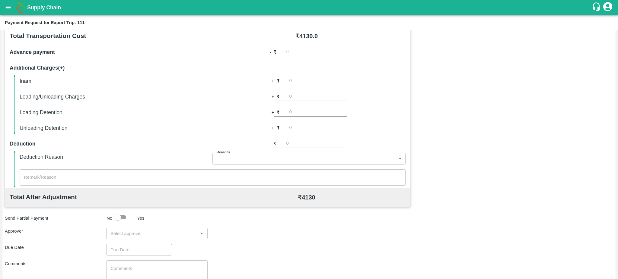
scroll to position [134, 0]
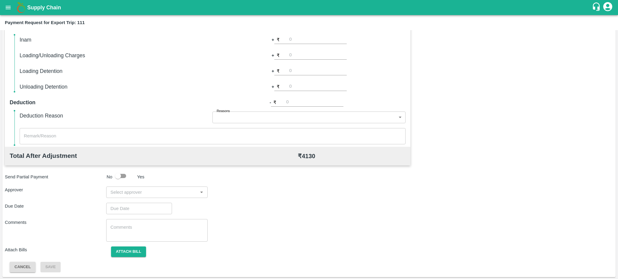
click at [185, 191] on input "input" at bounding box center [152, 192] width 88 height 8
type input "Prasad"
click at [148, 207] on div "[PERSON_NAME]" at bounding box center [143, 208] width 37 height 7
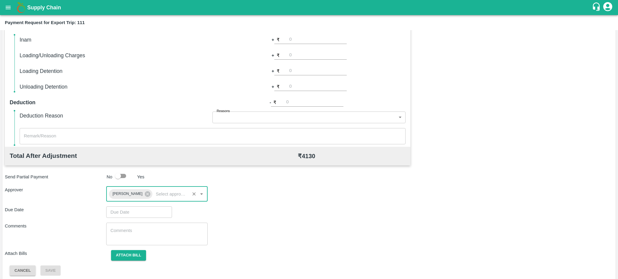
type input "DD/MM/YYYY hh:mm aa"
click at [139, 208] on input "DD/MM/YYYY hh:mm aa" at bounding box center [137, 212] width 62 height 11
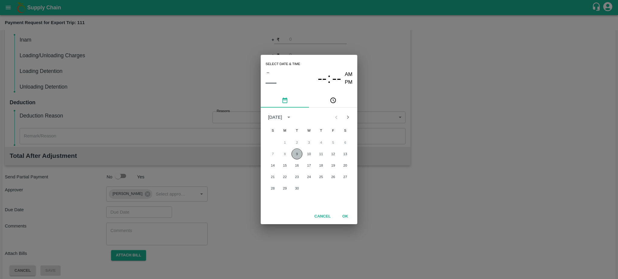
click at [295, 153] on button "9" at bounding box center [296, 154] width 11 height 11
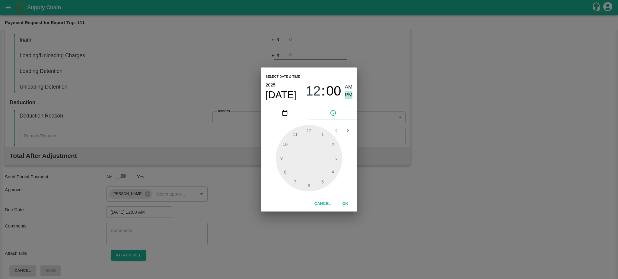
click at [348, 93] on span "PM" at bounding box center [349, 95] width 8 height 8
click at [332, 172] on div at bounding box center [309, 158] width 66 height 66
type input "09/09/2025 04:20 PM"
click at [342, 202] on button "OK" at bounding box center [344, 204] width 19 height 11
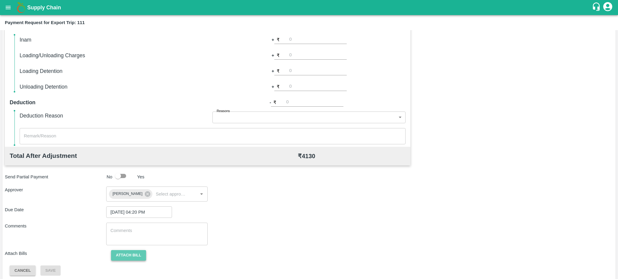
click at [126, 256] on button "Attach bill" at bounding box center [128, 255] width 35 height 11
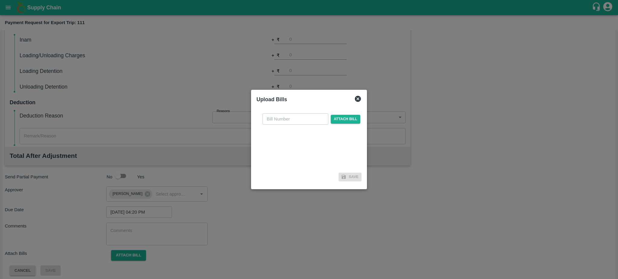
click at [289, 118] on input "text" at bounding box center [295, 118] width 66 height 11
paste input "EKA6/2425/3343"
type input "EKA6/2425/3343"
click at [349, 116] on span "Attach bill" at bounding box center [345, 119] width 30 height 9
click at [0, 0] on input "Attach bill" at bounding box center [0, 0] width 0 height 0
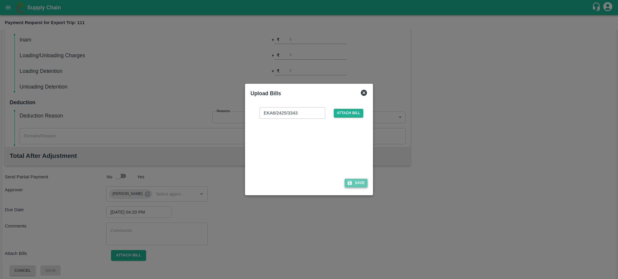
click at [357, 184] on button "Save" at bounding box center [355, 183] width 23 height 9
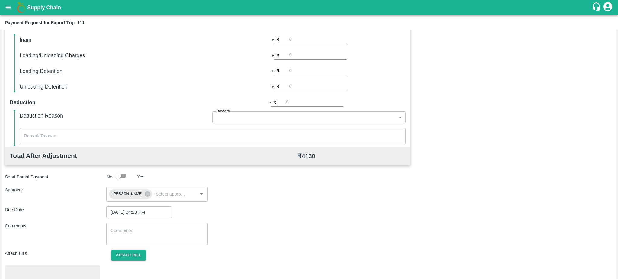
scroll to position [170, 0]
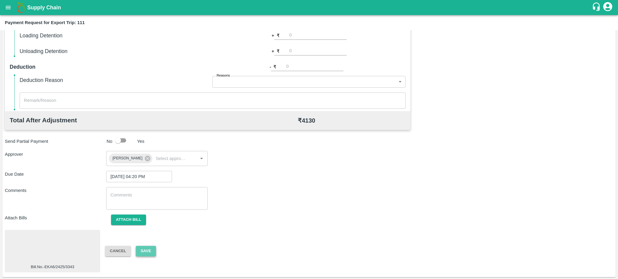
click at [146, 254] on button "Save" at bounding box center [146, 251] width 20 height 11
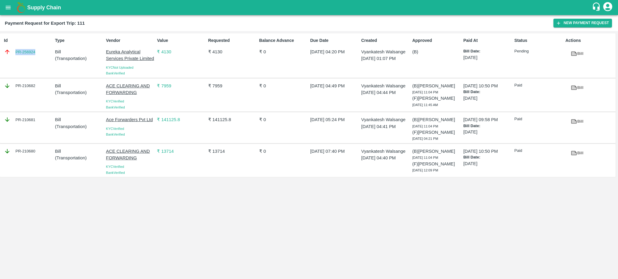
drag, startPoint x: 42, startPoint y: 52, endPoint x: 8, endPoint y: 52, distance: 33.5
click at [8, 52] on div "PR-256924" at bounding box center [28, 52] width 49 height 7
copy link "PR-256924"
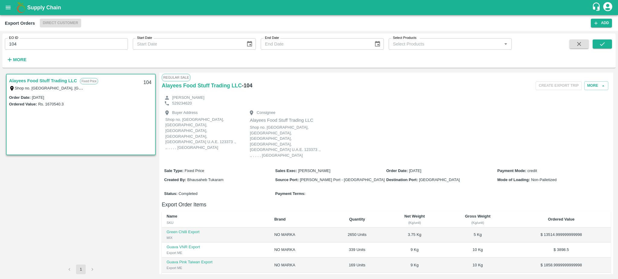
scroll to position [90, 0]
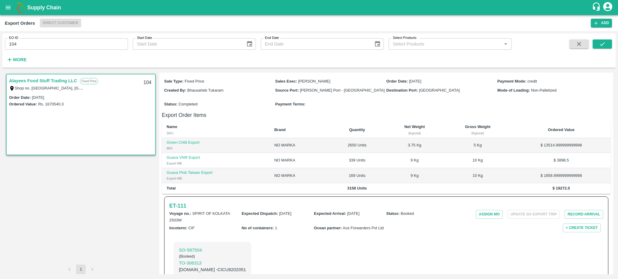
click at [26, 46] on input "104" at bounding box center [66, 43] width 123 height 11
type input "104"
type input "140"
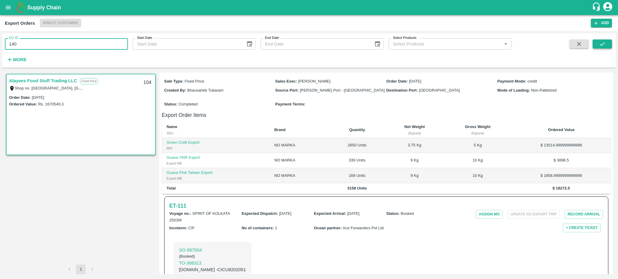
click at [600, 43] on icon "submit" at bounding box center [602, 44] width 7 height 7
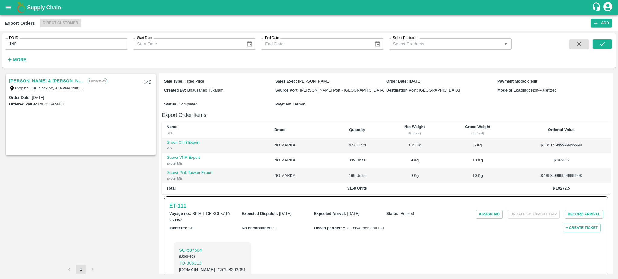
click at [28, 79] on link "[PERSON_NAME] & [PERSON_NAME][DOMAIN_NAME]." at bounding box center [46, 81] width 75 height 8
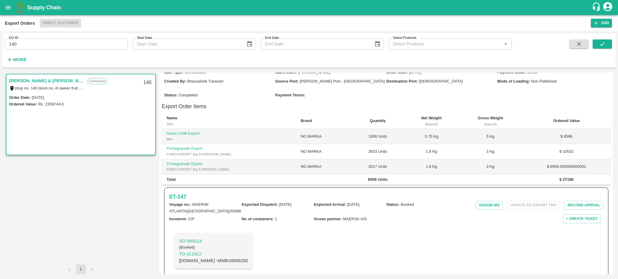
scroll to position [97, 0]
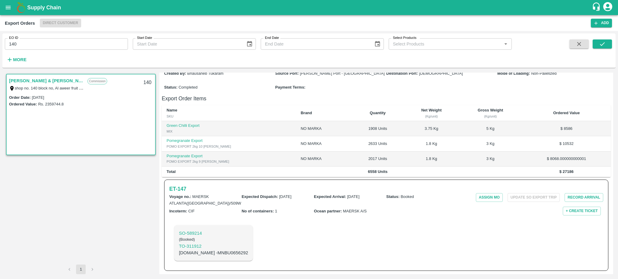
click at [70, 81] on link "[PERSON_NAME] & [PERSON_NAME][DOMAIN_NAME]." at bounding box center [46, 81] width 75 height 8
click at [182, 187] on h6 "ET- 147" at bounding box center [177, 189] width 17 height 8
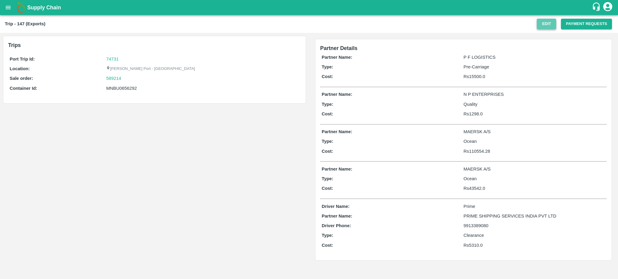
click at [549, 24] on button "Edit" at bounding box center [545, 24] width 19 height 11
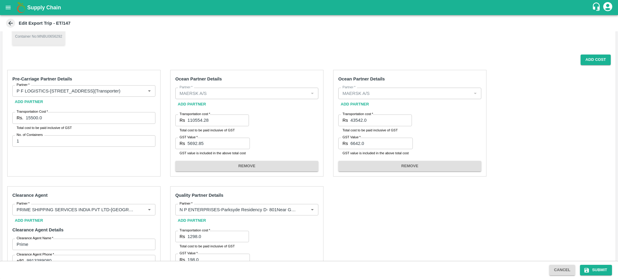
scroll to position [80, 0]
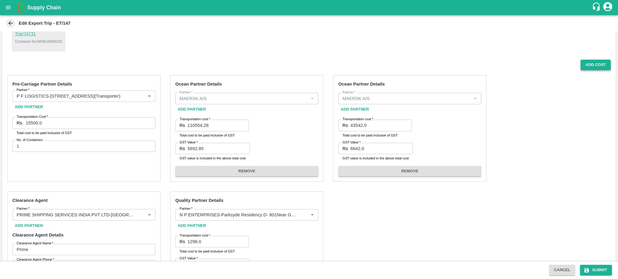
click at [593, 67] on button "Add Cost" at bounding box center [595, 65] width 30 height 11
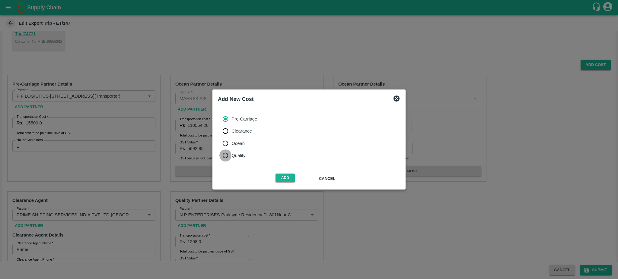
click at [224, 154] on input "Quality" at bounding box center [225, 156] width 12 height 12
radio input "true"
click at [280, 174] on button "Add" at bounding box center [284, 178] width 19 height 9
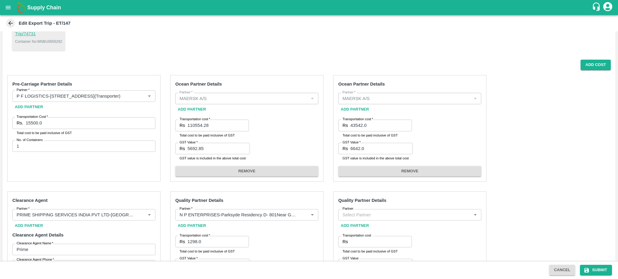
scroll to position [199, 0]
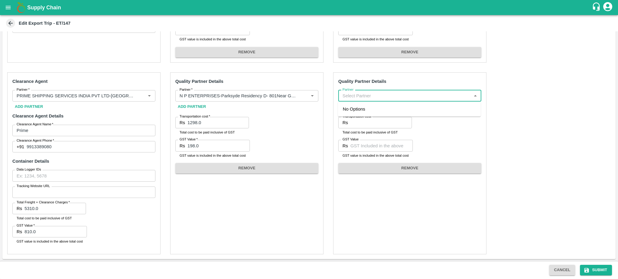
click at [359, 96] on input "Partner" at bounding box center [404, 96] width 129 height 8
type input "E"
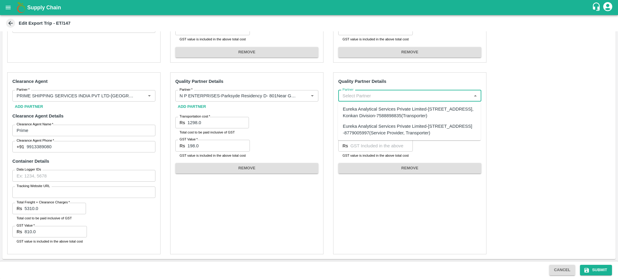
click at [359, 111] on div "Eureka Analytical Services Private Limited-[STREET_ADDRESS], Konkan Division-75…" at bounding box center [409, 113] width 133 height 14
type input "Eureka Analytical Services Private Limited-[STREET_ADDRESS], Konkan Division-75…"
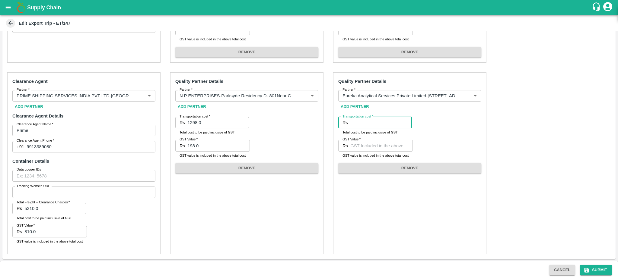
click at [358, 122] on input "Transportation cost   *" at bounding box center [381, 122] width 62 height 11
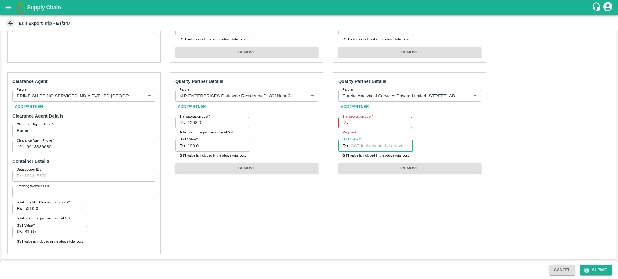
click at [359, 144] on input "GST Value   *" at bounding box center [381, 145] width 62 height 11
paste input "540"
type input "540"
click at [355, 119] on input "Transportation cost   *" at bounding box center [381, 122] width 62 height 11
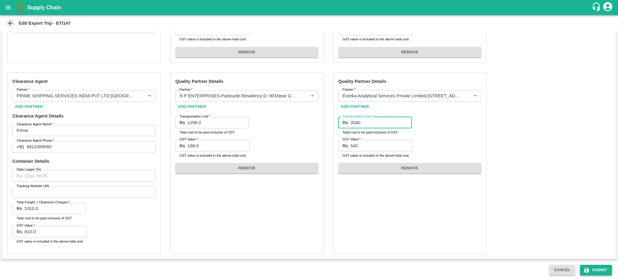
type input "3540"
click at [591, 270] on button "Submit" at bounding box center [596, 270] width 32 height 11
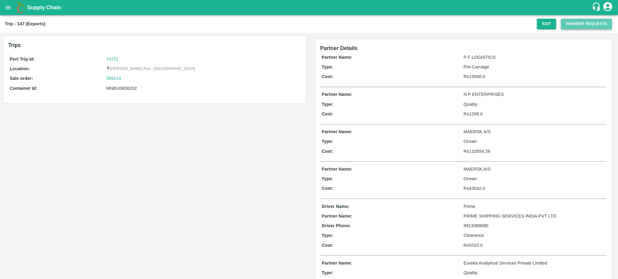
click at [590, 26] on button "Payment Requests" at bounding box center [586, 24] width 51 height 11
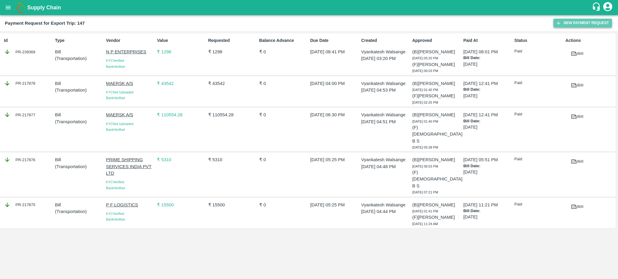
click at [572, 23] on button "New Payment Request" at bounding box center [582, 23] width 58 height 9
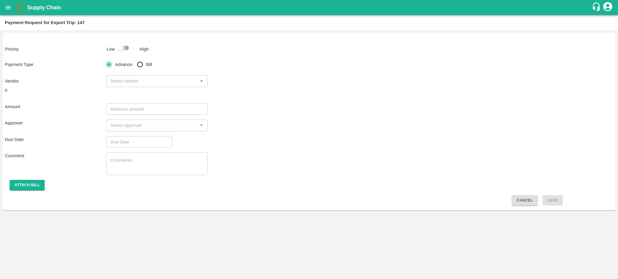
click at [124, 51] on input "checkbox" at bounding box center [120, 47] width 34 height 11
checkbox input "true"
click at [143, 66] on input "Bill" at bounding box center [140, 64] width 12 height 12
radio input "true"
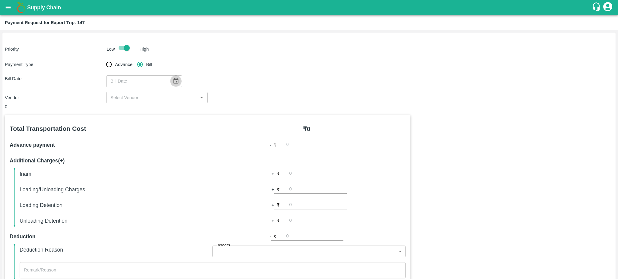
click at [174, 79] on icon "Choose date" at bounding box center [175, 81] width 5 height 6
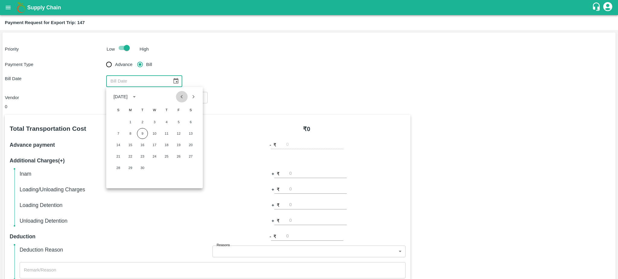
click at [183, 99] on icon "Previous month" at bounding box center [181, 96] width 7 height 7
click at [141, 133] on button "5" at bounding box center [142, 133] width 11 height 11
type input "[DATE]"
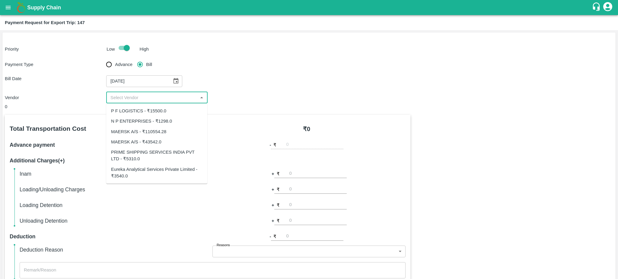
click at [156, 100] on input "input" at bounding box center [152, 98] width 88 height 8
click at [126, 169] on div "Eureka Analytical Services Private Limited - ₹3540.0" at bounding box center [156, 173] width 91 height 14
type input "Eureka Analytical Services Private Limited - ₹3540.0"
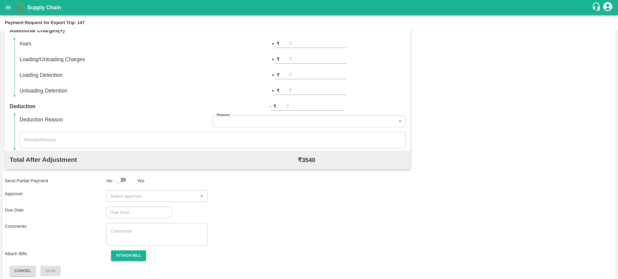
scroll to position [134, 0]
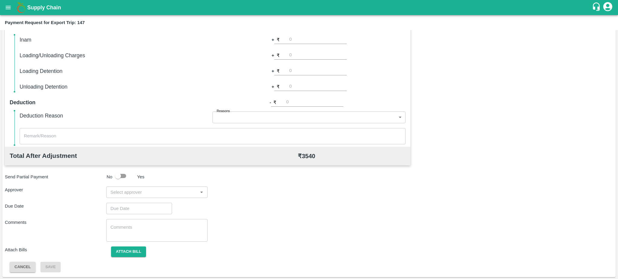
click at [129, 194] on input "input" at bounding box center [152, 192] width 88 height 8
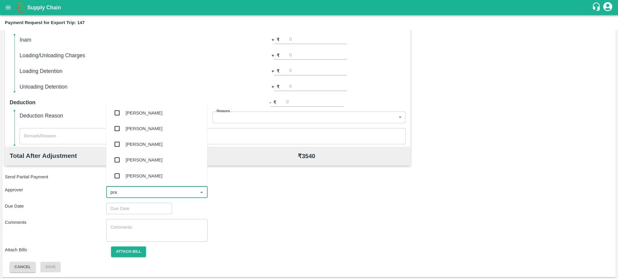
type input "pras"
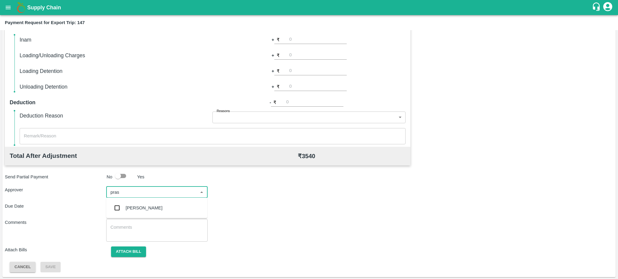
click at [139, 207] on div "[PERSON_NAME]" at bounding box center [143, 208] width 37 height 7
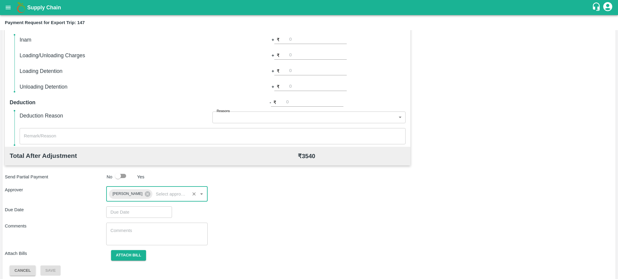
type input "DD/MM/YYYY hh:mm aa"
click at [124, 214] on input "DD/MM/YYYY hh:mm aa" at bounding box center [137, 212] width 62 height 11
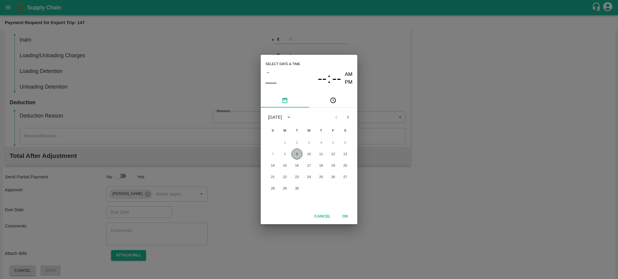
click at [301, 153] on button "9" at bounding box center [296, 154] width 11 height 11
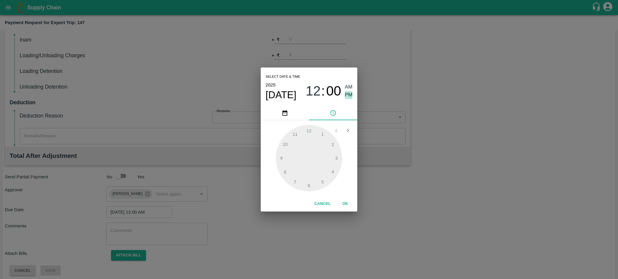
click at [348, 93] on span "PM" at bounding box center [349, 95] width 8 height 8
click at [308, 185] on div at bounding box center [309, 158] width 66 height 66
type input "[DATE] 06:30 PM"
click at [308, 185] on div at bounding box center [309, 158] width 66 height 66
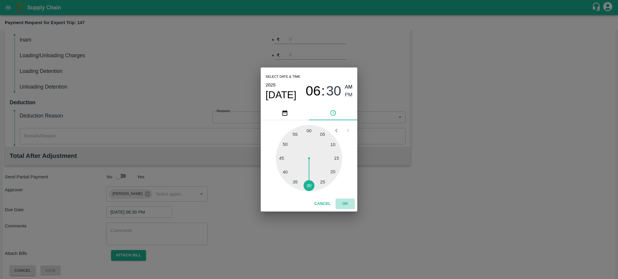
click at [342, 204] on button "OK" at bounding box center [344, 204] width 19 height 11
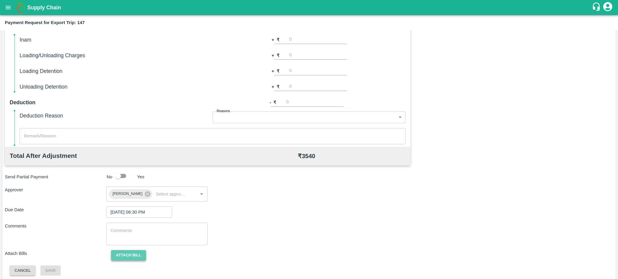
click at [135, 254] on button "Attach bill" at bounding box center [128, 255] width 35 height 11
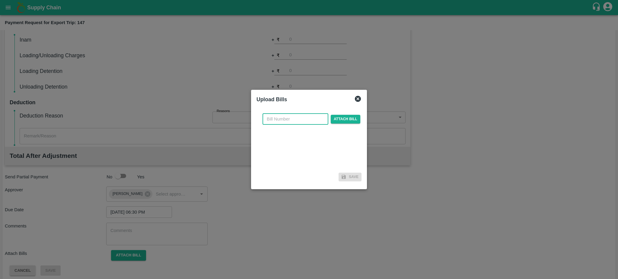
click at [284, 120] on input "text" at bounding box center [295, 118] width 66 height 11
paste input "EKA6/2425/3565"
type input "EKA6/2425/3565"
click at [338, 119] on span "Attach bill" at bounding box center [345, 119] width 30 height 9
click at [0, 0] on input "Attach bill" at bounding box center [0, 0] width 0 height 0
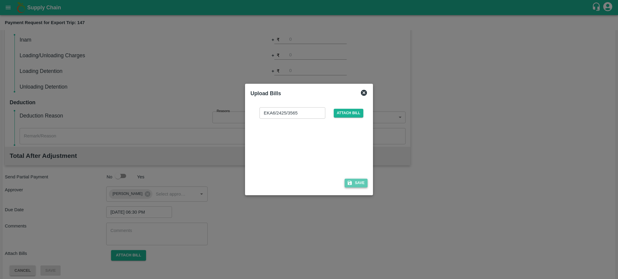
click at [358, 182] on button "Save" at bounding box center [355, 183] width 23 height 9
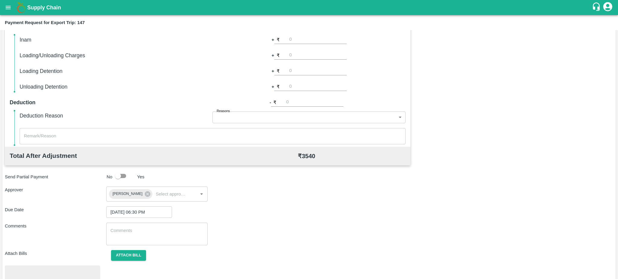
scroll to position [170, 0]
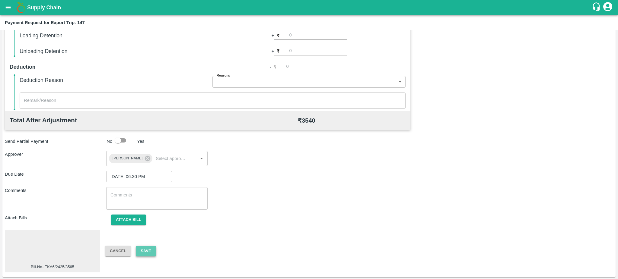
click at [148, 252] on button "Save" at bounding box center [146, 251] width 20 height 11
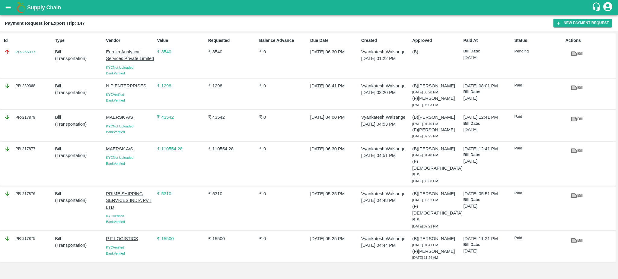
click at [36, 49] on div "PR-256937" at bounding box center [28, 52] width 49 height 7
copy link "PR-256937"
